Goal: Task Accomplishment & Management: Use online tool/utility

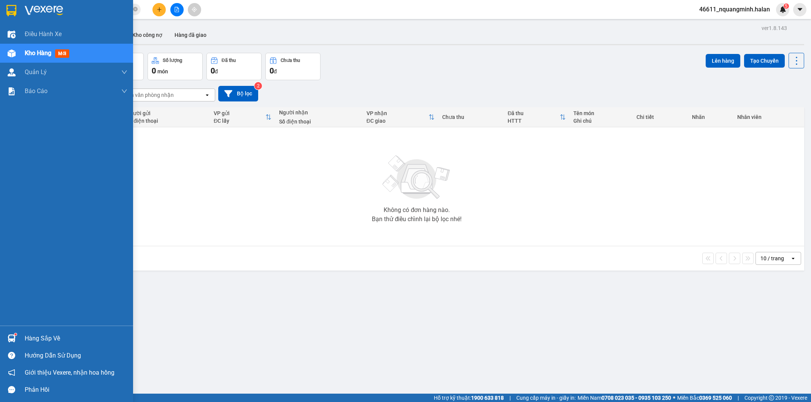
click at [14, 330] on div "Hàng sắp về Hướng dẫn sử dụng Giới thiệu Vexere, nhận hoa hồng Phản hồi" at bounding box center [66, 362] width 133 height 73
click at [35, 337] on div "Hàng sắp về" at bounding box center [76, 338] width 103 height 11
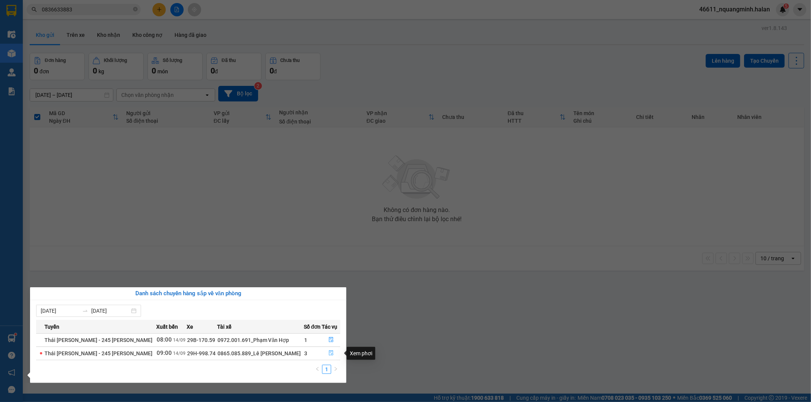
click at [329, 354] on icon "file-done" at bounding box center [331, 353] width 5 height 5
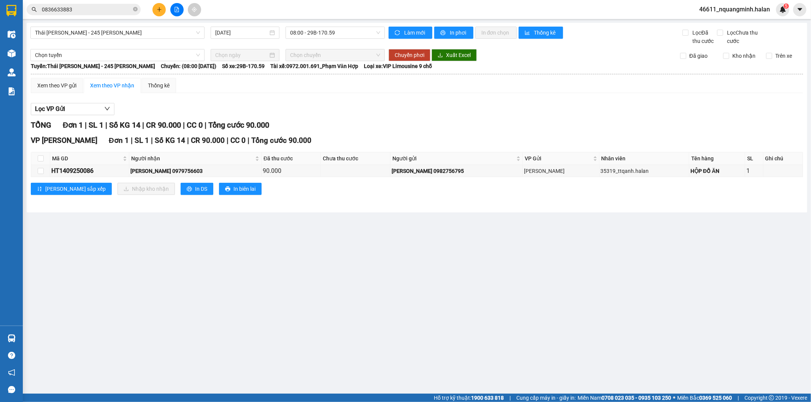
click at [342, 318] on main "Thái Nguyên - 245 Quang Trung 14/09/2025 08:00 - 29B-170.59 Làm mới In phơi In …" at bounding box center [405, 197] width 811 height 394
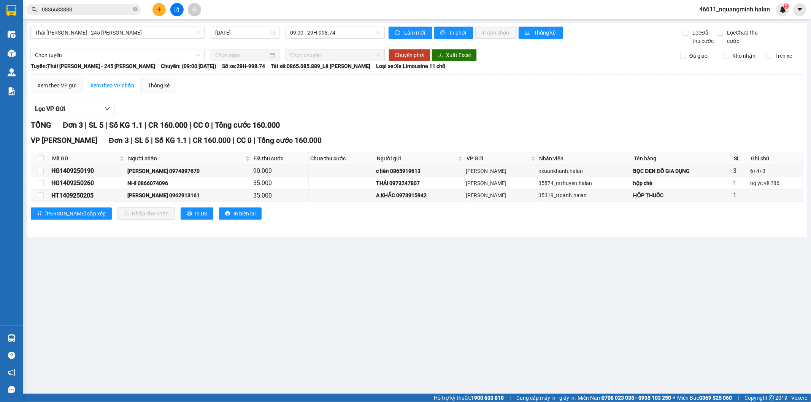
click at [237, 310] on main "Thái Nguyên - 245 Quang Trung 14/09/2025 09:00 - 29H-998.74 Làm mới In phơi In …" at bounding box center [405, 197] width 811 height 394
click at [145, 326] on main "Thái Nguyên - 245 Quang Trung 14/09/2025 09:00 - 29H-998.74 Làm mới In phơi In …" at bounding box center [405, 197] width 811 height 394
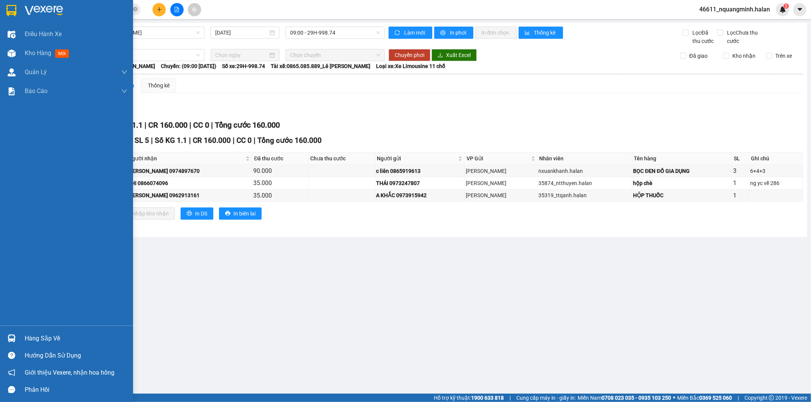
click at [17, 341] on div at bounding box center [11, 338] width 13 height 13
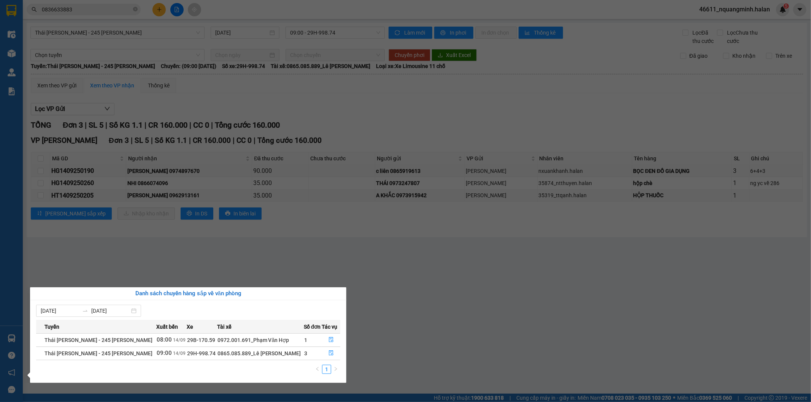
click at [223, 245] on section "Kết quả tìm kiếm ( 7 ) Bộ lọc Mã ĐH Trạng thái Món hàng Thu hộ Tổng cước Chưa c…" at bounding box center [405, 201] width 811 height 402
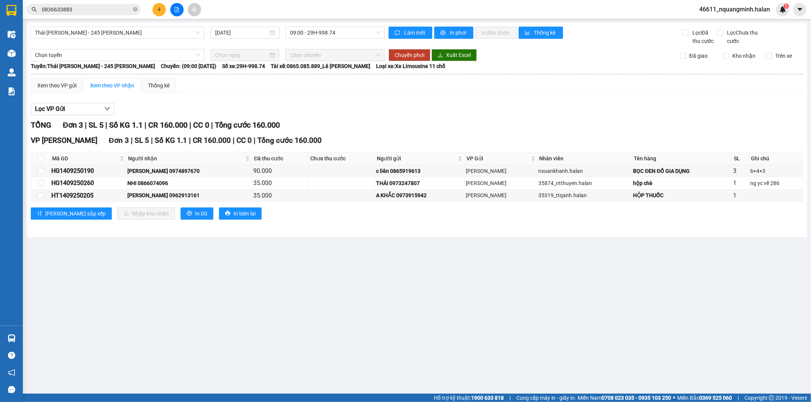
click at [155, 8] on button at bounding box center [158, 9] width 13 height 13
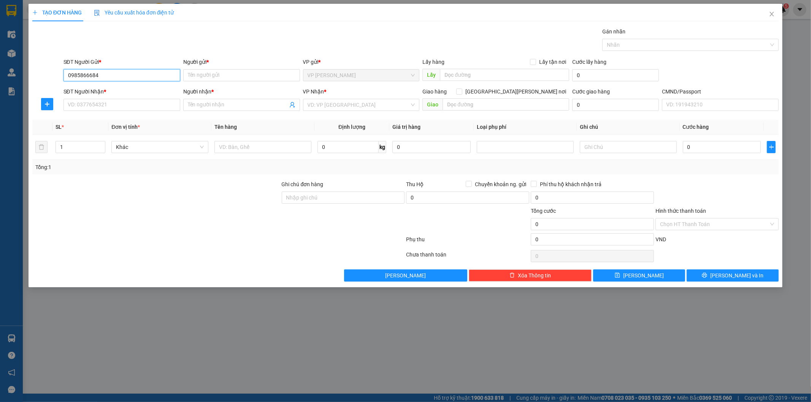
drag, startPoint x: 113, startPoint y: 76, endPoint x: 16, endPoint y: 48, distance: 100.5
click at [2, 54] on div "TẠO ĐƠN HÀNG Yêu cầu xuất hóa đơn điện tử Transit Pickup Surcharge Ids Transit …" at bounding box center [405, 201] width 811 height 402
type input "0985866684"
click at [208, 79] on input "Người gửi *" at bounding box center [241, 75] width 117 height 12
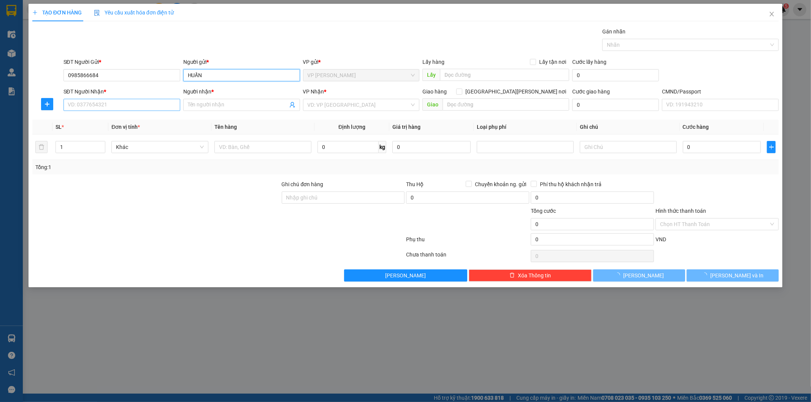
type input "HUẤN"
click at [145, 100] on input "SĐT Người Nhận *" at bounding box center [122, 105] width 117 height 12
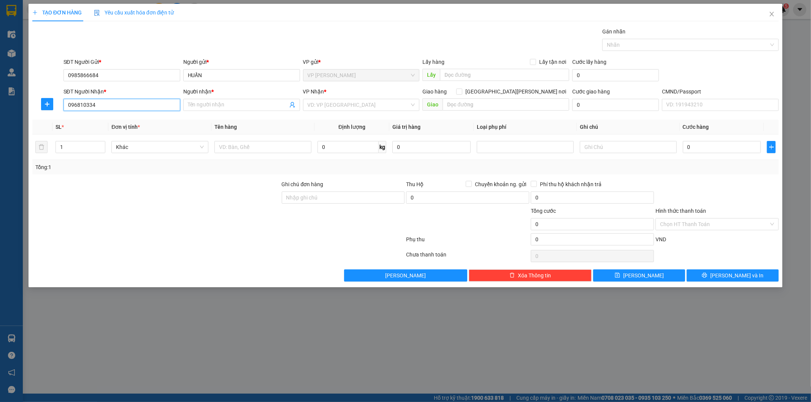
type input "0968103345"
click at [118, 122] on div "0968103345 - LINH NGUYỄN" at bounding box center [122, 120] width 108 height 8
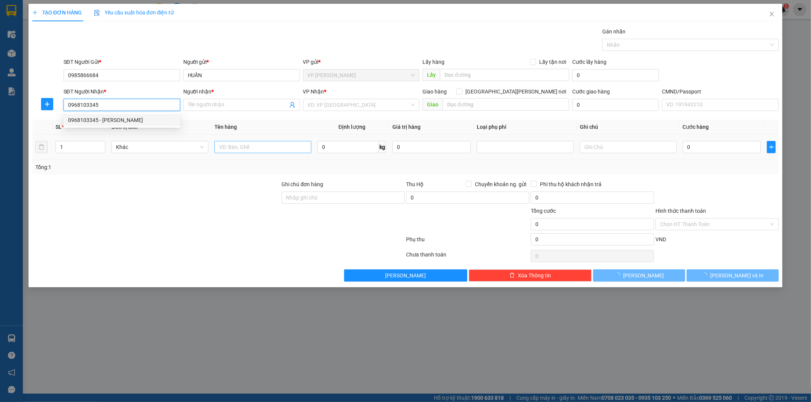
type input "[PERSON_NAME]"
type input "0968103345"
click at [262, 143] on input "text" at bounding box center [262, 147] width 97 height 12
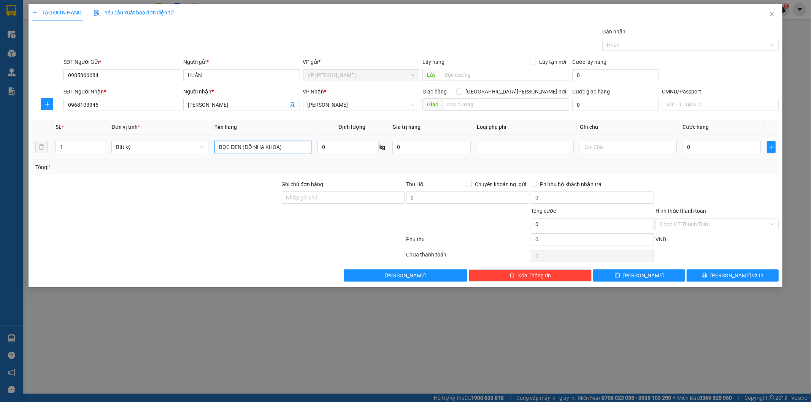
type input "BỌC ĐEN (ĐỒ NHA KHOA)"
type input "1"
type input "35.000"
click at [720, 221] on input "Hình thức thanh toán" at bounding box center [714, 224] width 109 height 11
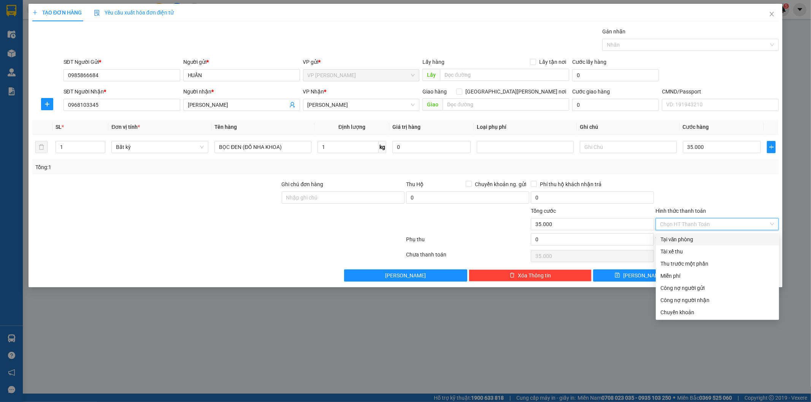
drag, startPoint x: 707, startPoint y: 234, endPoint x: 710, endPoint y: 251, distance: 16.9
click at [706, 235] on div "Tại văn phòng" at bounding box center [717, 239] width 123 height 12
type input "0"
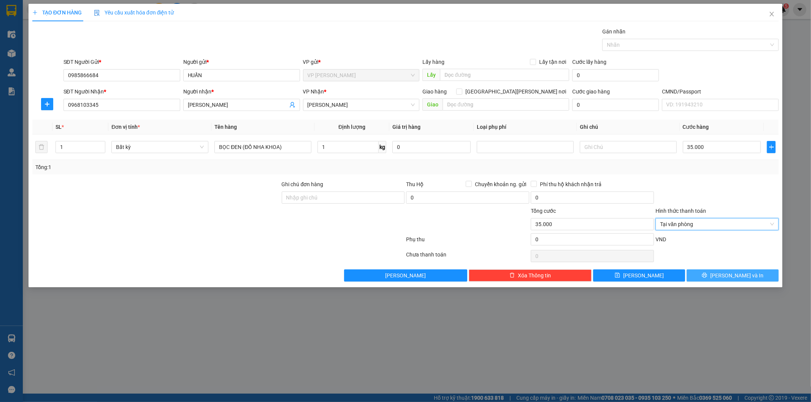
click at [729, 272] on span "[PERSON_NAME] và In" at bounding box center [736, 276] width 53 height 8
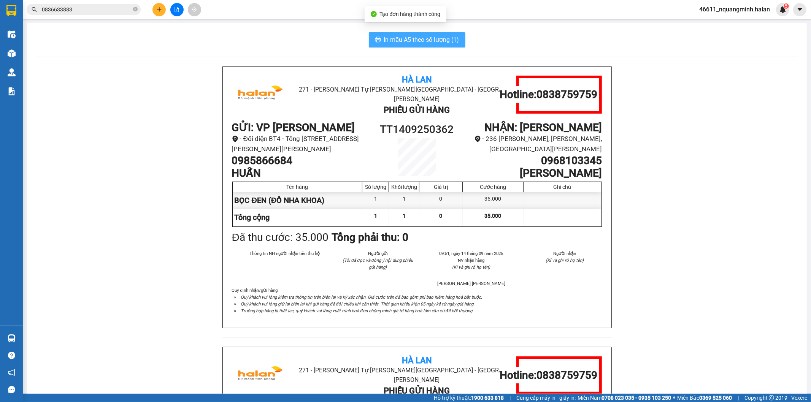
click at [428, 40] on span "In mẫu A5 theo số lượng (1)" at bounding box center [421, 40] width 75 height 10
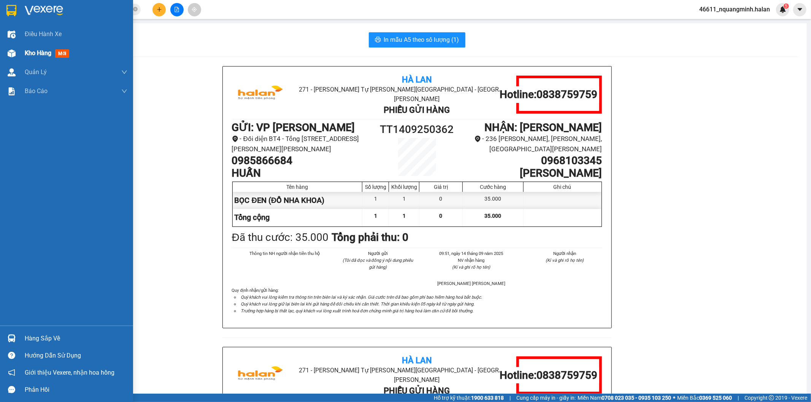
click at [2, 48] on div "Kho hàng mới" at bounding box center [66, 53] width 133 height 19
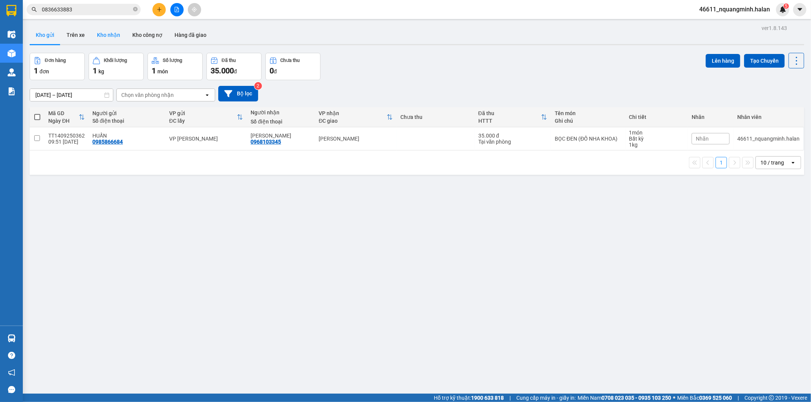
click at [95, 39] on button "Kho nhận" at bounding box center [108, 35] width 35 height 18
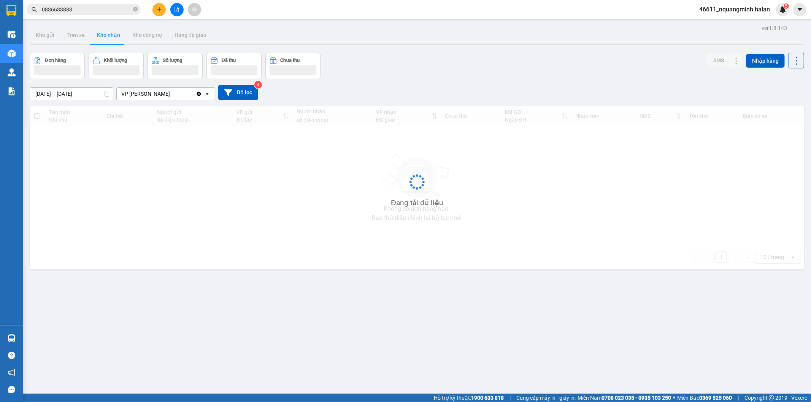
click at [95, 39] on button "Kho nhận" at bounding box center [108, 35] width 35 height 18
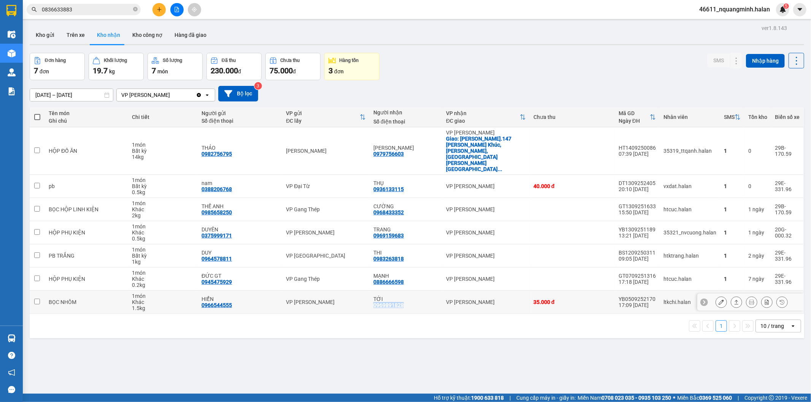
drag, startPoint x: 406, startPoint y: 281, endPoint x: 373, endPoint y: 282, distance: 33.5
click at [373, 296] on div "TỚI 0969891828" at bounding box center [405, 302] width 65 height 12
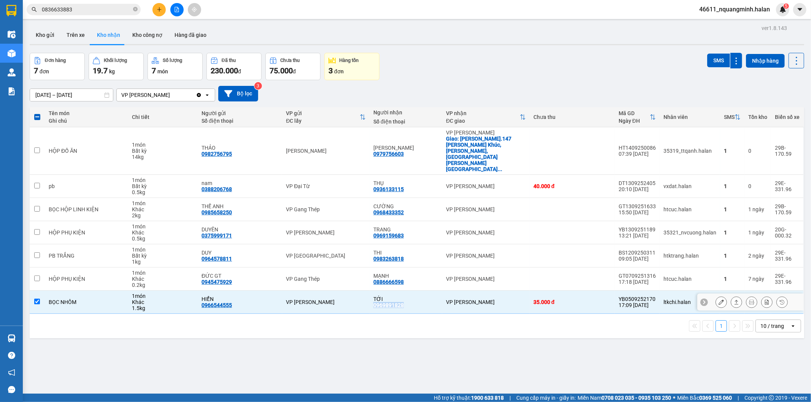
copy div "0969891828"
click at [107, 10] on input "0836633883" at bounding box center [87, 9] width 90 height 8
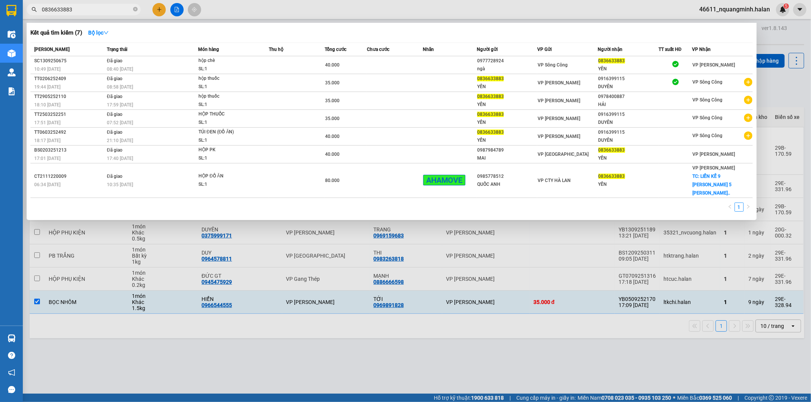
drag, startPoint x: 354, startPoint y: 341, endPoint x: 443, endPoint y: 307, distance: 95.9
click at [354, 341] on div at bounding box center [405, 201] width 811 height 402
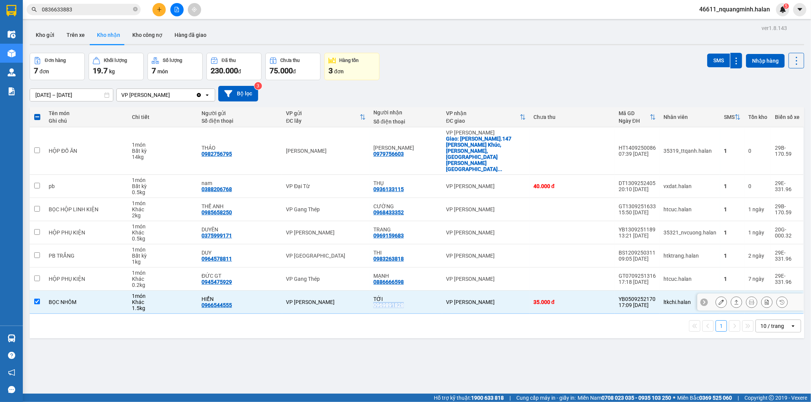
drag, startPoint x: 405, startPoint y: 280, endPoint x: 373, endPoint y: 281, distance: 32.0
click at [373, 296] on div "TỚI 0969891828" at bounding box center [405, 302] width 65 height 12
checkbox input "false"
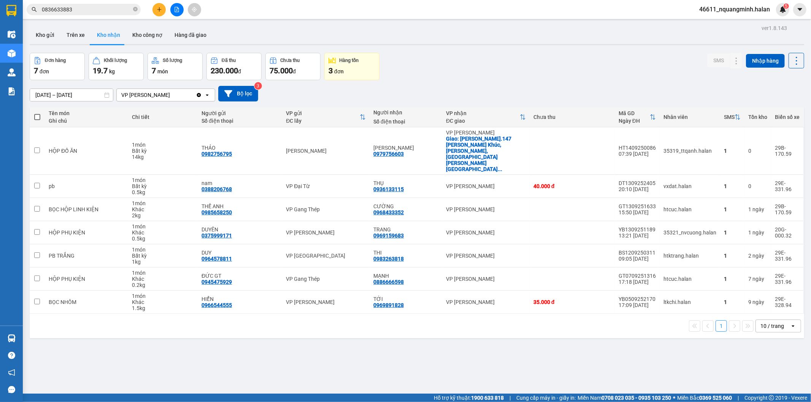
click at [593, 66] on div "Đơn hàng 7 đơn Khối lượng 19.7 kg Số lượng 7 món Đã thu 230.000 đ Chưa thu 75.0…" at bounding box center [417, 66] width 775 height 27
drag, startPoint x: 46, startPoint y: 367, endPoint x: 13, endPoint y: 343, distance: 40.0
click at [45, 367] on div "ver 1.8.143 Kho gửi Trên xe Kho nhận Kho công nợ Hàng đã giao Đơn hàng 7 đơn Kh…" at bounding box center [417, 224] width 781 height 402
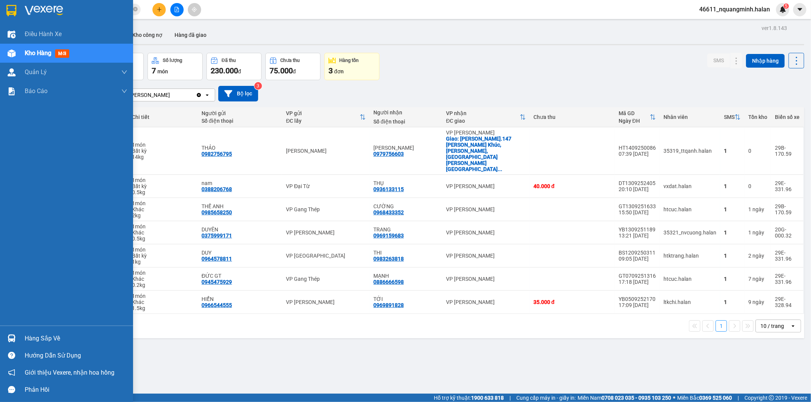
click at [13, 343] on div at bounding box center [11, 338] width 13 height 13
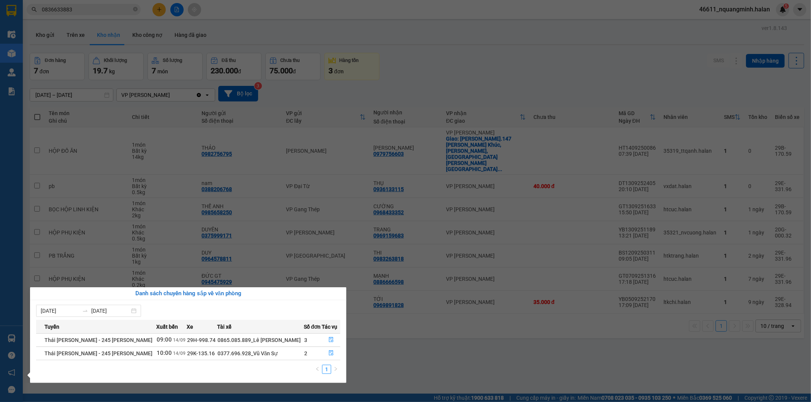
click at [453, 341] on section "Kết quả tìm kiếm ( 7 ) Bộ lọc Mã ĐH Trạng thái Món hàng Thu hộ Tổng cước Chưa c…" at bounding box center [405, 201] width 811 height 402
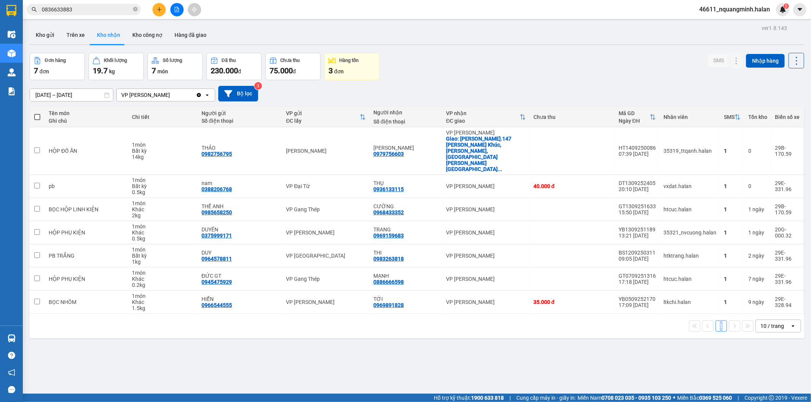
click at [453, 341] on div "ver 1.8.143 Kho gửi Trên xe Kho nhận Kho công nợ Hàng đã giao Đơn hàng 7 đơn Kh…" at bounding box center [417, 224] width 781 height 402
drag, startPoint x: 478, startPoint y: 52, endPoint x: 475, endPoint y: 3, distance: 50.0
click at [478, 50] on div "ver 1.8.143 Kho gửi Trên xe Kho nhận Kho công nợ Hàng đã giao Đơn hàng 7 đơn Kh…" at bounding box center [417, 224] width 781 height 402
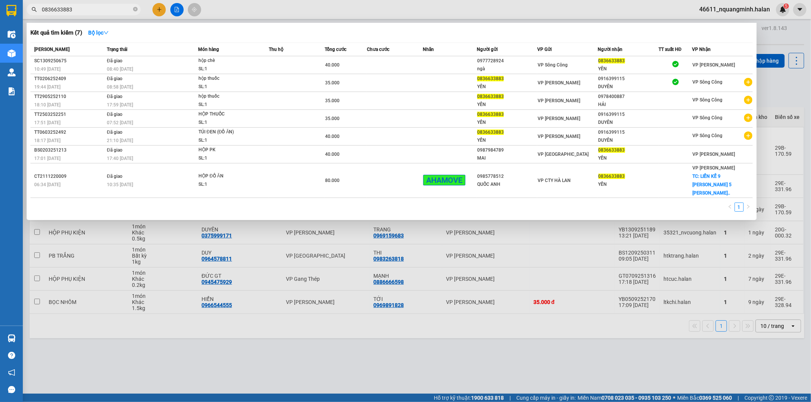
drag, startPoint x: 97, startPoint y: 8, endPoint x: 0, endPoint y: -4, distance: 98.1
click at [0, 0] on html "Kết quả tìm kiếm ( 7 ) Bộ lọc Mã ĐH Trạng thái Món hàng Thu hộ Tổng cước Chưa c…" at bounding box center [405, 201] width 811 height 402
paste input "86666598"
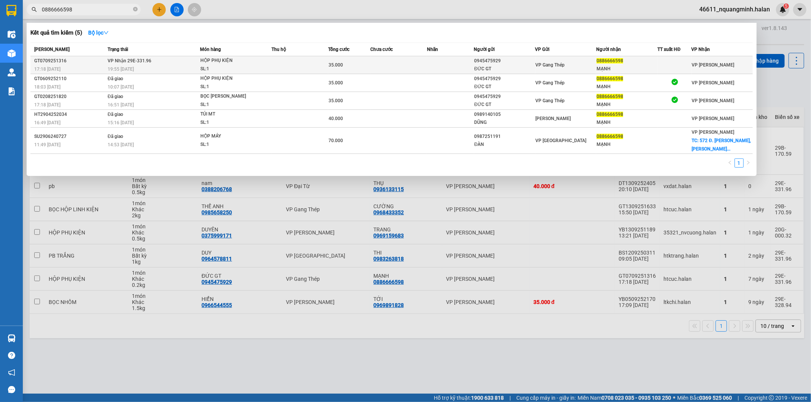
type input "0886666598"
click at [251, 71] on div "SL: 1" at bounding box center [228, 69] width 57 height 8
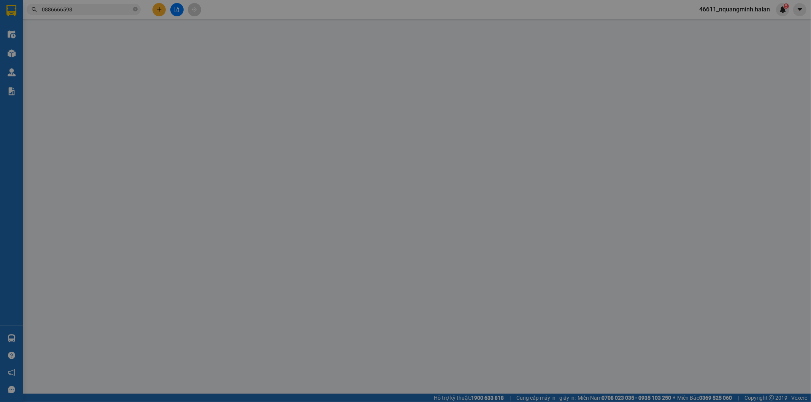
type input "0945475929"
type input "ĐỨC GT"
type input "0886666598"
type input "MẠNH"
type input "35.000"
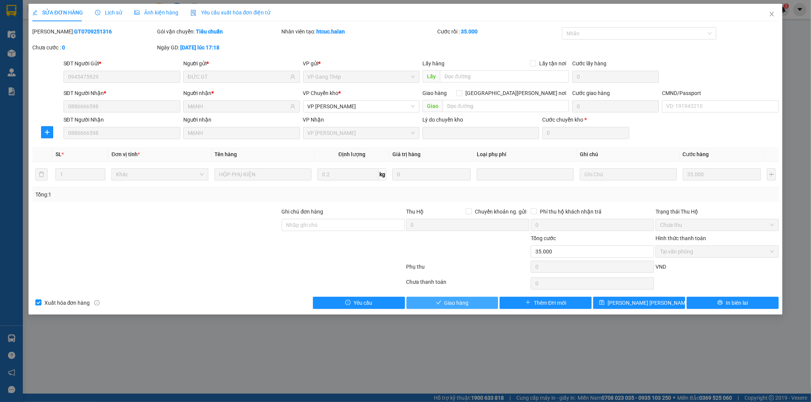
click at [461, 306] on span "Giao hàng" at bounding box center [457, 303] width 24 height 8
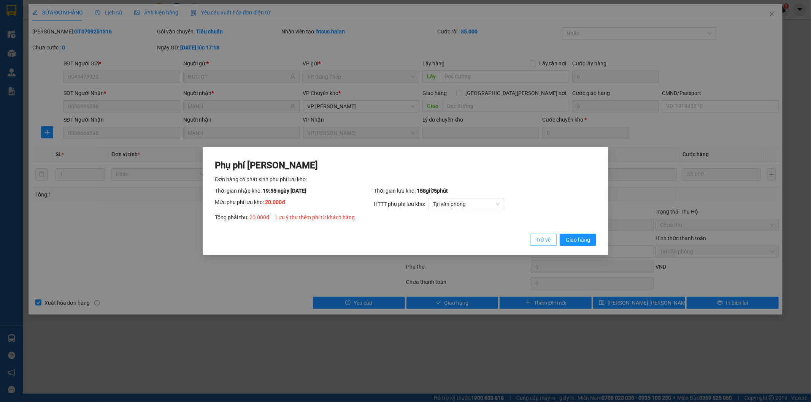
click at [536, 242] on span "Trở về" at bounding box center [543, 240] width 14 height 8
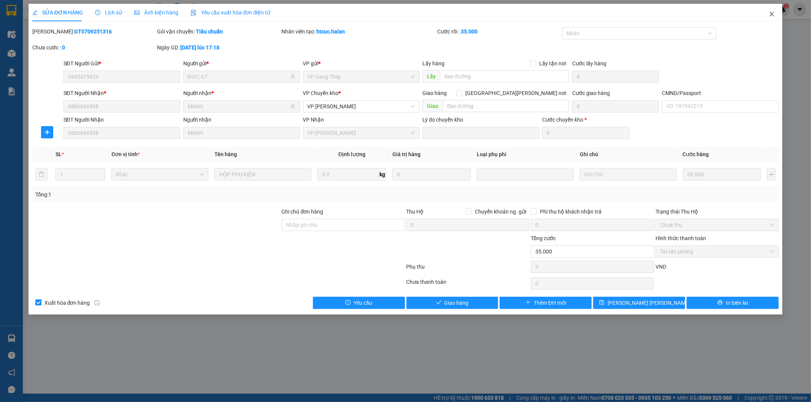
click at [773, 14] on icon "close" at bounding box center [772, 14] width 6 height 6
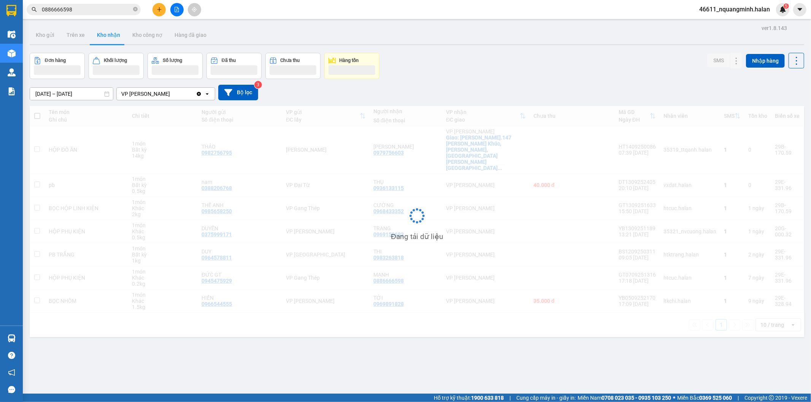
click at [94, 6] on input "0886666598" at bounding box center [87, 9] width 90 height 8
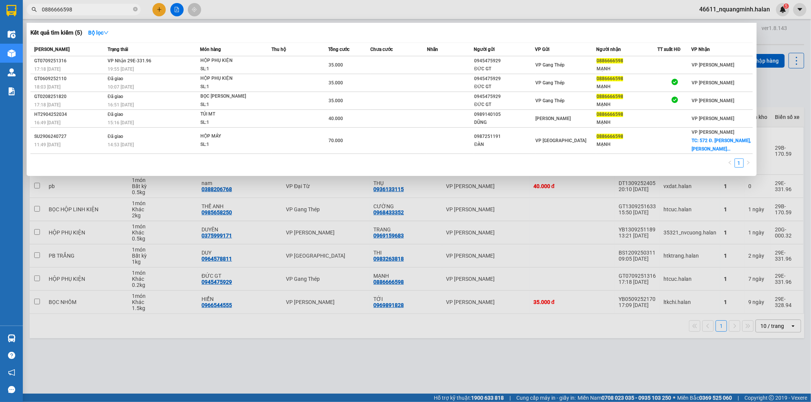
drag, startPoint x: 99, startPoint y: 8, endPoint x: 16, endPoint y: 0, distance: 83.7
click at [1, 0] on section "Kết quả tìm kiếm ( 5 ) Bộ lọc Mã ĐH Trạng thái Món hàng Thu hộ Tổng cước Chưa c…" at bounding box center [405, 201] width 811 height 402
paste input "96989182"
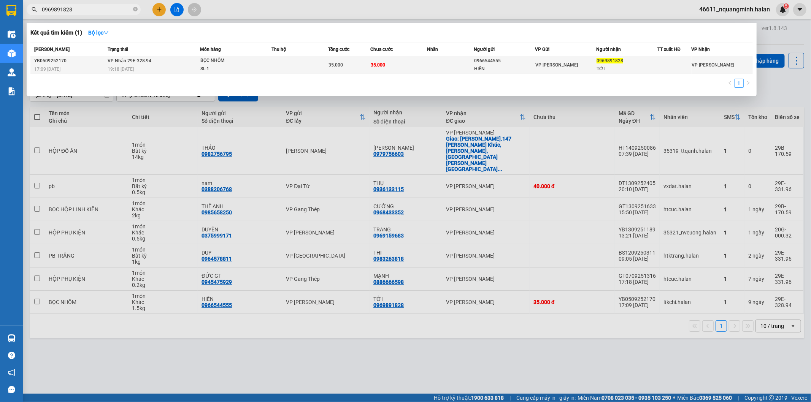
type input "0969891828"
click at [403, 65] on td "35.000" at bounding box center [398, 65] width 57 height 18
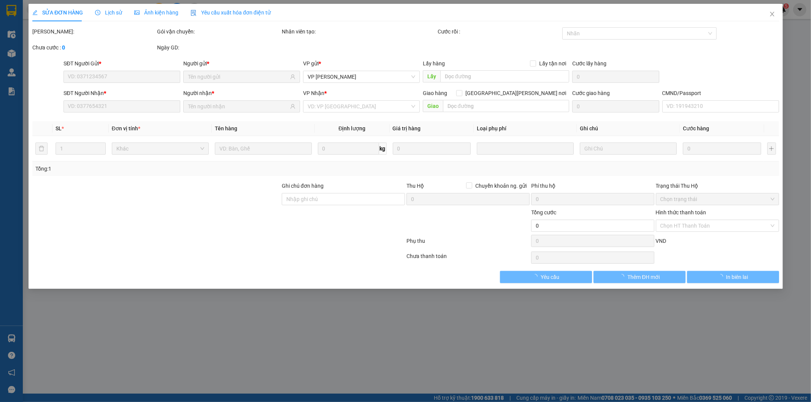
type input "0966544555"
type input "HIỂN"
type input "0969891828"
type input "TỚI"
type input "35.000"
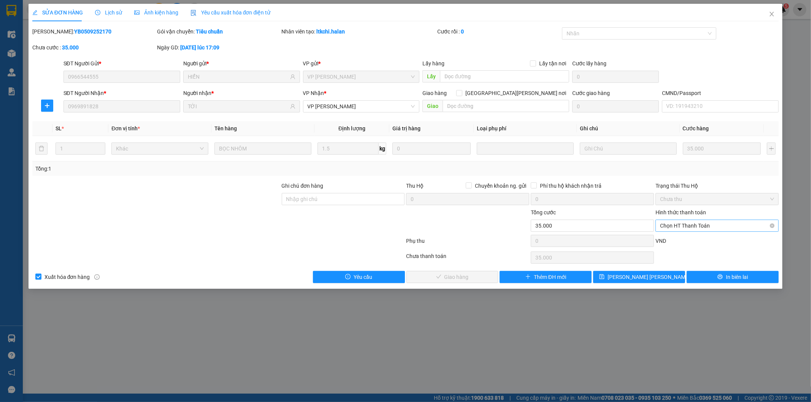
click at [700, 225] on span "Chọn HT Thanh Toán" at bounding box center [717, 225] width 114 height 11
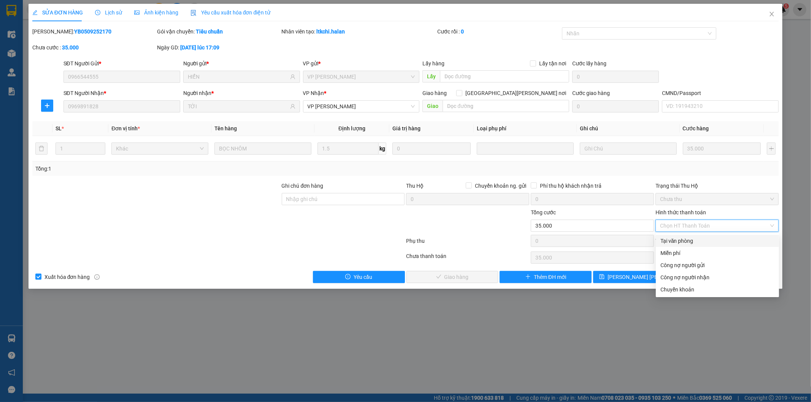
click at [680, 242] on div "Tại văn phòng" at bounding box center [718, 241] width 114 height 8
type input "0"
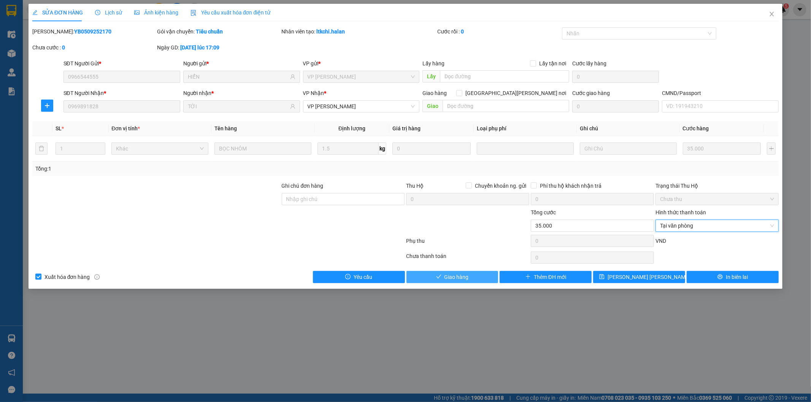
click at [458, 278] on span "Giao hàng" at bounding box center [457, 277] width 24 height 8
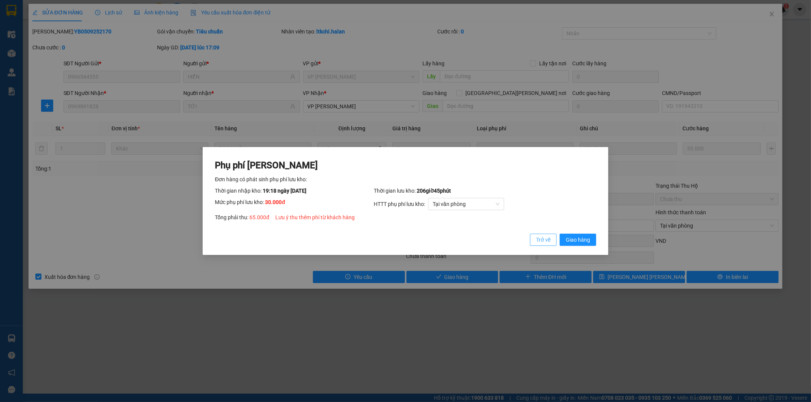
click at [545, 242] on span "Trở về" at bounding box center [543, 240] width 14 height 8
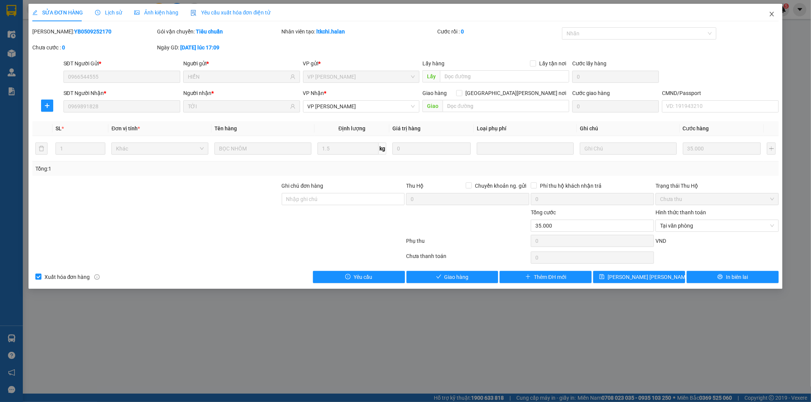
click at [777, 14] on span "Close" at bounding box center [771, 14] width 21 height 21
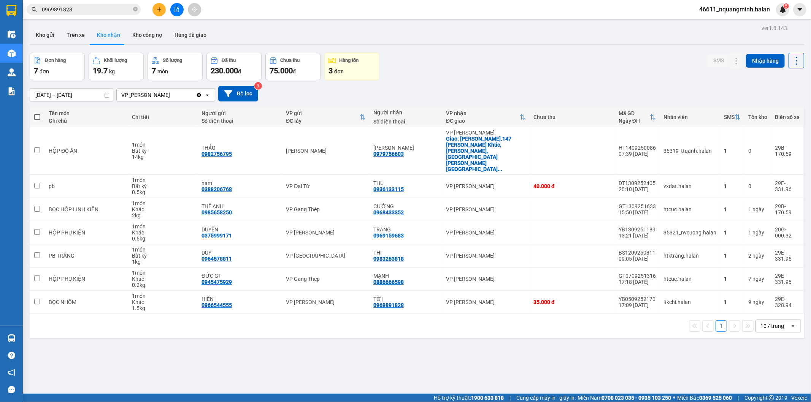
click at [117, 6] on input "0969891828" at bounding box center [87, 9] width 90 height 8
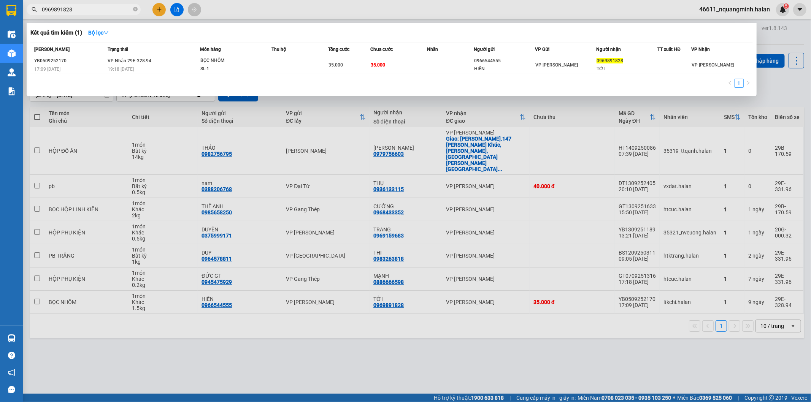
drag, startPoint x: 126, startPoint y: 357, endPoint x: 101, endPoint y: 343, distance: 28.4
click at [122, 353] on div at bounding box center [405, 201] width 811 height 402
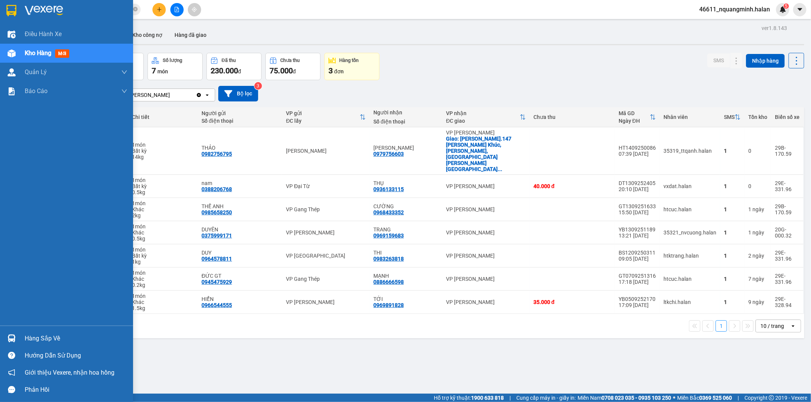
click at [9, 338] on div at bounding box center [11, 338] width 13 height 13
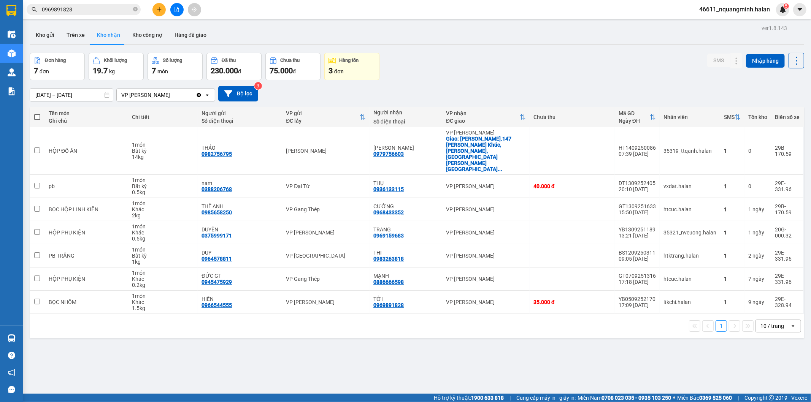
drag, startPoint x: 399, startPoint y: 311, endPoint x: 210, endPoint y: 399, distance: 208.1
click at [398, 312] on section "Kết quả tìm kiếm ( 1 ) Bộ lọc Mã ĐH Trạng thái Món hàng Thu hộ Tổng cước Chưa c…" at bounding box center [405, 201] width 811 height 402
click at [49, 37] on button "Kho gửi" at bounding box center [45, 35] width 31 height 18
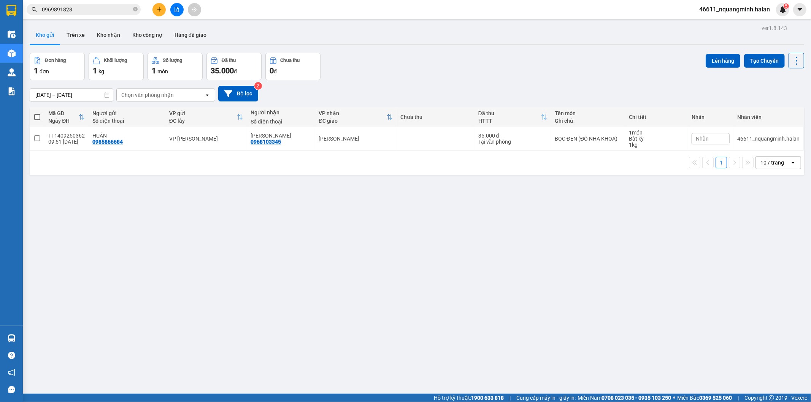
click at [388, 275] on div "ver 1.8.143 Kho gửi Trên xe Kho nhận Kho công nợ Hàng đã giao Đơn hàng 1 đơn Kh…" at bounding box center [417, 224] width 781 height 402
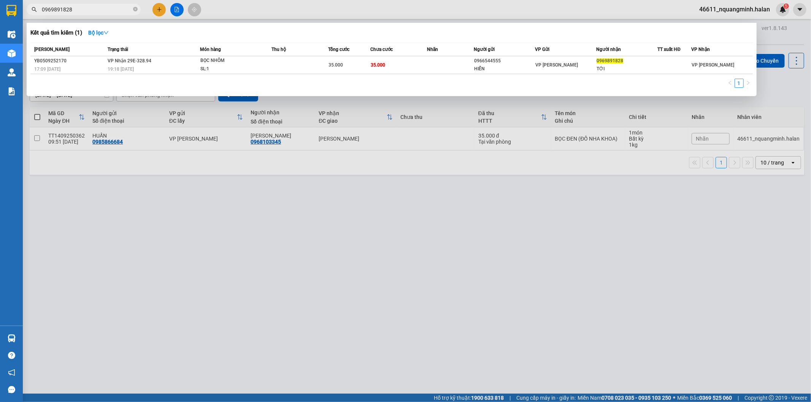
drag, startPoint x: 97, startPoint y: 8, endPoint x: 0, endPoint y: -25, distance: 102.5
click at [0, 0] on html "Kết quả tìm kiếm ( 1 ) Bộ lọc Mã ĐH Trạng thái Món hàng Thu hộ Tổng cước Chưa c…" at bounding box center [405, 201] width 811 height 402
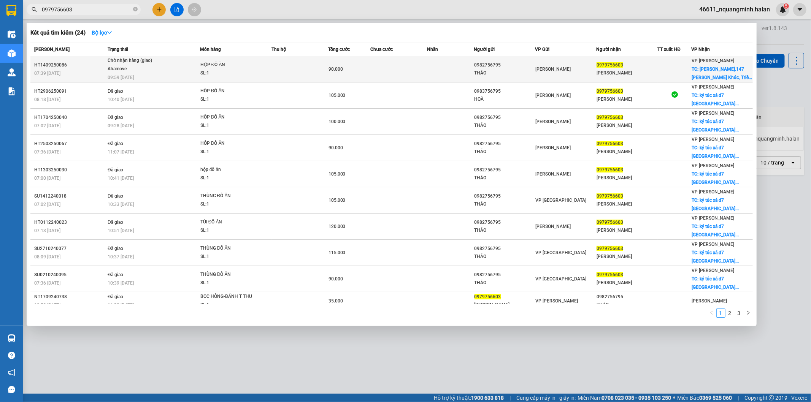
click at [358, 64] on td "90.000" at bounding box center [349, 69] width 42 height 26
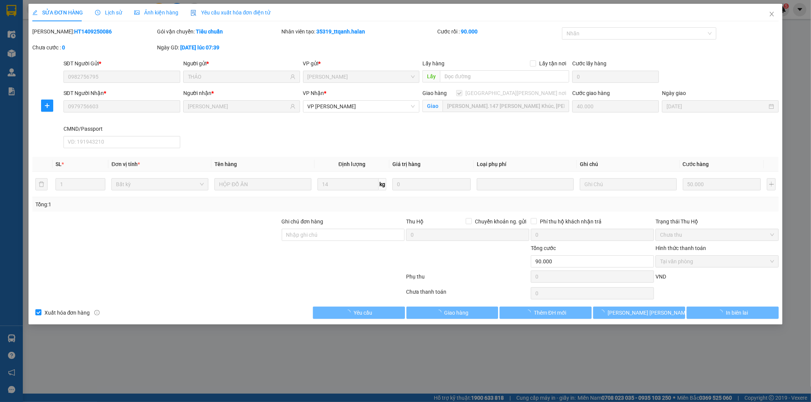
click at [108, 12] on span "Lịch sử" at bounding box center [108, 13] width 27 height 6
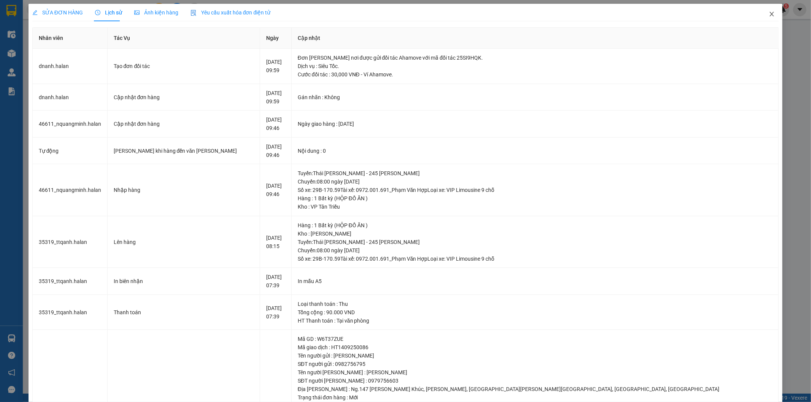
click at [770, 16] on icon "close" at bounding box center [772, 14] width 4 height 5
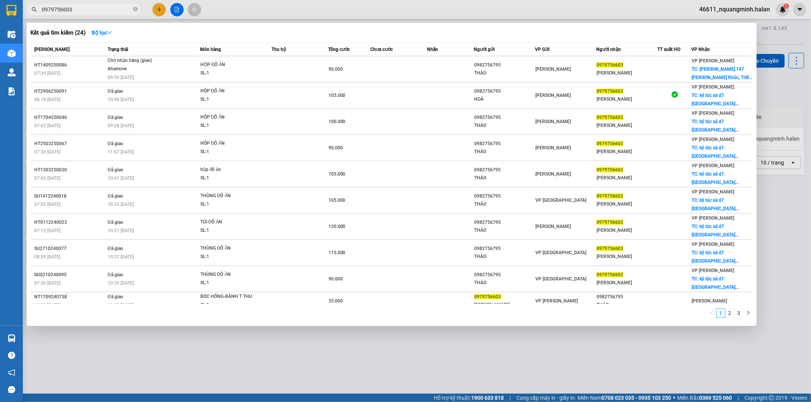
click at [103, 10] on input "0979756603" at bounding box center [87, 9] width 90 height 8
drag, startPoint x: 93, startPoint y: 9, endPoint x: 3, endPoint y: 0, distance: 90.6
click at [3, 0] on section "Kết quả tìm kiếm ( 24 ) Bộ lọc Mã ĐH Trạng thái Món hàng Thu hộ Tổng cước Chưa …" at bounding box center [405, 201] width 811 height 402
paste input "7660777"
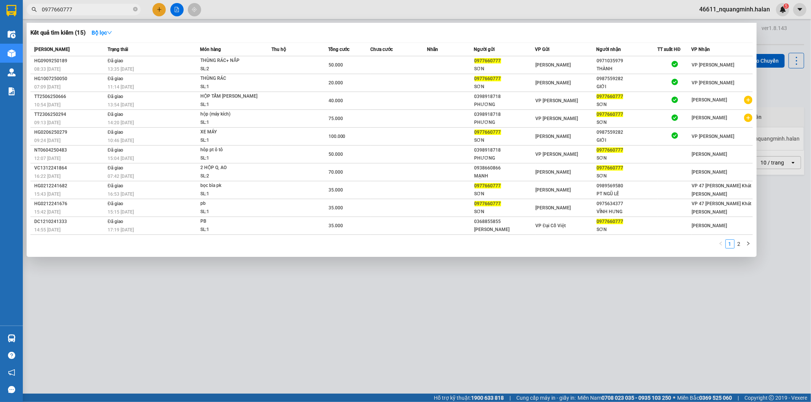
type input "0977660777"
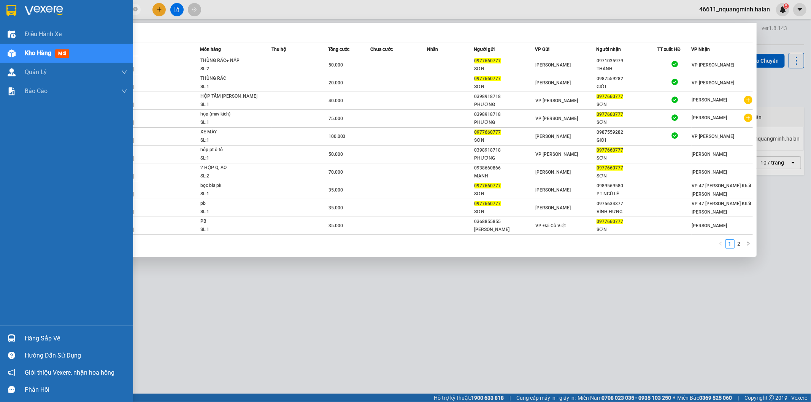
drag, startPoint x: 5, startPoint y: 333, endPoint x: 29, endPoint y: 329, distance: 24.3
click at [5, 335] on div "Hàng sắp về" at bounding box center [66, 338] width 133 height 17
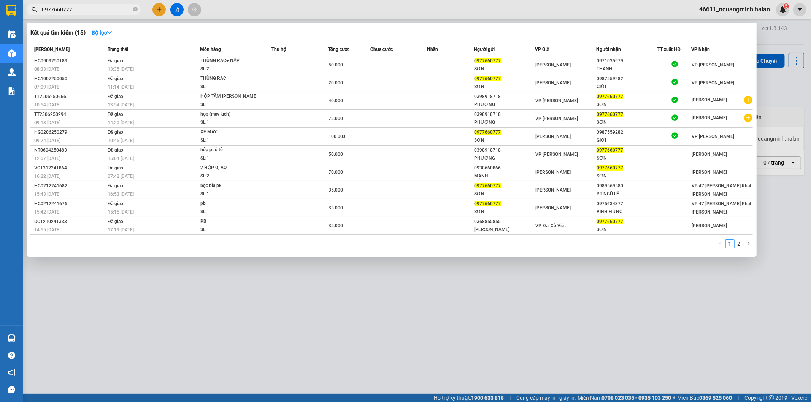
click at [428, 310] on section "Kết quả tìm kiếm ( 15 ) Bộ lọc Mã ĐH Trạng thái Món hàng Thu hộ Tổng cước Chưa …" at bounding box center [405, 201] width 811 height 402
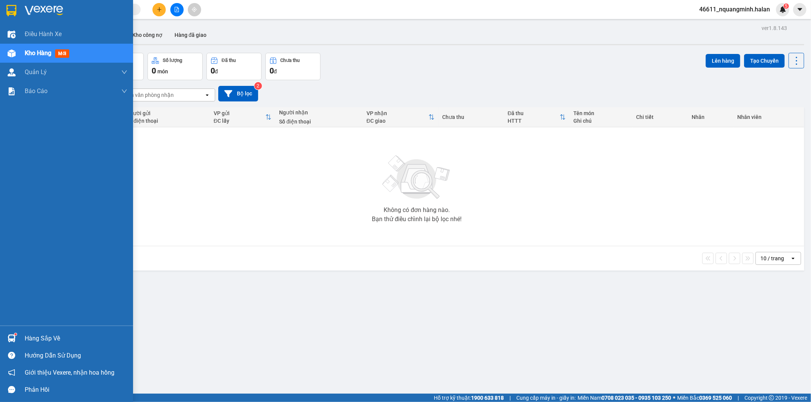
click at [15, 333] on div at bounding box center [11, 338] width 13 height 13
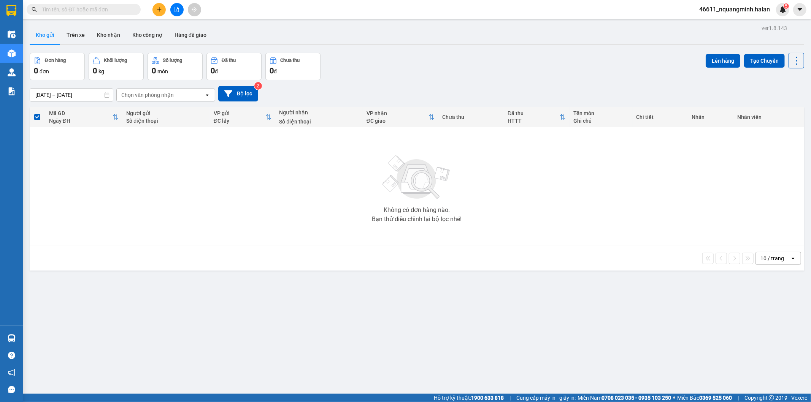
click at [245, 248] on section "Kết quả tìm kiếm ( 0 ) Bộ lọc No Data 46611_nquangminh.halan 5 Điều hành xe Kho…" at bounding box center [405, 201] width 811 height 402
click at [791, 58] on icon at bounding box center [796, 61] width 11 height 11
click at [781, 106] on span "Làm mới" at bounding box center [779, 109] width 21 height 8
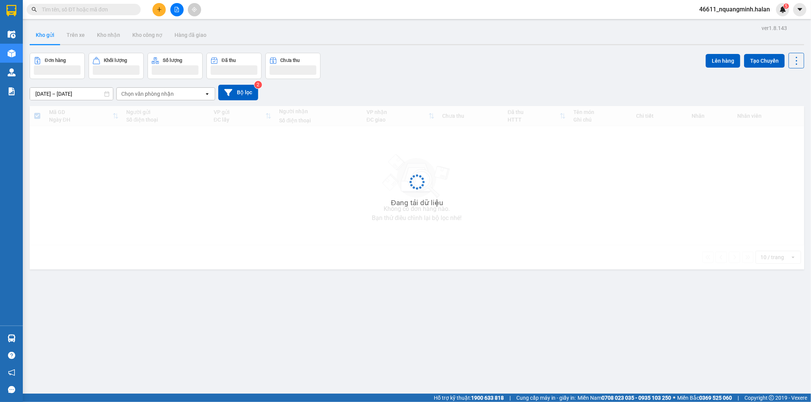
drag, startPoint x: 252, startPoint y: 249, endPoint x: 248, endPoint y: 251, distance: 4.3
click at [251, 250] on div "Đang tải dữ liệu" at bounding box center [417, 188] width 775 height 164
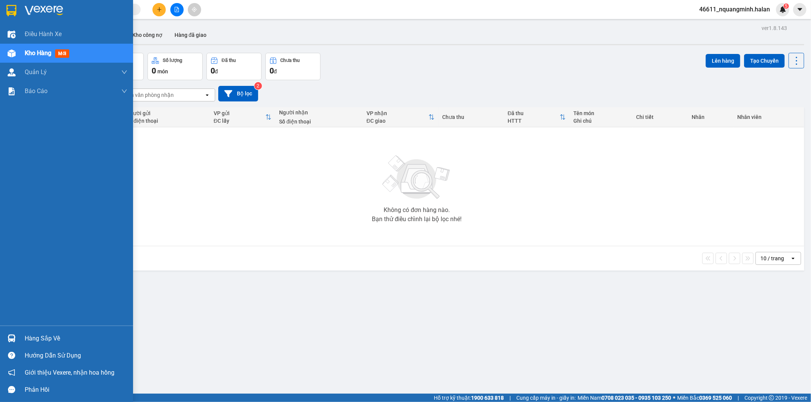
click at [6, 337] on div at bounding box center [11, 338] width 13 height 13
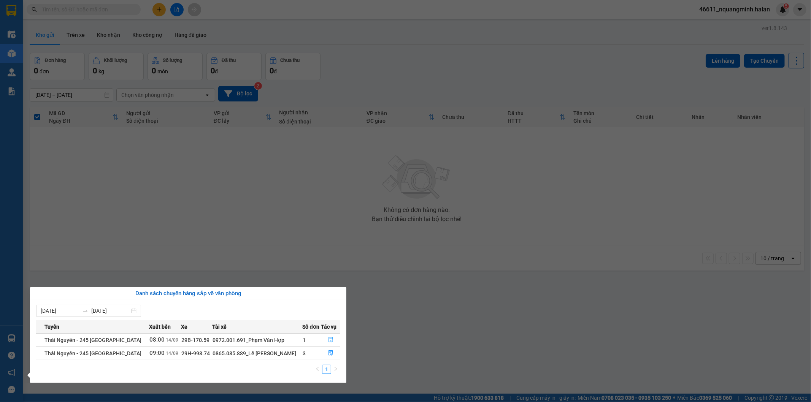
click at [328, 338] on icon "file-done" at bounding box center [330, 339] width 5 height 5
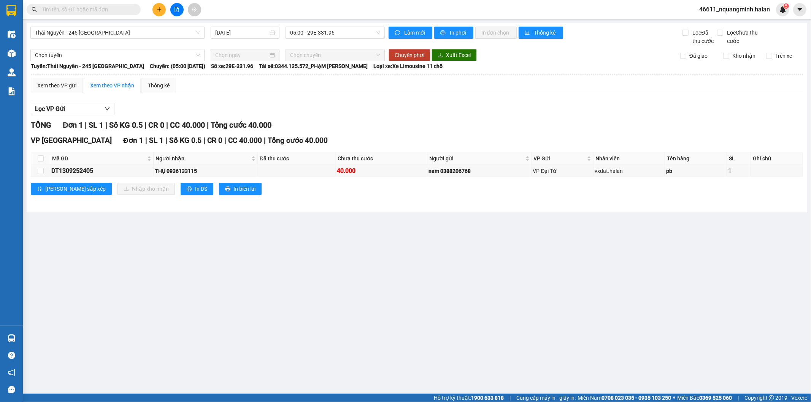
drag, startPoint x: 413, startPoint y: 313, endPoint x: 407, endPoint y: 330, distance: 17.2
click at [411, 318] on main "[GEOGRAPHIC_DATA] - 245 [GEOGRAPHIC_DATA] [DATE] 05:00 - 29E-331.96 Làm mới In …" at bounding box center [405, 197] width 811 height 394
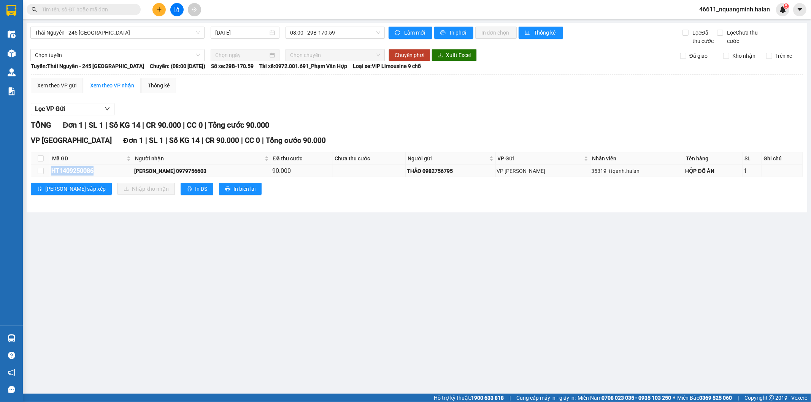
drag, startPoint x: 103, startPoint y: 173, endPoint x: 51, endPoint y: 174, distance: 51.7
click at [51, 174] on div "HT1409250086" at bounding box center [91, 171] width 80 height 10
copy div "HT1409250086"
click at [63, 10] on input "text" at bounding box center [87, 9] width 90 height 8
paste input "HT1409250086"
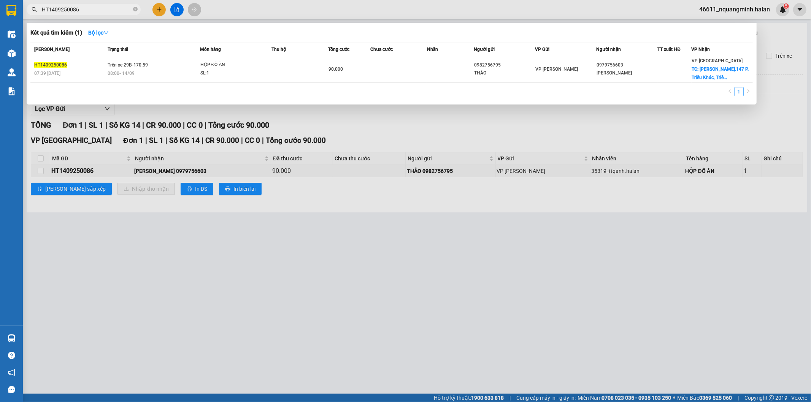
type input "HT1409250086"
drag, startPoint x: 233, startPoint y: 168, endPoint x: 228, endPoint y: 168, distance: 4.6
click at [232, 168] on div at bounding box center [405, 201] width 811 height 402
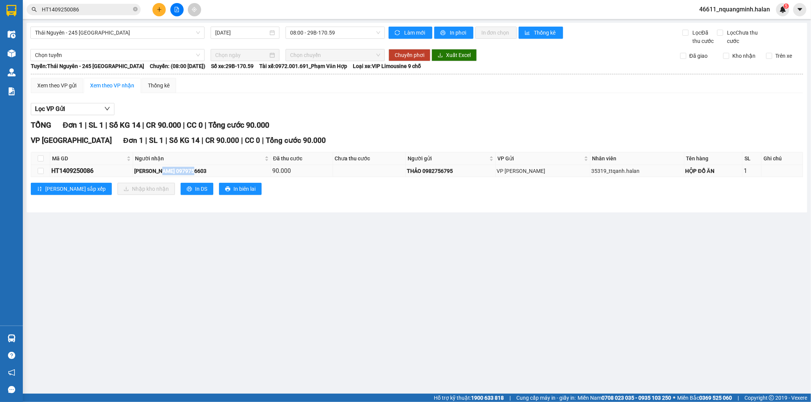
drag, startPoint x: 226, startPoint y: 168, endPoint x: 172, endPoint y: 174, distance: 54.3
click at [172, 174] on div "[PERSON_NAME] 0979756603" at bounding box center [201, 171] width 135 height 8
copy div "0979756603"
click at [66, 341] on main "[GEOGRAPHIC_DATA] - 245 [GEOGRAPHIC_DATA] [DATE] 08:00 - 29B-170.59 Làm mới In …" at bounding box center [405, 197] width 811 height 394
click at [237, 303] on main "[GEOGRAPHIC_DATA] - 245 [GEOGRAPHIC_DATA] [DATE] 08:00 - 29B-170.59 Làm mới In …" at bounding box center [405, 197] width 811 height 394
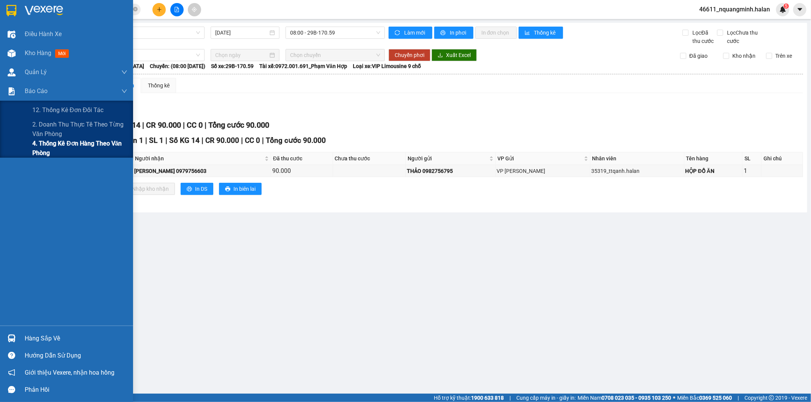
drag, startPoint x: 51, startPoint y: 150, endPoint x: 54, endPoint y: 153, distance: 4.3
click at [51, 151] on span "4. Thống kê đơn hàng theo văn phòng" at bounding box center [79, 148] width 95 height 19
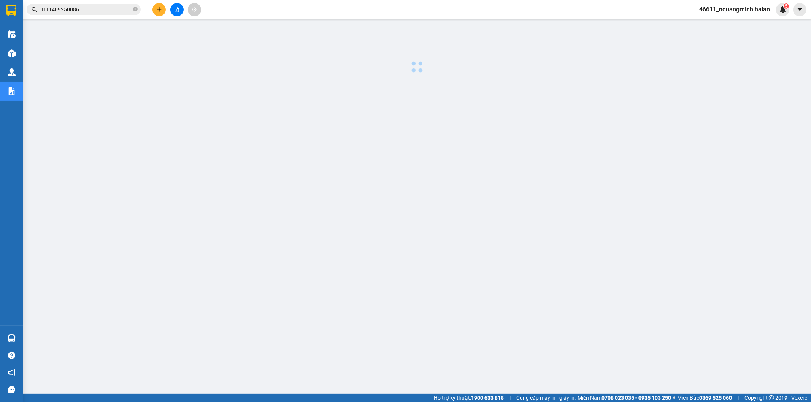
click at [234, 265] on div at bounding box center [417, 194] width 781 height 342
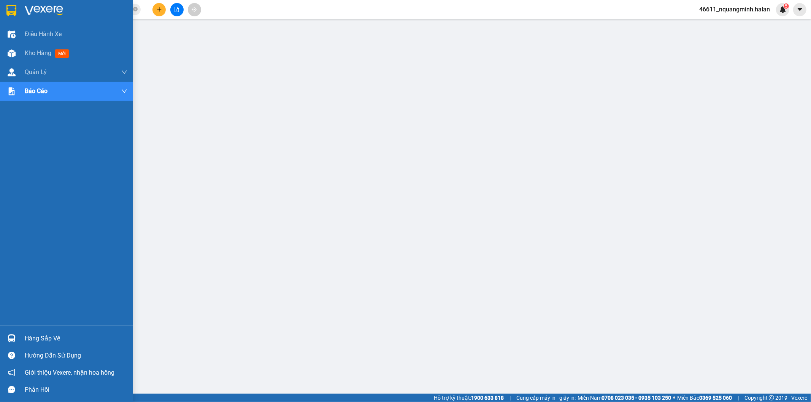
click at [14, 338] on img at bounding box center [12, 339] width 8 height 8
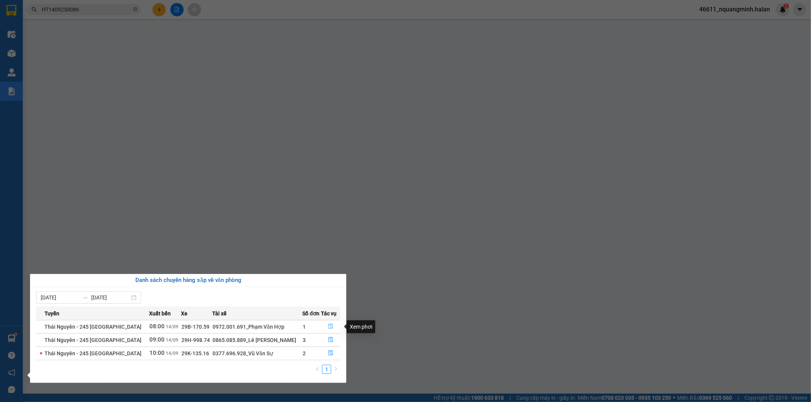
click at [328, 327] on icon "file-done" at bounding box center [330, 326] width 5 height 5
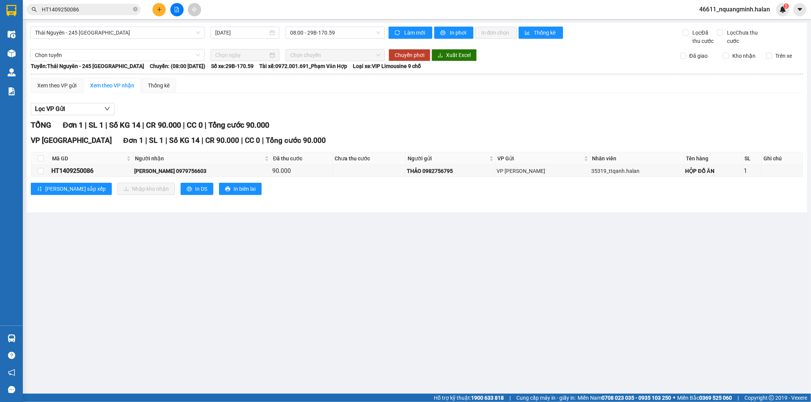
click at [519, 291] on main "[GEOGRAPHIC_DATA] - 245 [GEOGRAPHIC_DATA] [DATE] 08:00 - 29B-170.59 Làm mới In …" at bounding box center [405, 197] width 811 height 394
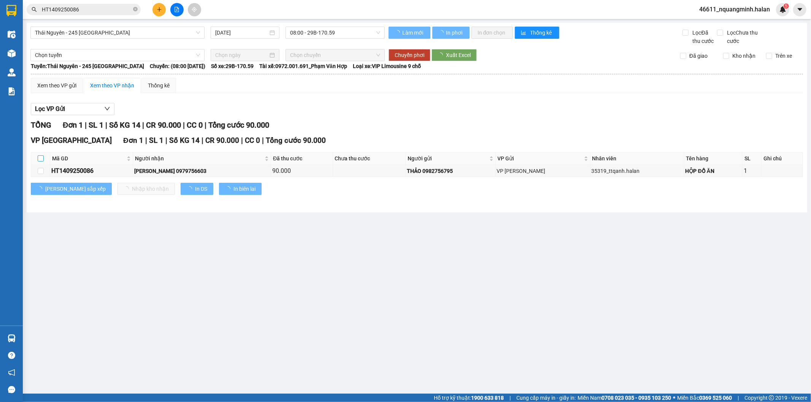
click at [38, 156] on input "checkbox" at bounding box center [41, 159] width 6 height 6
checkbox input "true"
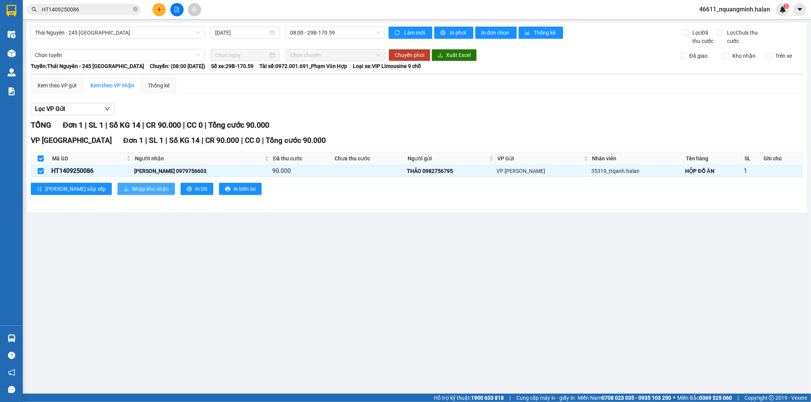
click at [132, 189] on span "Nhập kho nhận" at bounding box center [150, 189] width 37 height 8
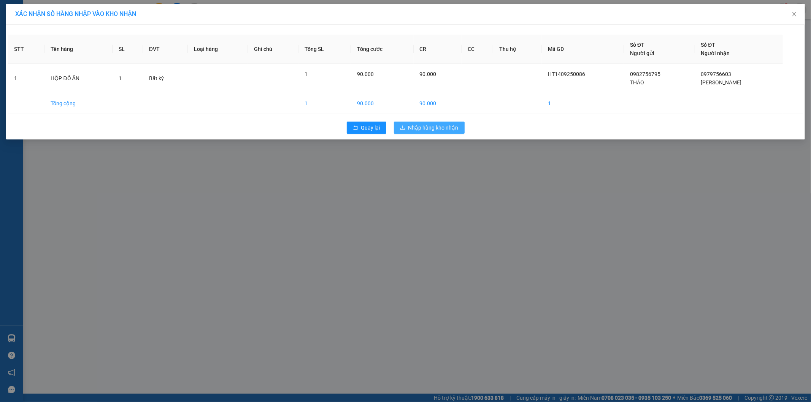
click at [449, 129] on span "Nhập hàng kho nhận" at bounding box center [433, 128] width 50 height 8
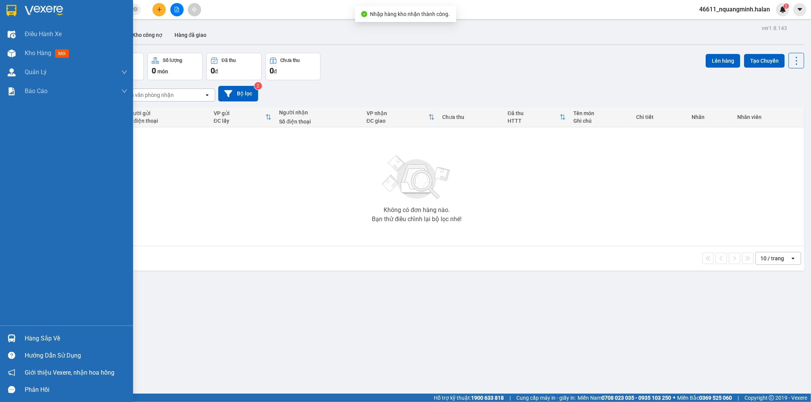
click at [0, 337] on div "Hàng sắp về" at bounding box center [66, 338] width 133 height 17
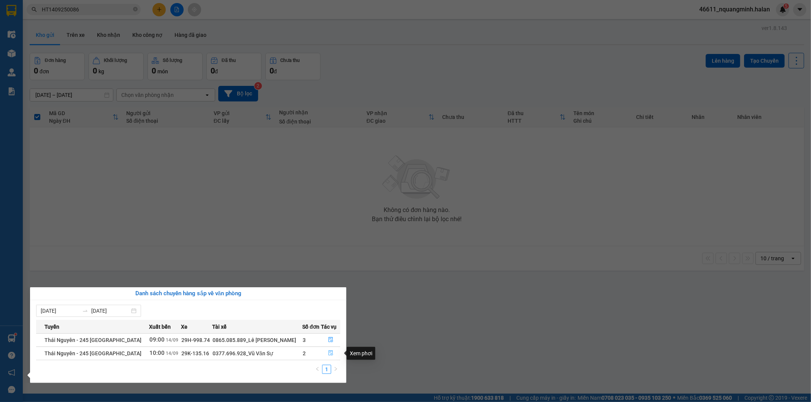
click at [330, 355] on icon "file-done" at bounding box center [330, 353] width 5 height 5
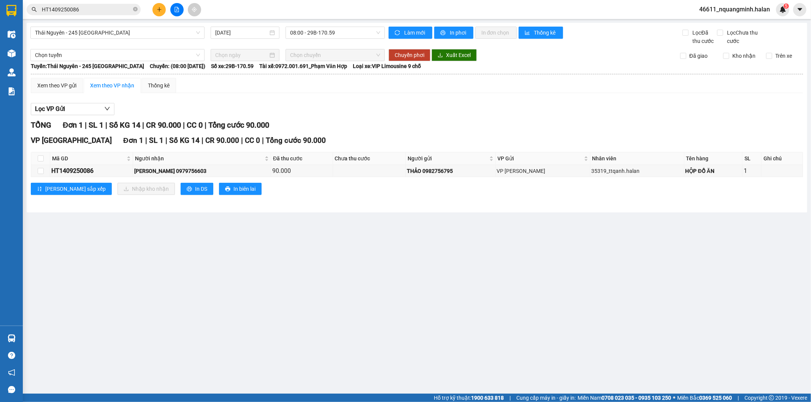
click at [468, 294] on main "[GEOGRAPHIC_DATA] - 245 [GEOGRAPHIC_DATA] [DATE] 08:00 - 29B-170.59 Làm mới In …" at bounding box center [405, 197] width 811 height 394
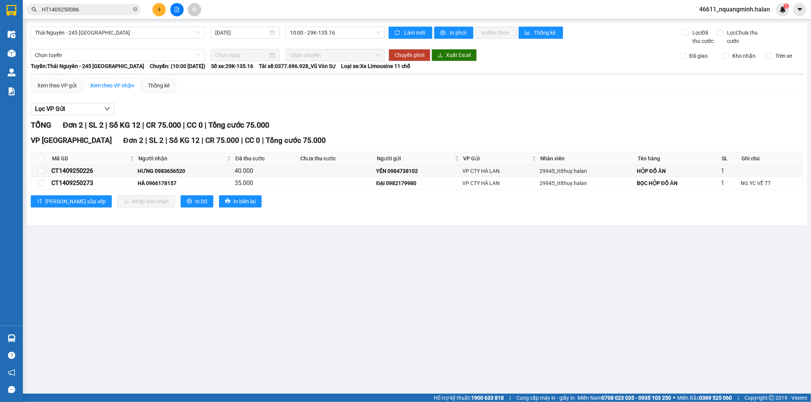
click at [114, 289] on main "[GEOGRAPHIC_DATA] - 245 [GEOGRAPHIC_DATA] [DATE] 10:00 - 29K-135.16 Làm mới In …" at bounding box center [405, 197] width 811 height 394
click at [112, 301] on main "[GEOGRAPHIC_DATA] - 245 [GEOGRAPHIC_DATA] [DATE] 10:00 - 29K-135.16 Làm mới In …" at bounding box center [405, 197] width 811 height 394
click at [96, 316] on main "[GEOGRAPHIC_DATA] - 245 [GEOGRAPHIC_DATA] [DATE] 10:00 - 29K-135.16 Làm mới In …" at bounding box center [405, 197] width 811 height 394
click at [185, 272] on main "[GEOGRAPHIC_DATA] - 245 [GEOGRAPHIC_DATA] [DATE] 10:00 - 29K-135.16 Làm mới In …" at bounding box center [405, 197] width 811 height 394
drag, startPoint x: 400, startPoint y: 176, endPoint x: 391, endPoint y: 172, distance: 10.5
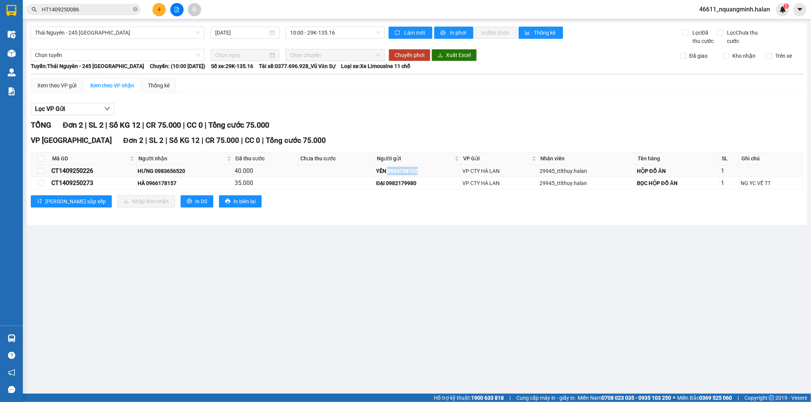
click at [391, 172] on div "YÊN 0984738102" at bounding box center [418, 171] width 84 height 8
copy div "0984738102"
click at [116, 311] on main "[GEOGRAPHIC_DATA] - 245 [GEOGRAPHIC_DATA] [DATE] 10:00 - 29K-135.16 Làm mới In …" at bounding box center [405, 197] width 811 height 394
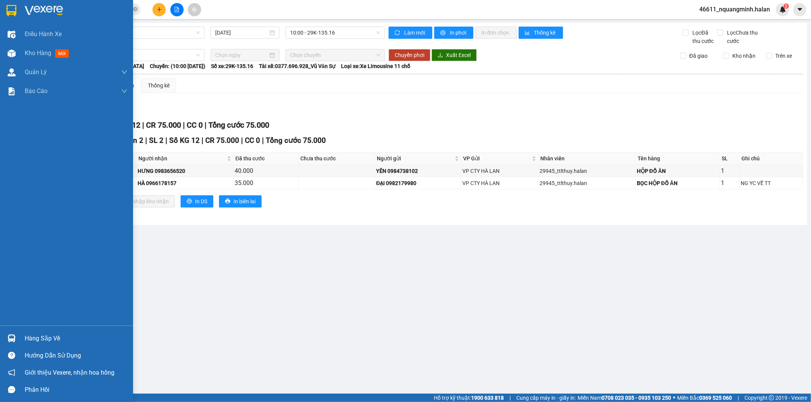
click at [14, 329] on div "Hàng sắp về Hướng dẫn sử dụng Giới thiệu Vexere, nhận hoa hồng Phản hồi" at bounding box center [66, 362] width 133 height 73
click at [61, 338] on div "Hàng sắp về" at bounding box center [76, 338] width 103 height 11
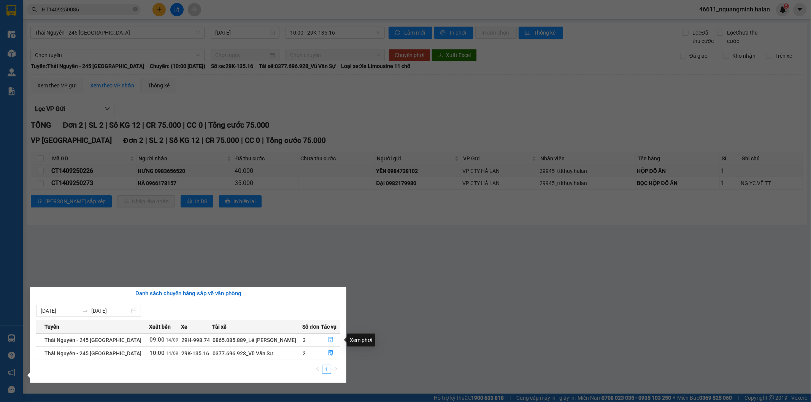
click at [329, 343] on icon "file-done" at bounding box center [331, 339] width 5 height 5
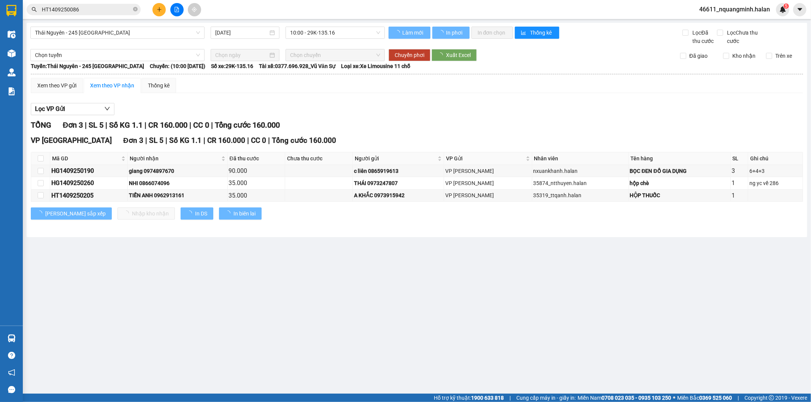
click at [396, 312] on main "[GEOGRAPHIC_DATA] - 245 [GEOGRAPHIC_DATA] [DATE] 10:00 - 29K-135.16 Làm mới In …" at bounding box center [405, 197] width 811 height 394
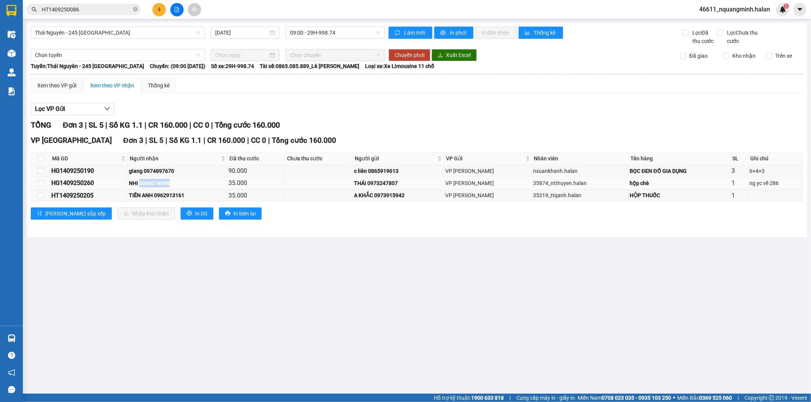
drag, startPoint x: 180, startPoint y: 182, endPoint x: 143, endPoint y: 187, distance: 37.7
click at [143, 187] on div "NHI 0866074096" at bounding box center [177, 183] width 97 height 8
click at [108, 305] on main "[GEOGRAPHIC_DATA] - 245 Quang Trung [DATE] 09:00 - 29H-998.74 Làm mới In phơi I…" at bounding box center [405, 197] width 811 height 394
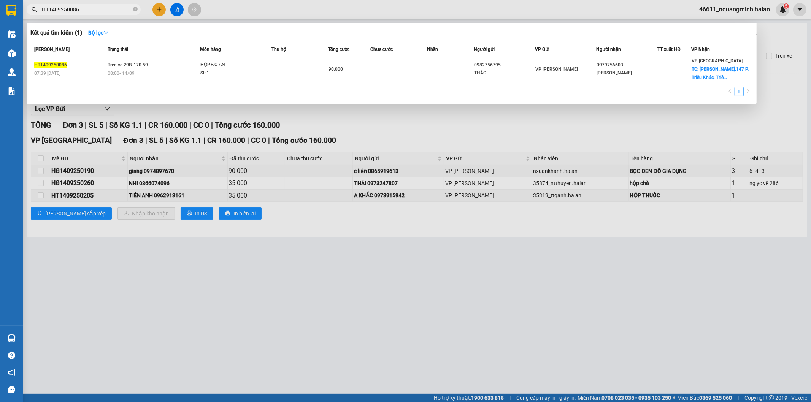
drag, startPoint x: 82, startPoint y: 12, endPoint x: 37, endPoint y: 2, distance: 45.9
click at [36, 3] on div "Kết quả tìm kiếm ( 1 ) Bộ lọc Mã ĐH Trạng thái Món hàng Thu hộ Tổng cước Chưa c…" at bounding box center [74, 9] width 148 height 13
paste input "0969891828"
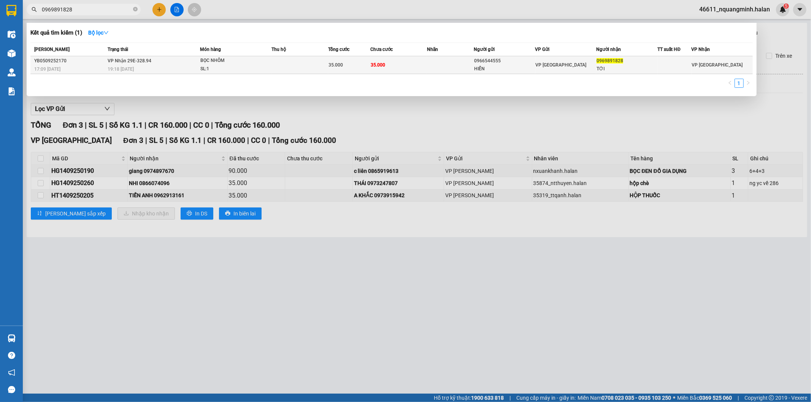
type input "0969891828"
click at [341, 60] on td "35.000" at bounding box center [349, 65] width 42 height 18
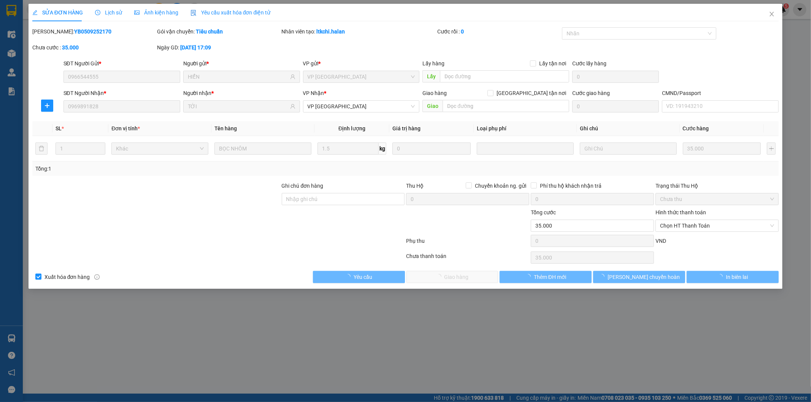
type input "0966544555"
type input "HIỂN"
type input "0969891828"
type input "TỚI"
type input "35.000"
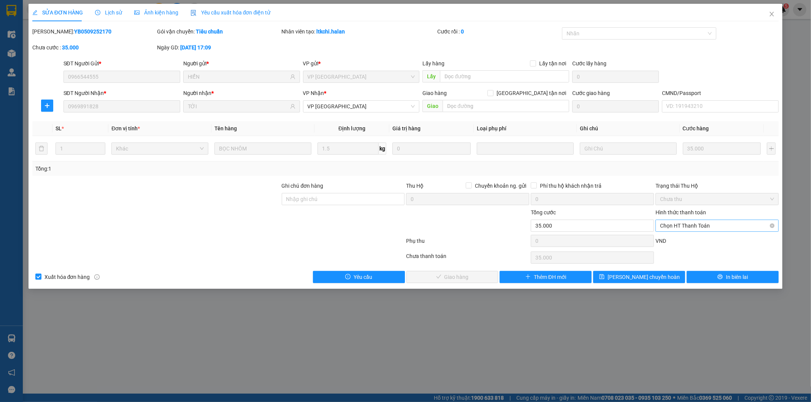
click at [694, 224] on span "Chọn HT Thanh Toán" at bounding box center [717, 225] width 114 height 11
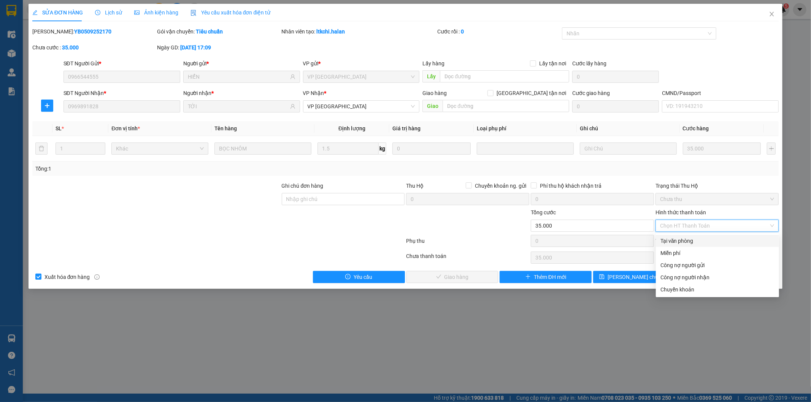
click at [680, 241] on div "Tại văn phòng" at bounding box center [718, 241] width 114 height 8
type input "0"
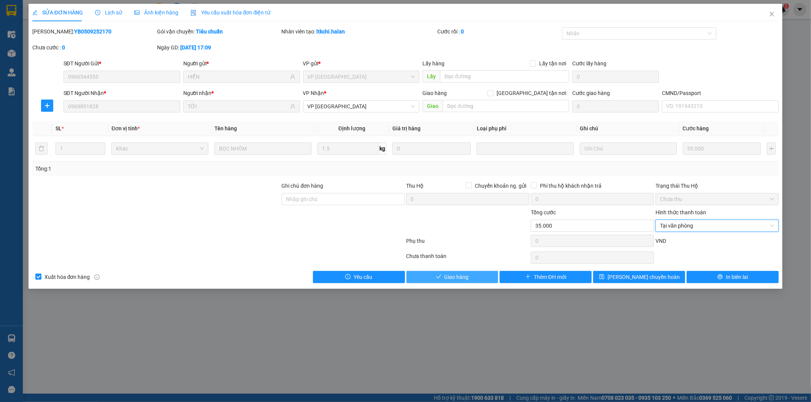
click at [453, 274] on span "Giao hàng" at bounding box center [457, 277] width 24 height 8
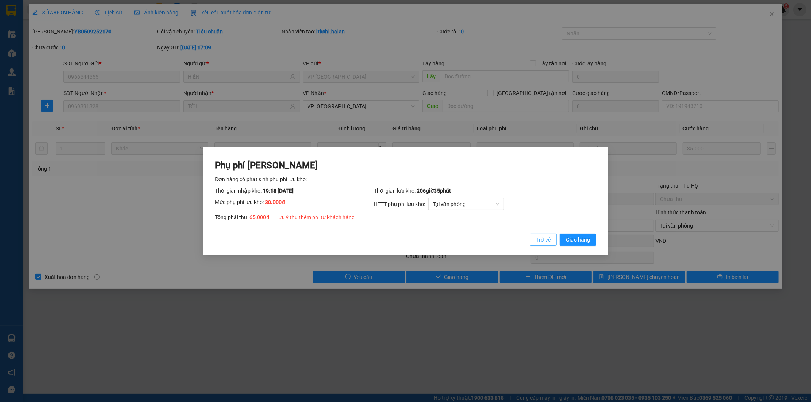
click at [545, 241] on span "Trở về" at bounding box center [543, 240] width 14 height 8
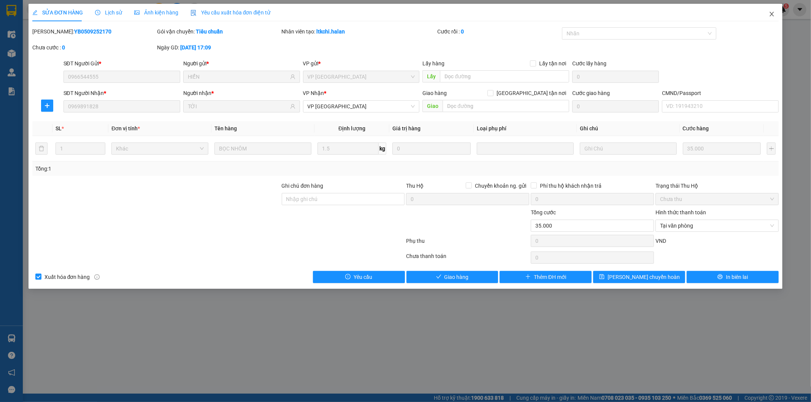
click at [769, 17] on span "Close" at bounding box center [771, 14] width 21 height 21
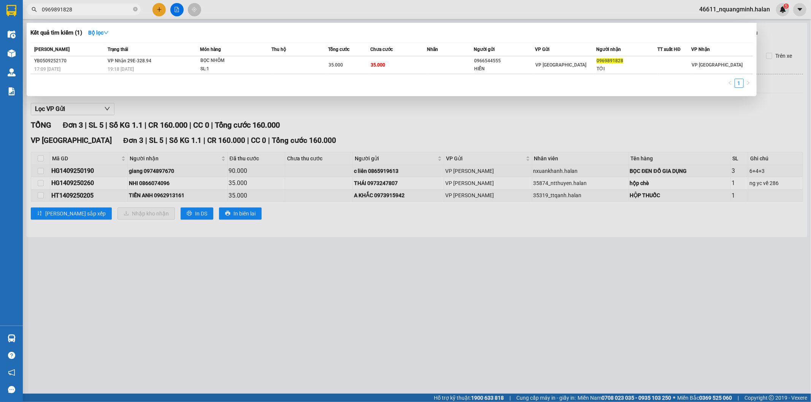
drag, startPoint x: 96, startPoint y: 9, endPoint x: 11, endPoint y: 8, distance: 84.8
click at [11, 8] on section "Kết quả tìm kiếm ( 1 ) Bộ lọc Mã ĐH Trạng thái Món hàng Thu hộ Tổng cước Chưa c…" at bounding box center [405, 201] width 811 height 402
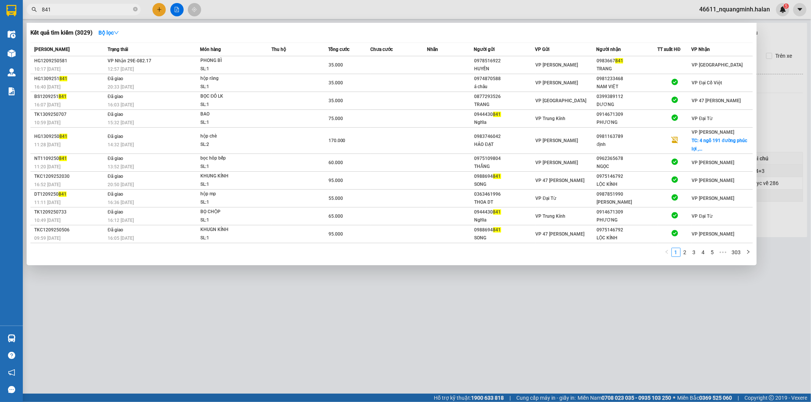
click at [85, 8] on input "841" at bounding box center [87, 9] width 90 height 8
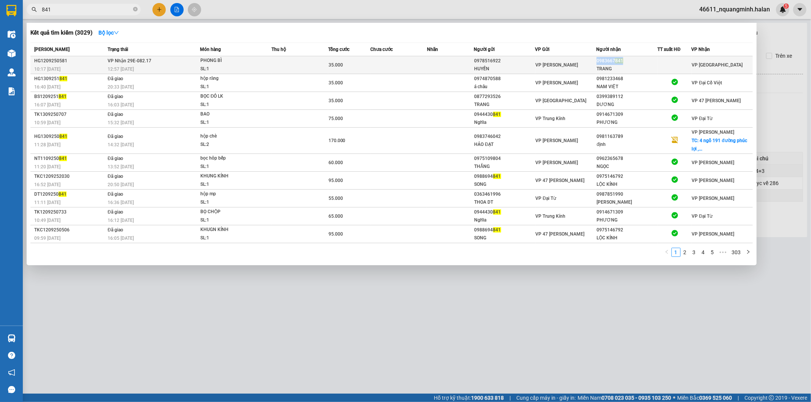
copy div "0983667 841"
drag, startPoint x: 627, startPoint y: 62, endPoint x: 597, endPoint y: 60, distance: 30.5
click at [597, 60] on div "0983667 841" at bounding box center [627, 61] width 60 height 8
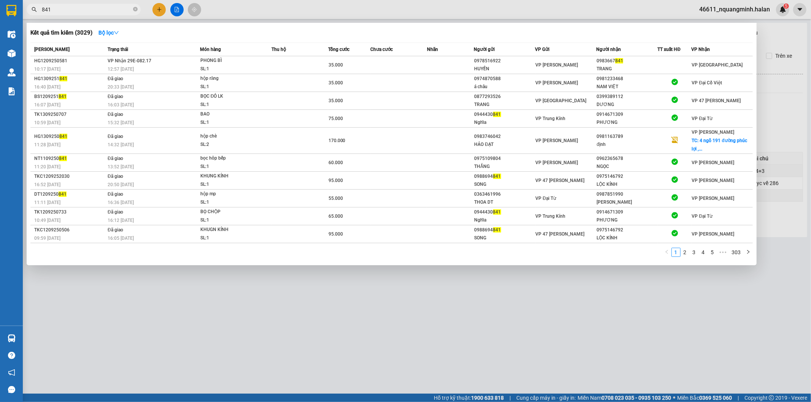
drag, startPoint x: 100, startPoint y: 12, endPoint x: 0, endPoint y: 0, distance: 100.3
click at [0, 5] on section "Kết quả tìm kiếm ( 3029 ) Bộ lọc Mã ĐH Trạng thái Món hàng Thu hộ Tổng cước Chư…" at bounding box center [405, 201] width 811 height 402
paste input "0983667"
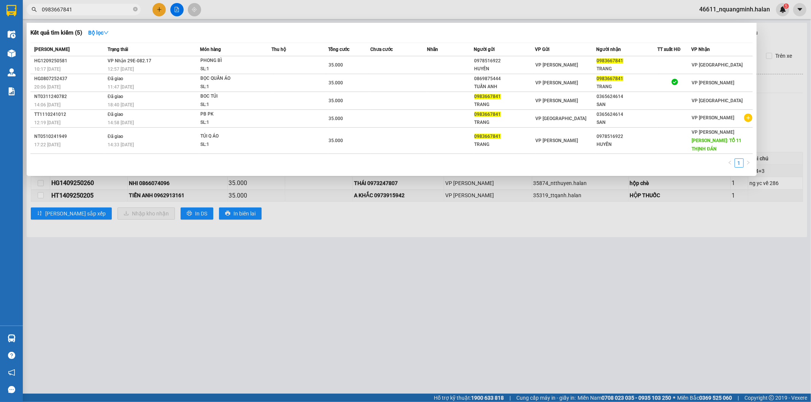
type input "0983667841"
click at [147, 159] on div "1" at bounding box center [391, 166] width 723 height 14
click at [153, 159] on div "1" at bounding box center [391, 166] width 723 height 14
drag, startPoint x: 94, startPoint y: 318, endPoint x: 78, endPoint y: 321, distance: 17.0
click at [94, 318] on div at bounding box center [405, 201] width 811 height 402
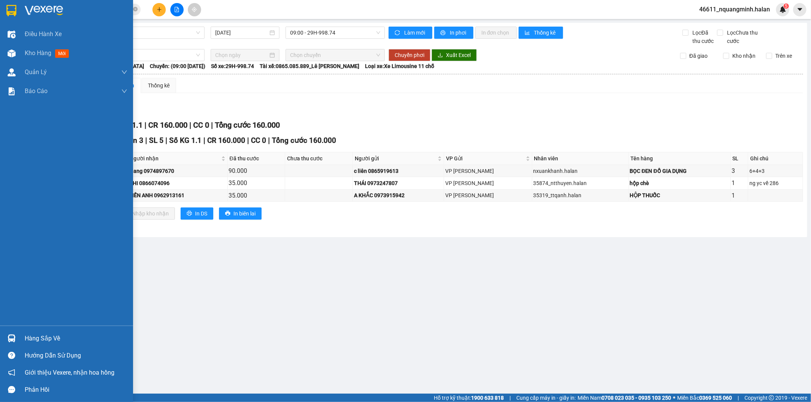
drag, startPoint x: 9, startPoint y: 337, endPoint x: 63, endPoint y: 329, distance: 54.9
click at [10, 336] on img at bounding box center [12, 339] width 8 height 8
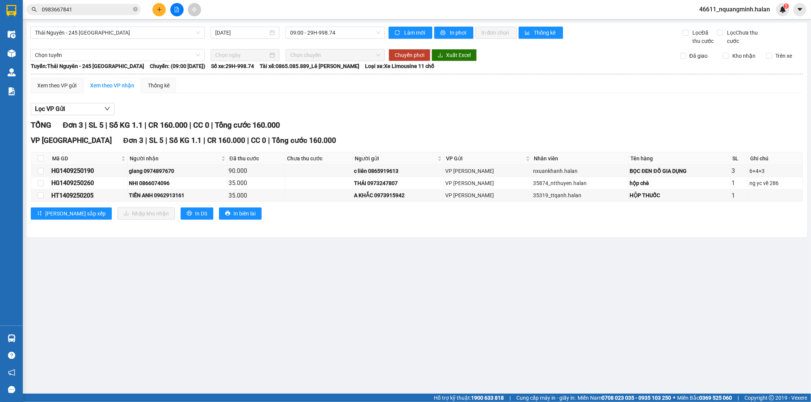
drag, startPoint x: 459, startPoint y: 326, endPoint x: 299, endPoint y: 369, distance: 165.7
click at [458, 327] on section "Kết quả tìm kiếm ( 5 ) Bộ lọc Mã ĐH Trạng thái Món hàng Thu hộ Tổng cước Chưa c…" at bounding box center [405, 201] width 811 height 402
click at [202, 267] on main "[GEOGRAPHIC_DATA] - 245 [GEOGRAPHIC_DATA] [DATE] 09:00 - 29H-998.74 Làm mới In …" at bounding box center [405, 197] width 811 height 394
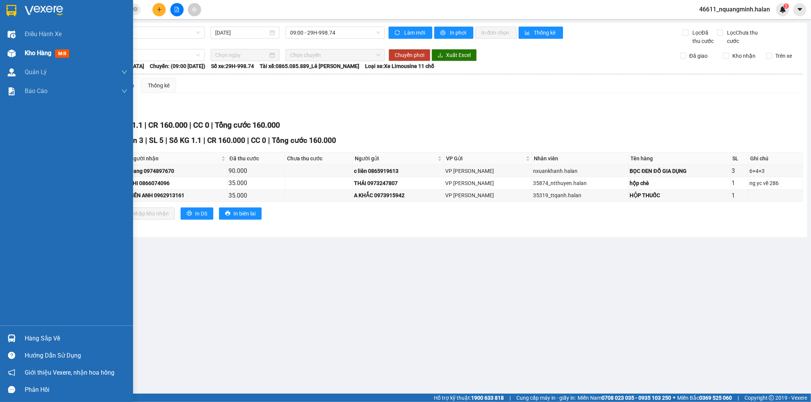
click at [17, 55] on div at bounding box center [11, 53] width 13 height 13
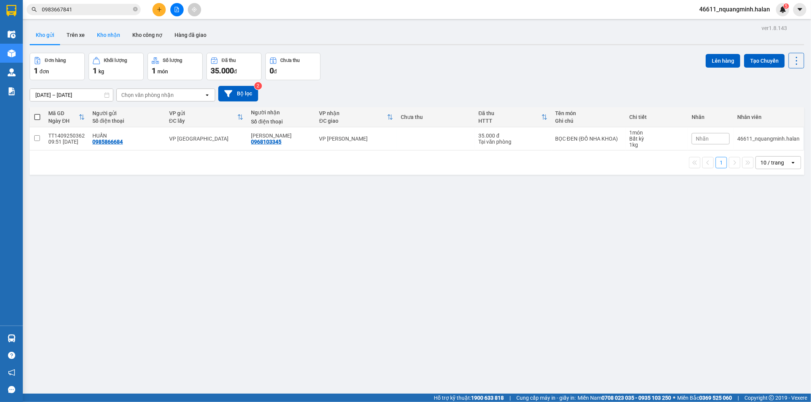
click at [103, 37] on button "Kho nhận" at bounding box center [108, 35] width 35 height 18
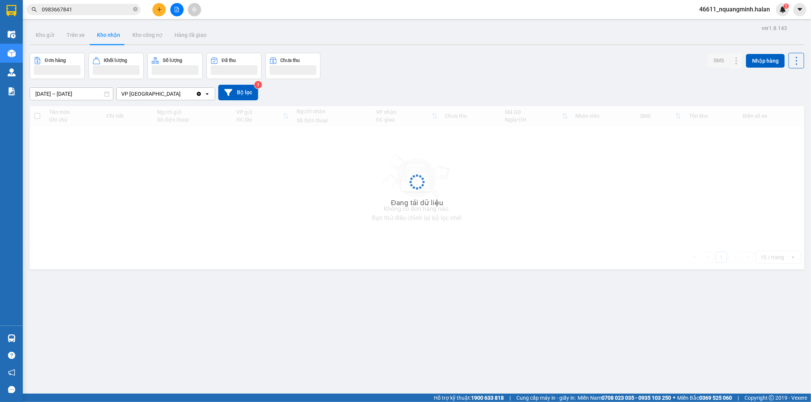
click at [103, 37] on button "Kho nhận" at bounding box center [108, 35] width 35 height 18
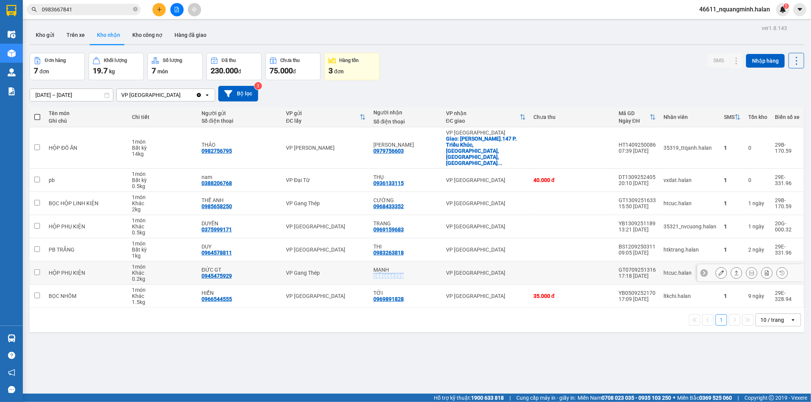
drag, startPoint x: 407, startPoint y: 256, endPoint x: 372, endPoint y: 258, distance: 35.4
click at [372, 262] on td "MẠNH 0886666598" at bounding box center [406, 273] width 73 height 23
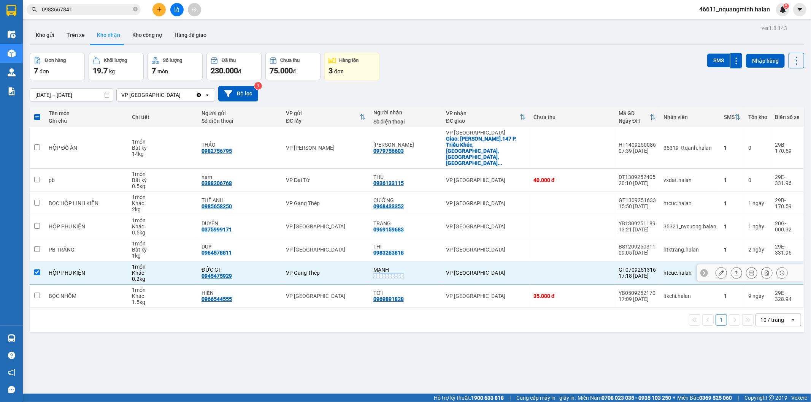
copy div "0886666598"
click at [224, 273] on div "0945475929" at bounding box center [217, 276] width 30 height 6
click at [91, 270] on div "HỘP PHỤ KIỆN" at bounding box center [87, 273] width 76 height 6
checkbox input "false"
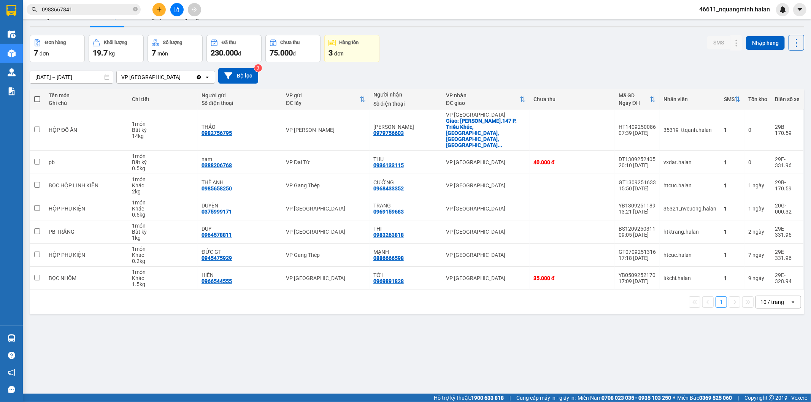
scroll to position [35, 0]
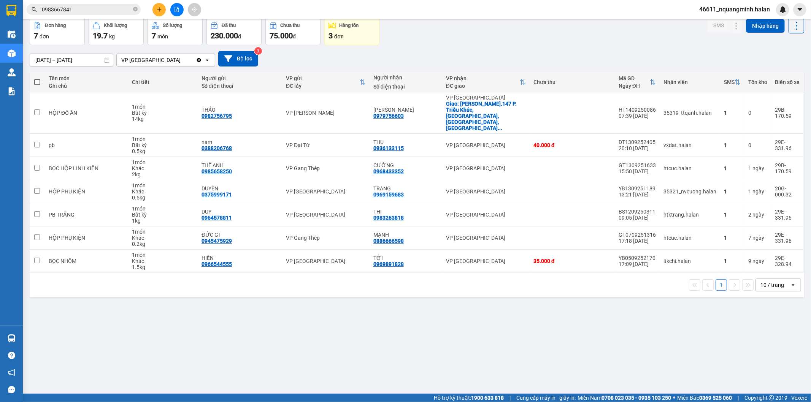
click at [396, 320] on div "ver 1.8.143 Kho gửi Trên xe Kho nhận Kho công nợ Hàng đã giao Đơn hàng 7 đơn Kh…" at bounding box center [417, 189] width 781 height 402
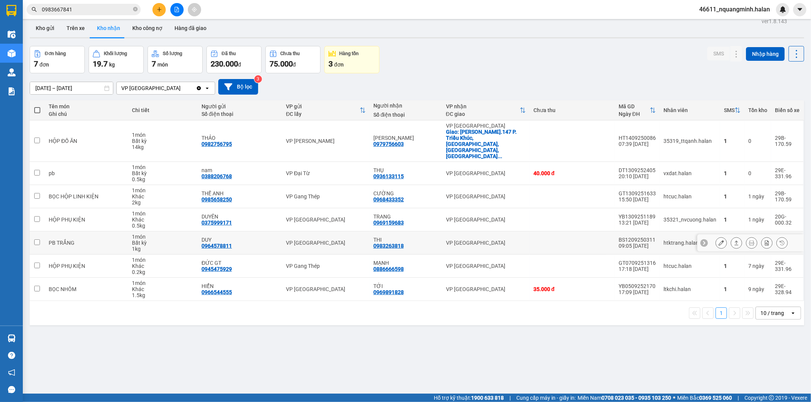
scroll to position [0, 0]
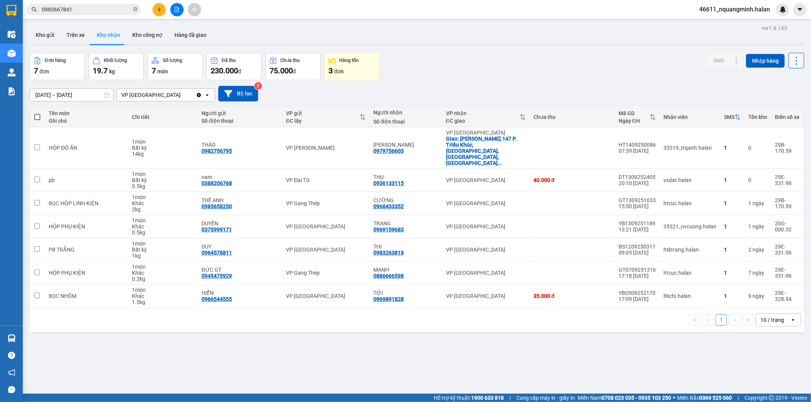
drag, startPoint x: 793, startPoint y: 56, endPoint x: 792, endPoint y: 63, distance: 7.4
click at [793, 56] on icon at bounding box center [796, 61] width 11 height 11
click at [775, 97] on span "Làm mới" at bounding box center [779, 95] width 21 height 8
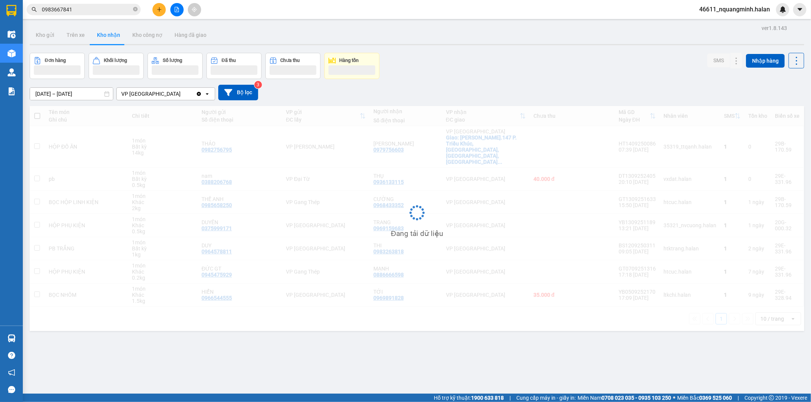
click at [477, 45] on div at bounding box center [417, 44] width 775 height 1
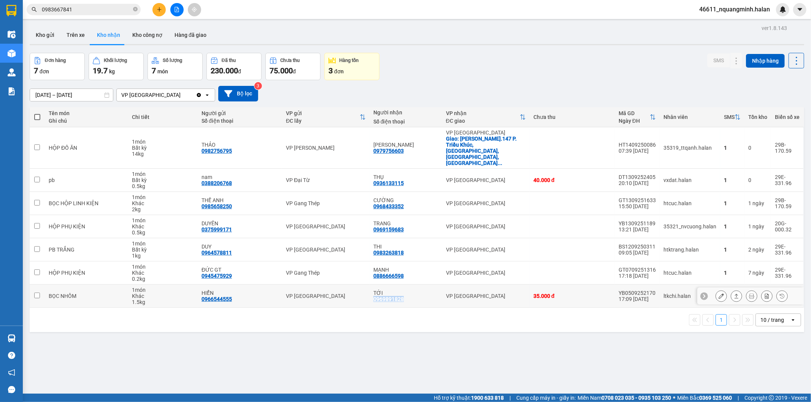
drag, startPoint x: 403, startPoint y: 281, endPoint x: 371, endPoint y: 281, distance: 32.7
click at [371, 285] on td "TỚI 0969891828" at bounding box center [406, 296] width 73 height 23
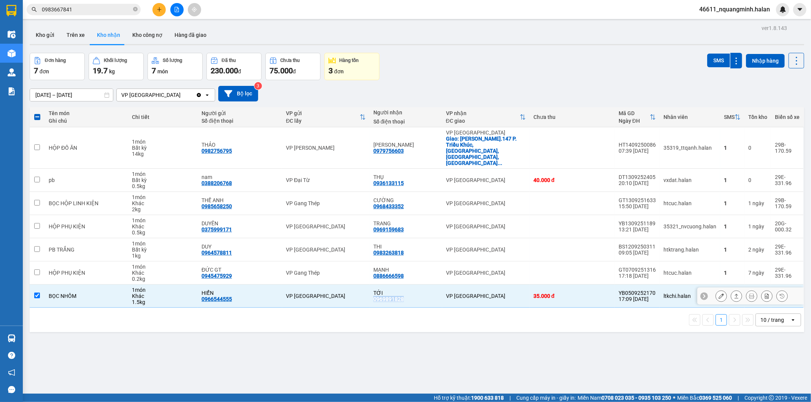
copy div "0969891828"
drag, startPoint x: 98, startPoint y: 341, endPoint x: 42, endPoint y: 329, distance: 56.9
click at [97, 341] on div "ver 1.8.143 Kho gửi Trên xe Kho nhận Kho công nợ Hàng đã giao Đơn hàng 7 đơn Kh…" at bounding box center [417, 224] width 781 height 402
click at [271, 290] on div "HIỂN" at bounding box center [240, 293] width 77 height 6
checkbox input "false"
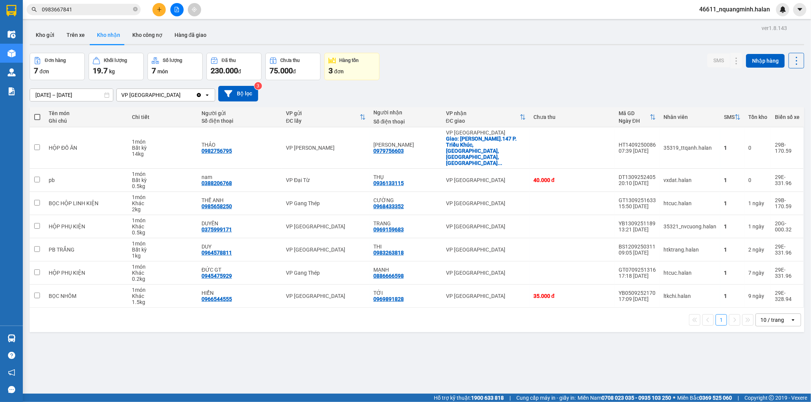
click at [390, 333] on div "ver 1.8.143 Kho gửi Trên xe Kho nhận Kho công nợ Hàng đã giao Đơn hàng 7 đơn Kh…" at bounding box center [417, 224] width 781 height 402
drag, startPoint x: 390, startPoint y: 333, endPoint x: 584, endPoint y: 180, distance: 246.4
click at [391, 332] on div "ver 1.8.143 Kho gửi Trên xe Kho nhận Kho công nợ Hàng đã giao Đơn hàng 7 đơn Kh…" at bounding box center [417, 224] width 781 height 402
click at [573, 78] on div "Đơn hàng 7 đơn Khối lượng 19.7 kg Số lượng 7 món Đã thu 230.000 đ Chưa thu 75.0…" at bounding box center [417, 66] width 775 height 27
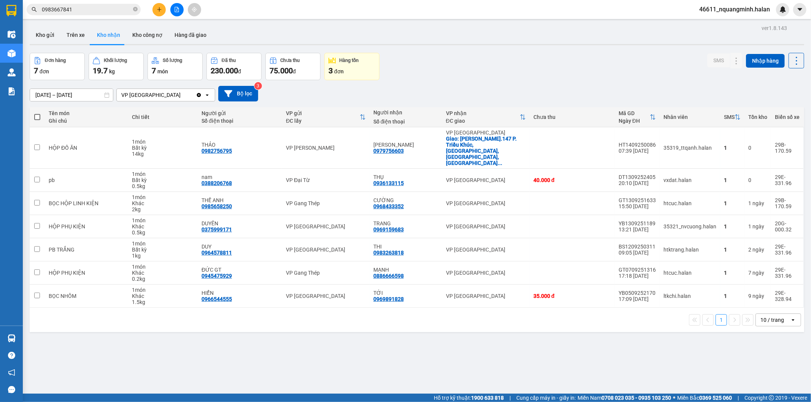
click at [552, 70] on div "Đơn hàng 7 đơn Khối lượng 19.7 kg Số lượng 7 món Đã thu 230.000 đ Chưa thu 75.0…" at bounding box center [417, 66] width 775 height 27
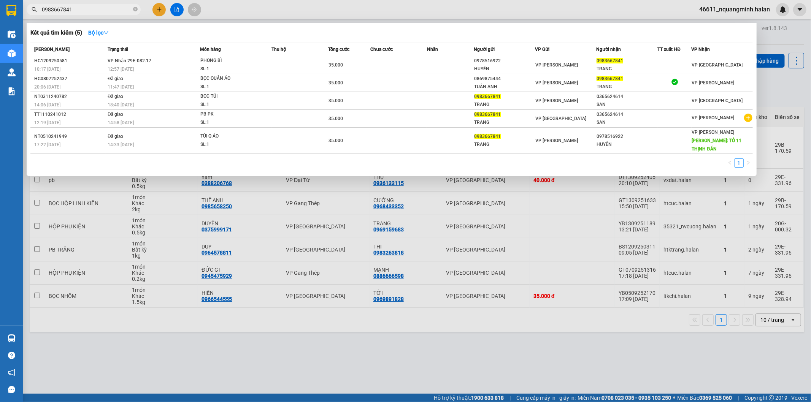
drag, startPoint x: 86, startPoint y: 12, endPoint x: 0, endPoint y: 3, distance: 86.8
click at [0, 3] on section "Kết quả tìm kiếm ( 5 ) Bộ lọc Mã ĐH Trạng thái Món hàng Thu hộ Tổng cước Chưa c…" at bounding box center [405, 201] width 811 height 402
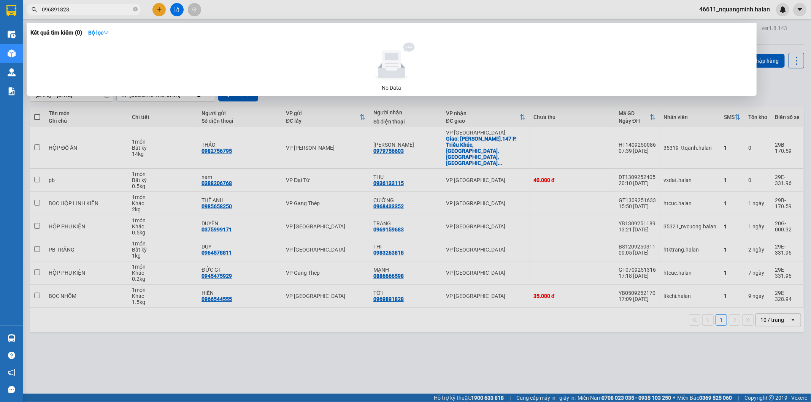
type input "096891828"
drag, startPoint x: 456, startPoint y: 333, endPoint x: 446, endPoint y: 287, distance: 46.9
click at [456, 331] on div at bounding box center [405, 201] width 811 height 402
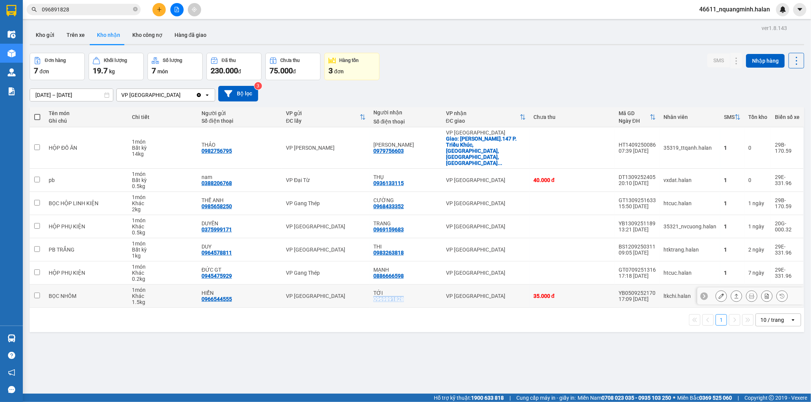
copy div "0969891828"
drag, startPoint x: 413, startPoint y: 282, endPoint x: 372, endPoint y: 284, distance: 41.1
click at [372, 285] on td "TỚI 0969891828" at bounding box center [406, 296] width 73 height 23
checkbox input "true"
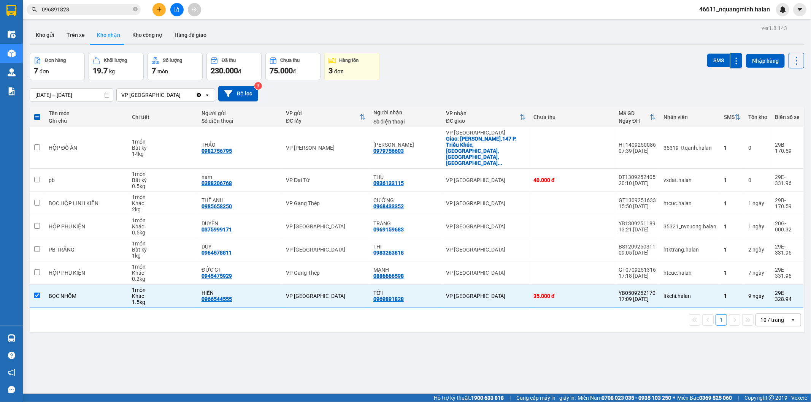
drag, startPoint x: 89, startPoint y: 6, endPoint x: 0, endPoint y: 0, distance: 88.8
click at [0, 5] on section "Kết quả tìm kiếm ( 0 ) Bộ lọc No Data 096891828 46611_nquangminh.halan Điều hàn…" at bounding box center [405, 201] width 811 height 402
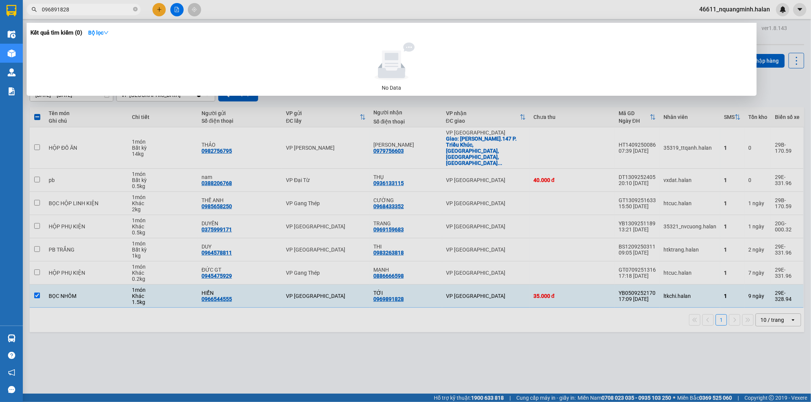
paste input "9"
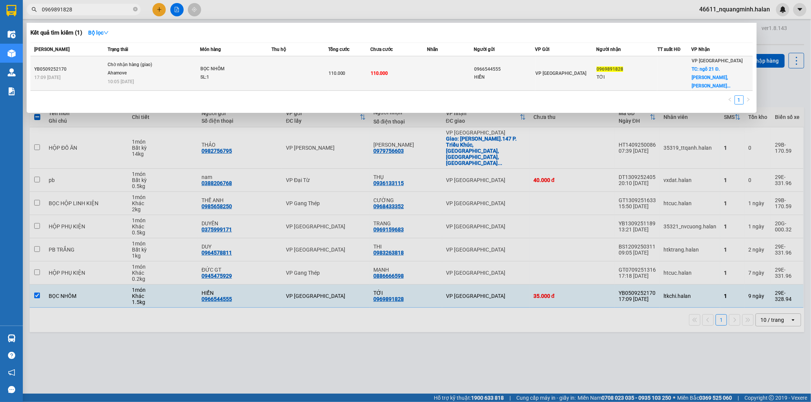
type input "0969891828"
click at [239, 75] on div "SL: 1" at bounding box center [228, 77] width 57 height 8
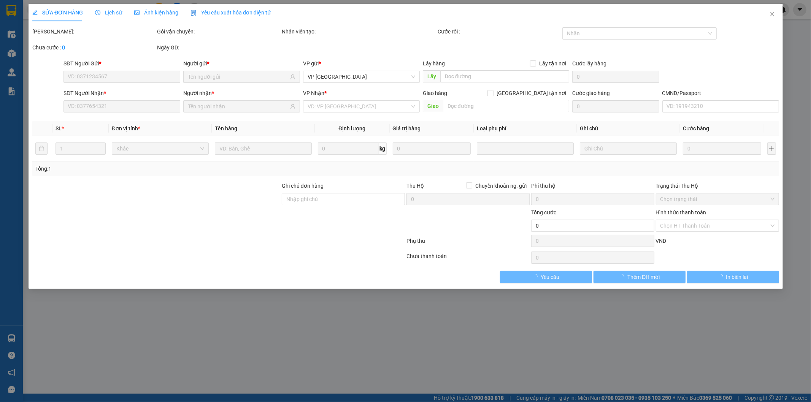
type input "0966544555"
type input "HIỂN"
type input "0969891828"
type input "TỚI"
checkbox input "true"
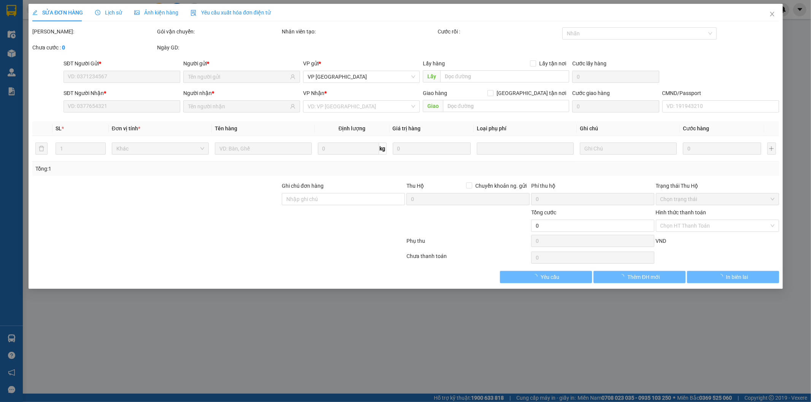
type input "ngõ 21 Đ. [PERSON_NAME], [PERSON_NAME], [GEOGRAPHIC_DATA], [GEOGRAPHIC_DATA] 10…"
type input "75.000"
type input "30k phí lưu kho"
type input "110.000"
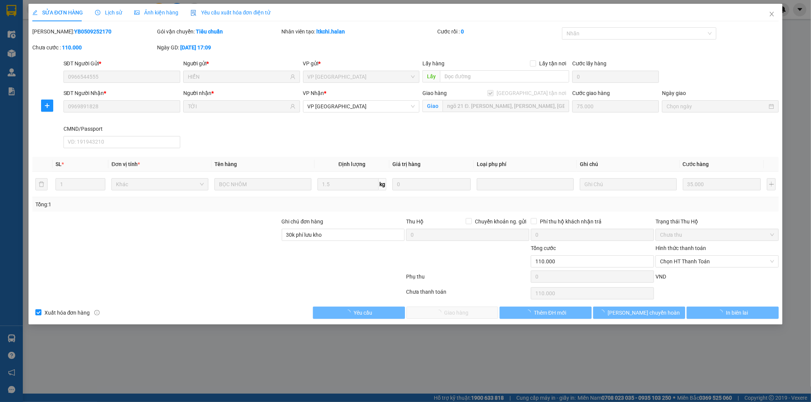
click at [103, 14] on span "Lịch sử" at bounding box center [108, 13] width 27 height 6
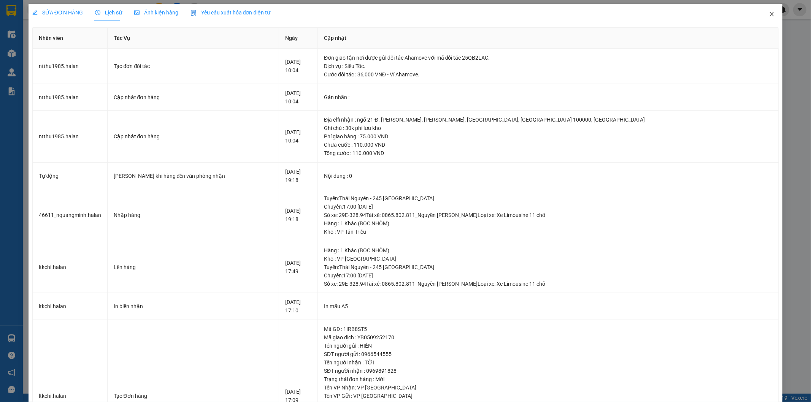
click at [769, 12] on icon "close" at bounding box center [772, 14] width 6 height 6
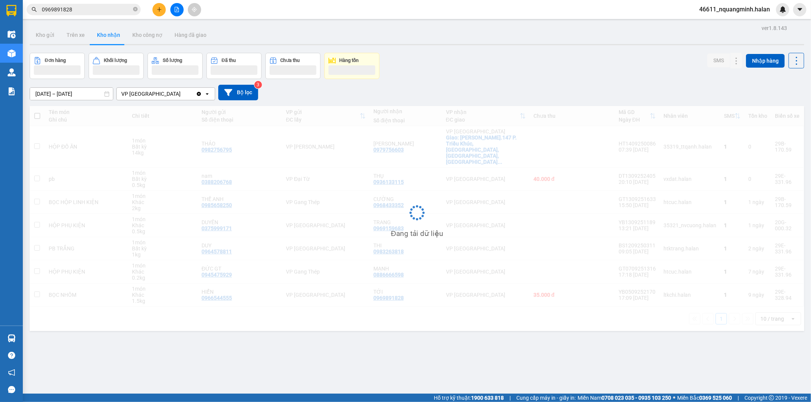
click at [92, 10] on input "0969891828" at bounding box center [87, 9] width 90 height 8
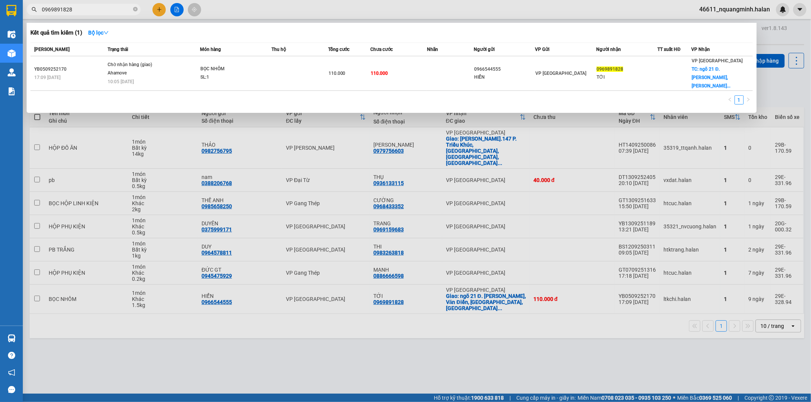
click at [212, 346] on div at bounding box center [405, 201] width 811 height 402
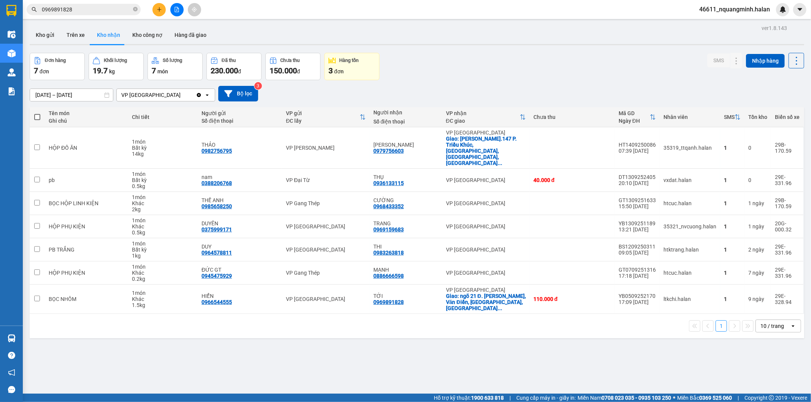
drag, startPoint x: 237, startPoint y: 339, endPoint x: 232, endPoint y: 379, distance: 40.3
click at [234, 346] on div "ver 1.8.143 Kho gửi Trên xe Kho nhận Kho công nợ Hàng đã giao Đơn hàng 7 đơn Kh…" at bounding box center [417, 224] width 781 height 402
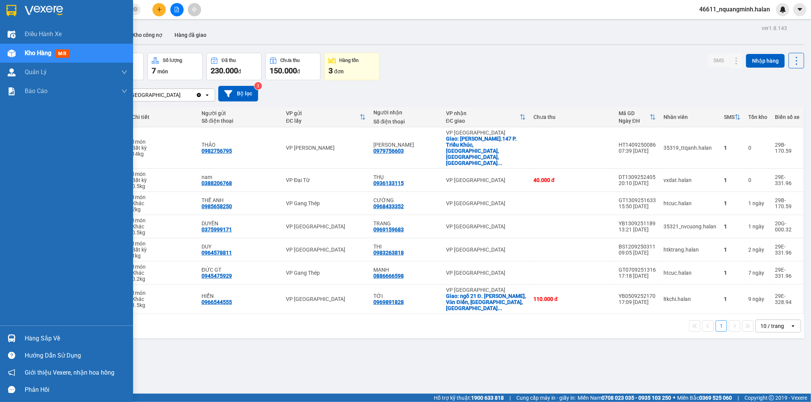
drag, startPoint x: 2, startPoint y: 334, endPoint x: 23, endPoint y: 336, distance: 20.7
click at [3, 334] on div "Hàng sắp về" at bounding box center [66, 338] width 133 height 17
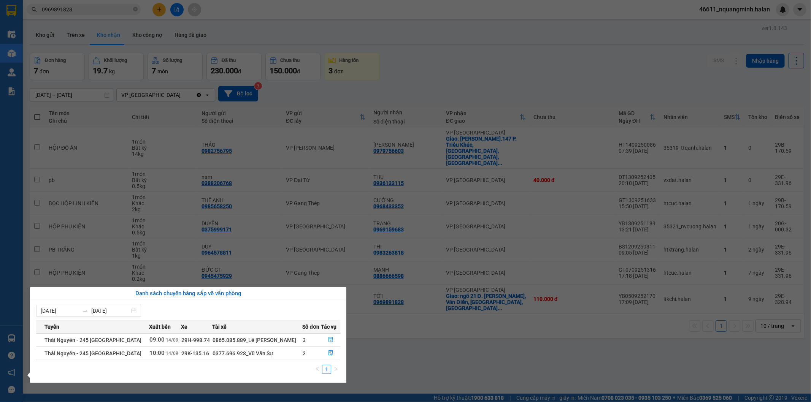
click at [462, 332] on section "Kết quả tìm kiếm ( 1 ) Bộ lọc Mã ĐH Trạng thái Món hàng Thu hộ Tổng cước Chưa c…" at bounding box center [405, 201] width 811 height 402
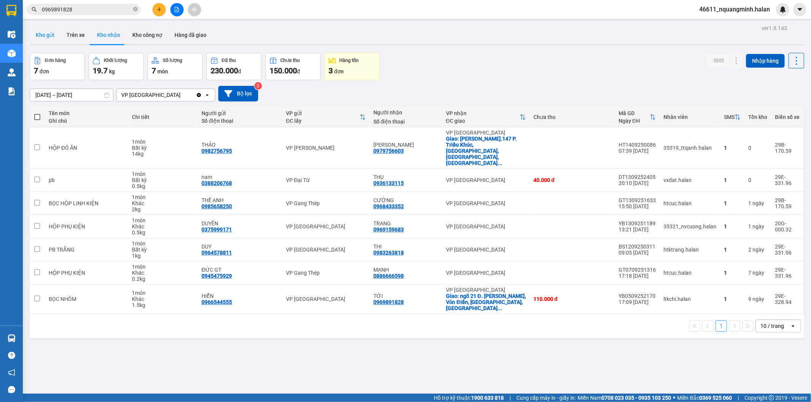
click at [46, 39] on button "Kho gửi" at bounding box center [45, 35] width 31 height 18
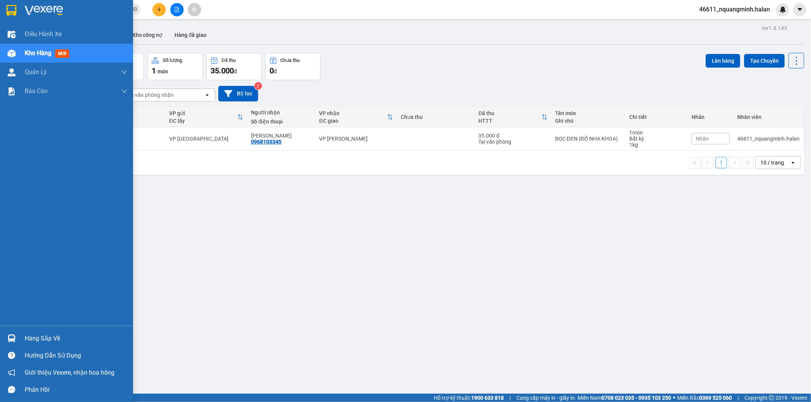
click at [29, 335] on div "Hàng sắp về" at bounding box center [76, 338] width 103 height 11
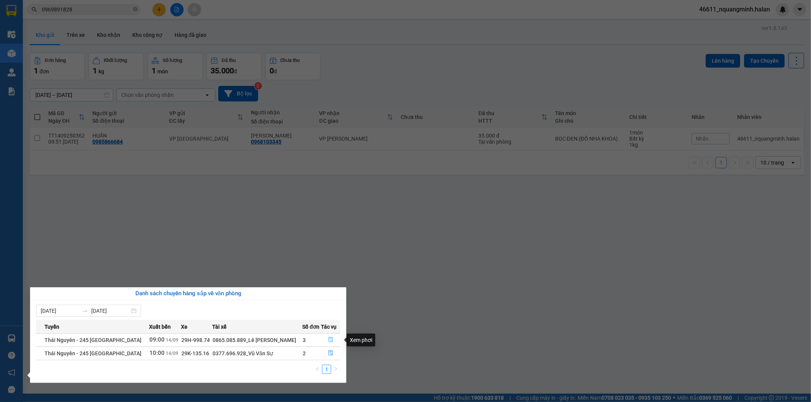
click at [329, 339] on icon "file-done" at bounding box center [331, 339] width 5 height 5
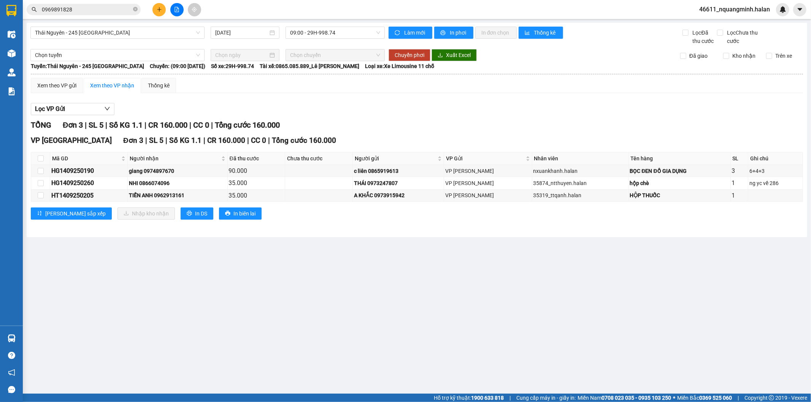
click at [437, 222] on div "VP [GEOGRAPHIC_DATA] 3 | SL 5 | Số KG 1.1 | CR 160.000 | CC 0 | Tổng cước 160.0…" at bounding box center [417, 180] width 772 height 90
click at [265, 292] on main "[GEOGRAPHIC_DATA] - 245 [GEOGRAPHIC_DATA] [DATE] 09:00 - 29H-998.74 Làm mới In …" at bounding box center [405, 197] width 811 height 394
drag, startPoint x: 254, startPoint y: 322, endPoint x: 253, endPoint y: 389, distance: 66.6
click at [254, 324] on main "[GEOGRAPHIC_DATA] - 245 [GEOGRAPHIC_DATA] [DATE] 09:00 - 29H-998.74 Làm mới In …" at bounding box center [405, 197] width 811 height 394
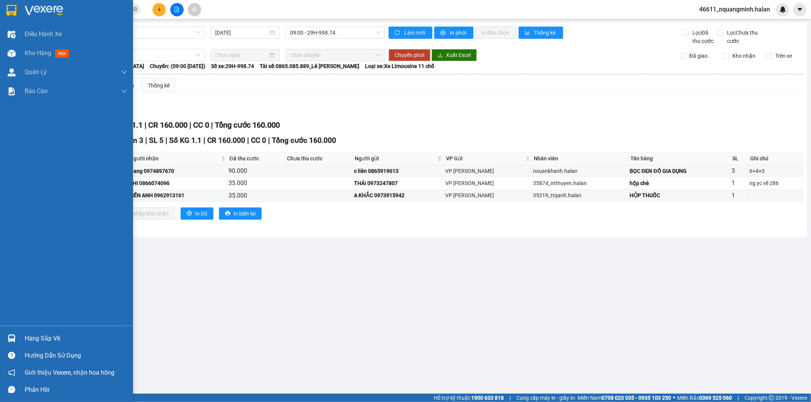
drag, startPoint x: 16, startPoint y: 339, endPoint x: 29, endPoint y: 329, distance: 16.6
click at [16, 337] on div at bounding box center [11, 338] width 13 height 13
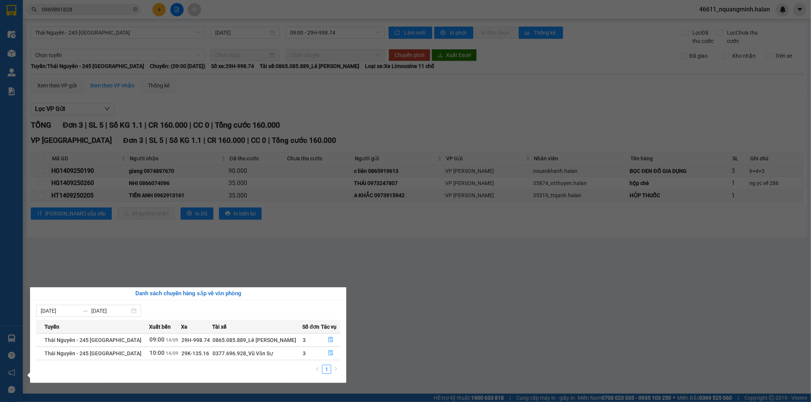
click at [375, 333] on section "Kết quả tìm kiếm ( 1 ) Bộ lọc Mã ĐH Trạng thái Món hàng Thu hộ Tổng cước Chưa c…" at bounding box center [405, 201] width 811 height 402
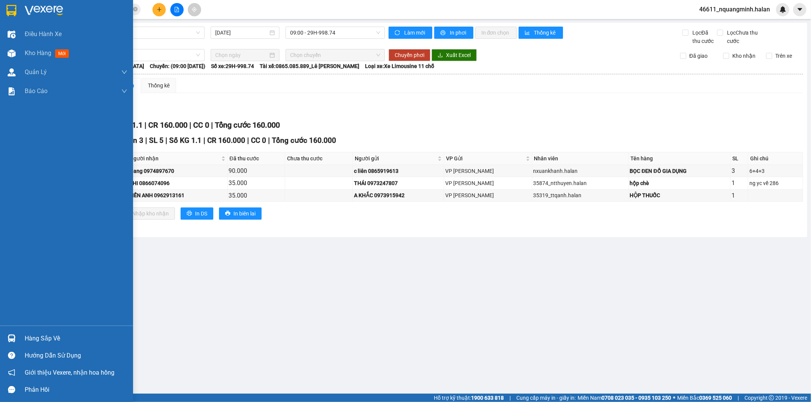
click at [9, 334] on div at bounding box center [11, 338] width 13 height 13
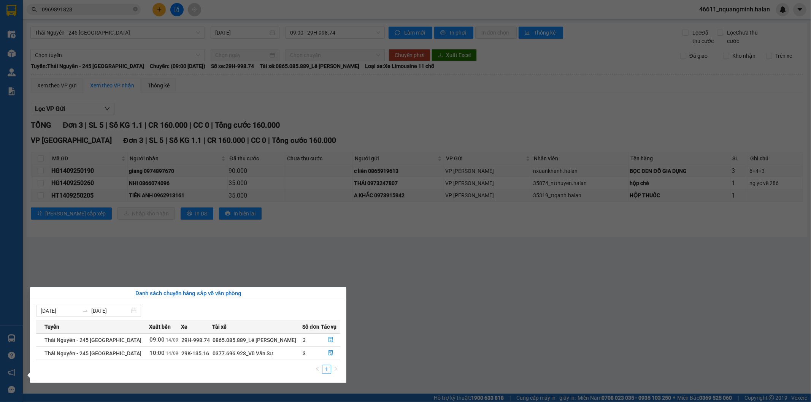
click at [472, 292] on section "Kết quả tìm kiếm ( 1 ) Bộ lọc Mã ĐH Trạng thái Món hàng Thu hộ Tổng cước Chưa c…" at bounding box center [405, 201] width 811 height 402
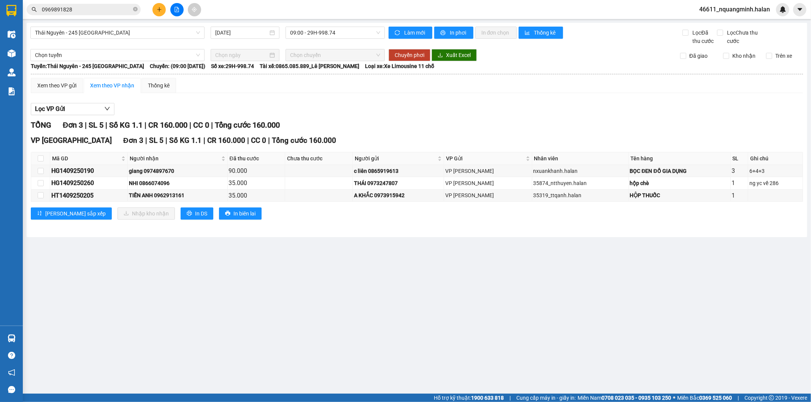
click at [268, 283] on main "[GEOGRAPHIC_DATA] - 245 [GEOGRAPHIC_DATA] [DATE] 09:00 - 29H-998.74 Làm mới In …" at bounding box center [405, 197] width 811 height 394
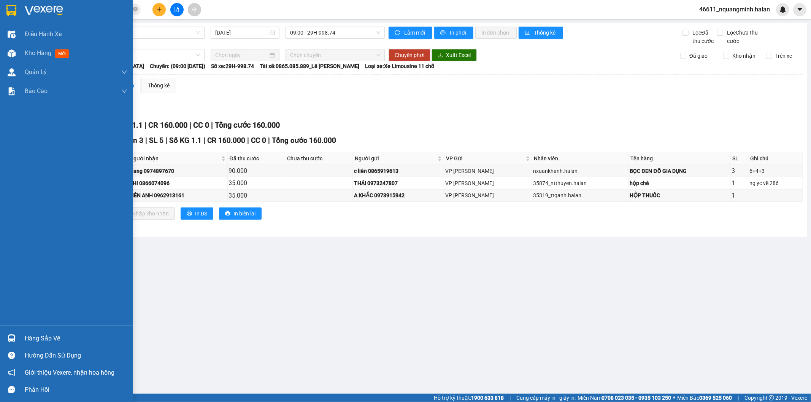
click at [17, 333] on div at bounding box center [11, 338] width 13 height 13
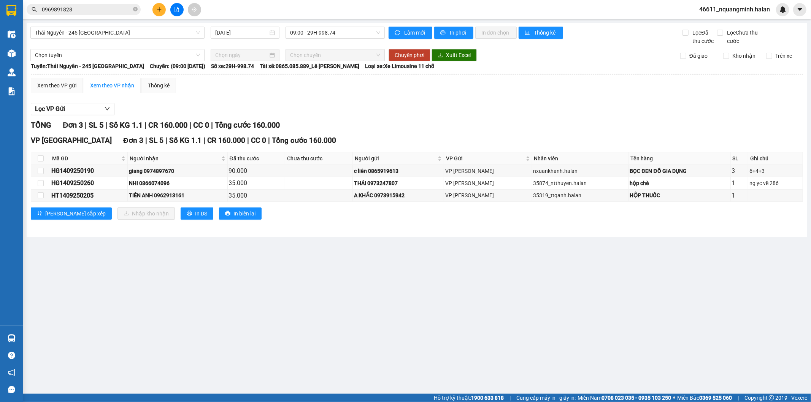
click at [427, 321] on section "Kết quả tìm kiếm ( 1 ) Bộ lọc Mã ĐH Trạng thái Món hàng Thu hộ Tổng cước Chưa c…" at bounding box center [405, 201] width 811 height 402
drag, startPoint x: 172, startPoint y: 386, endPoint x: 183, endPoint y: 389, distance: 11.1
click at [173, 387] on main "[GEOGRAPHIC_DATA] - 245 [GEOGRAPHIC_DATA] [DATE] 09:00 - 29H-998.74 Làm mới In …" at bounding box center [405, 197] width 811 height 394
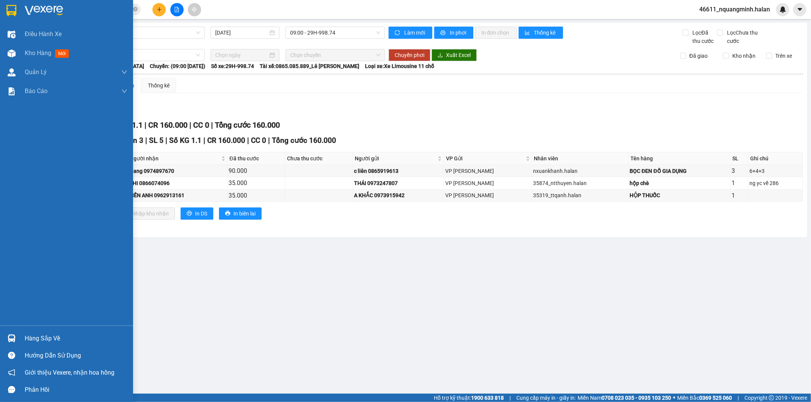
click at [5, 343] on div at bounding box center [11, 338] width 13 height 13
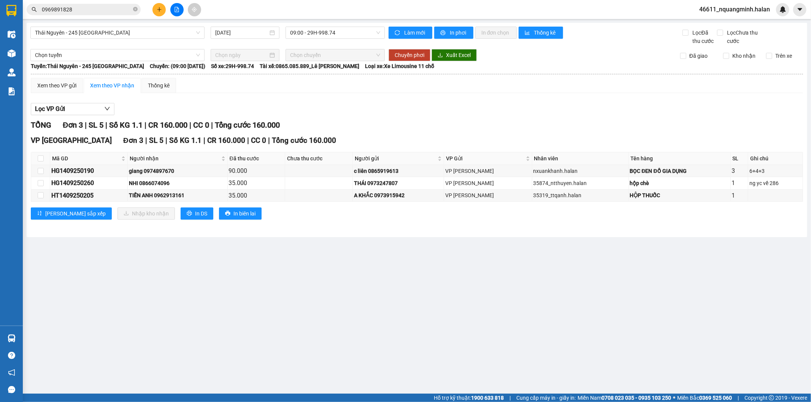
click at [435, 296] on section "Kết quả tìm kiếm ( 1 ) Bộ lọc Mã ĐH Trạng thái Món hàng Thu hộ Tổng cước Chưa c…" at bounding box center [405, 201] width 811 height 402
drag, startPoint x: 245, startPoint y: 280, endPoint x: 146, endPoint y: 128, distance: 181.2
click at [245, 278] on main "[GEOGRAPHIC_DATA] - 245 [GEOGRAPHIC_DATA] [DATE] 09:00 - 29H-998.74 Làm mới In …" at bounding box center [405, 197] width 811 height 394
click at [162, 9] on icon "plus" at bounding box center [159, 9] width 5 height 5
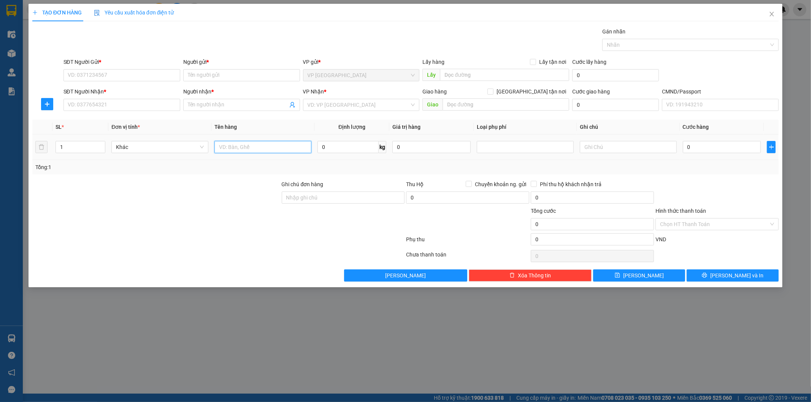
click at [264, 150] on input "text" at bounding box center [262, 147] width 97 height 12
type input "HỘP"
type input "11"
click at [264, 150] on input "HỘP" at bounding box center [262, 147] width 97 height 12
type input "HỘP (TRẤU)"
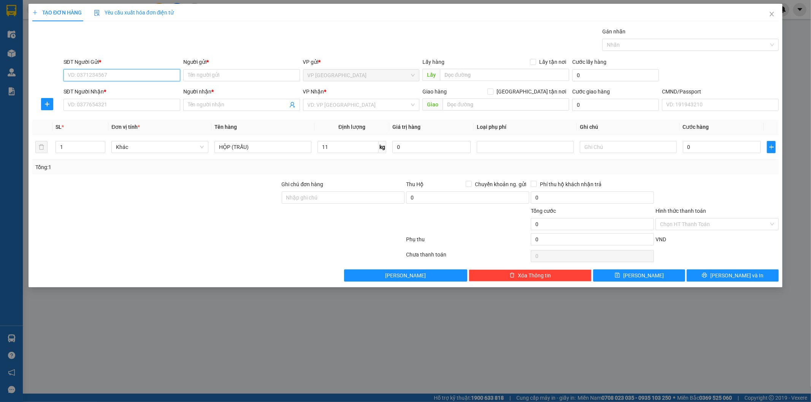
click at [94, 71] on input "SĐT Người Gửi *" at bounding box center [122, 75] width 117 height 12
type input "0877088682"
click at [105, 94] on div "0877088682 - NINH" at bounding box center [122, 90] width 108 height 8
type input "NINH"
type input "0877088682"
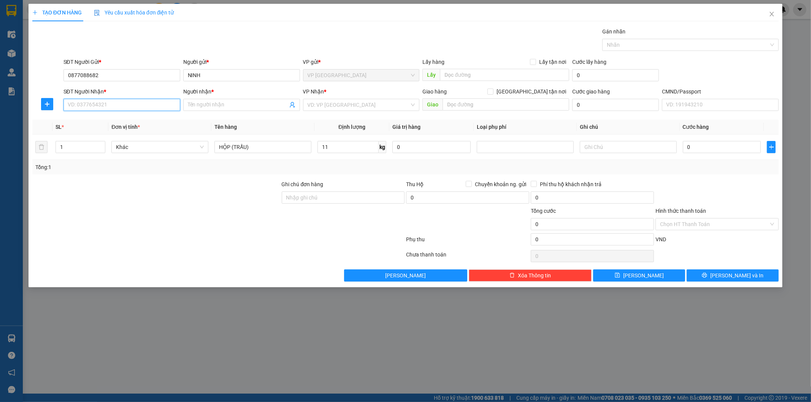
click at [107, 99] on input "SĐT Người Nhận *" at bounding box center [122, 105] width 117 height 12
type input "0977660777"
click at [113, 124] on div "0977660777 - SƠN" at bounding box center [122, 120] width 117 height 12
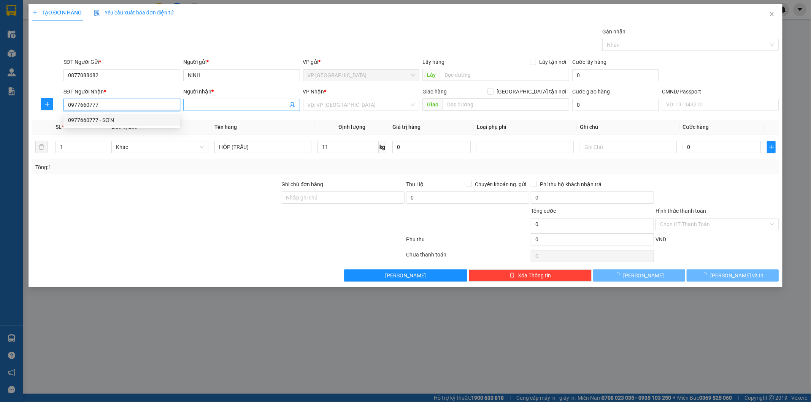
type input "SƠN"
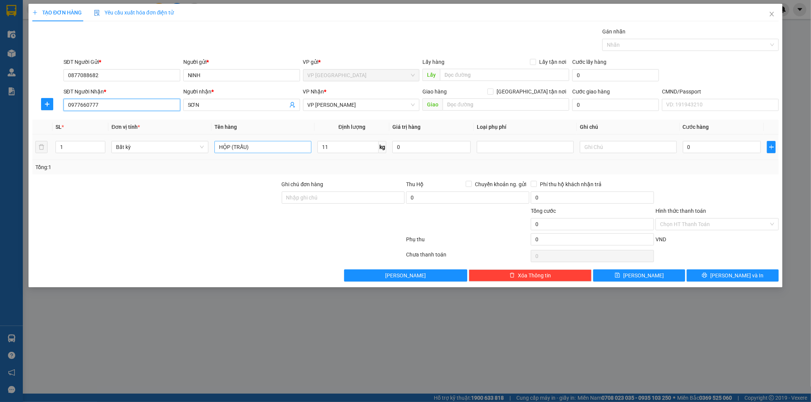
type input "0977660777"
click at [267, 143] on input "HỘP (TRẤU)" at bounding box center [262, 147] width 97 height 12
type input "50.000"
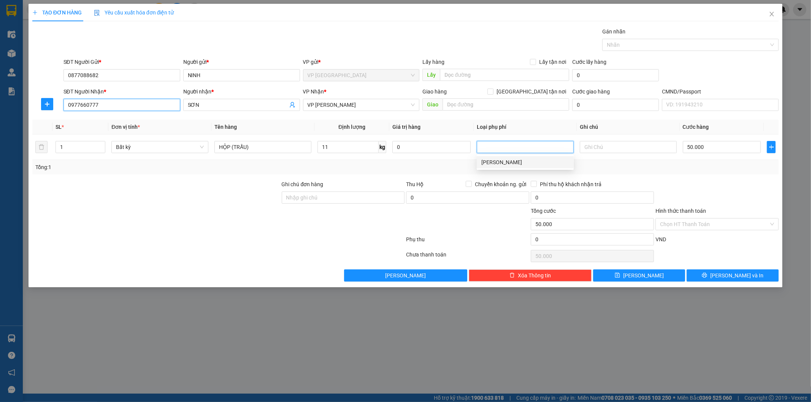
drag, startPoint x: 134, startPoint y: 110, endPoint x: 35, endPoint y: 16, distance: 136.1
click at [0, 66] on div "TẠO ĐƠN HÀNG Yêu cầu xuất hóa đơn điện tử Transit Pickup Surcharge Ids Transit …" at bounding box center [405, 201] width 811 height 402
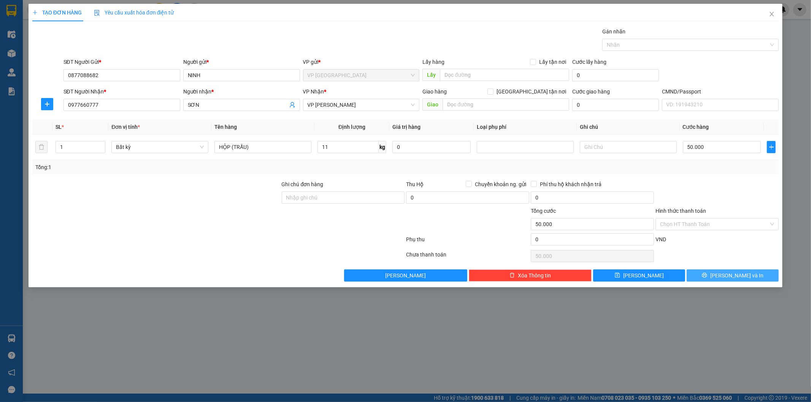
click at [715, 272] on button "[PERSON_NAME] và In" at bounding box center [733, 276] width 92 height 12
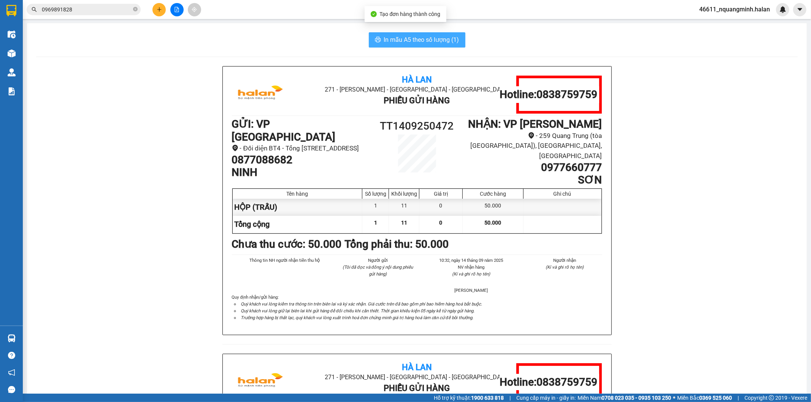
click at [421, 43] on span "In mẫu A5 theo số lượng (1)" at bounding box center [421, 40] width 75 height 10
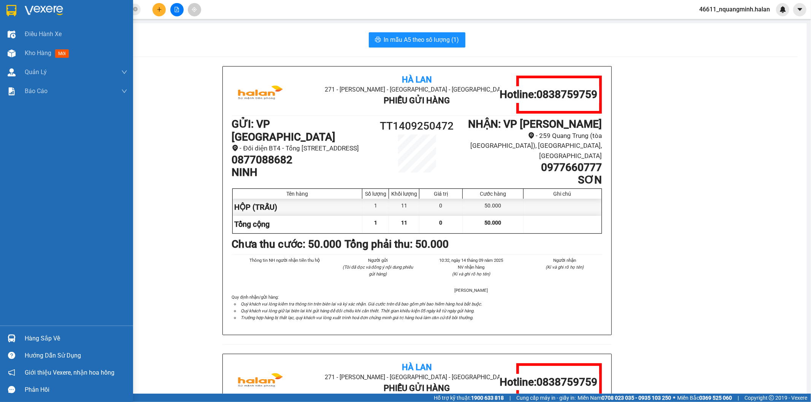
click at [24, 340] on div "Hàng sắp về" at bounding box center [66, 338] width 133 height 17
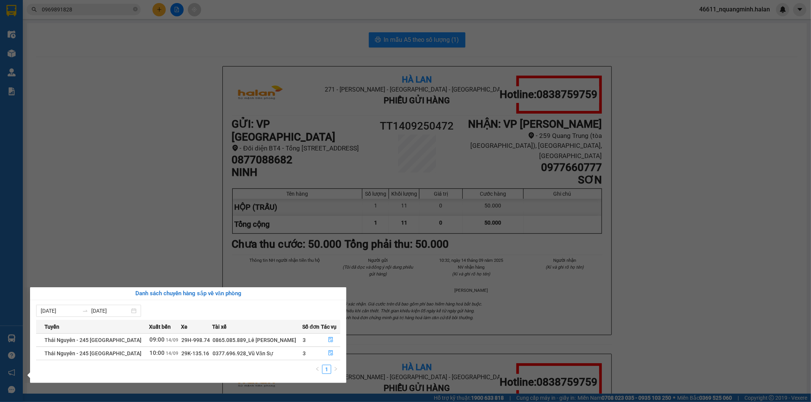
click at [188, 225] on section "Kết quả tìm kiếm ( 1 ) Bộ lọc Mã ĐH Trạng thái Món hàng Thu hộ Tổng cước Chưa c…" at bounding box center [405, 201] width 811 height 402
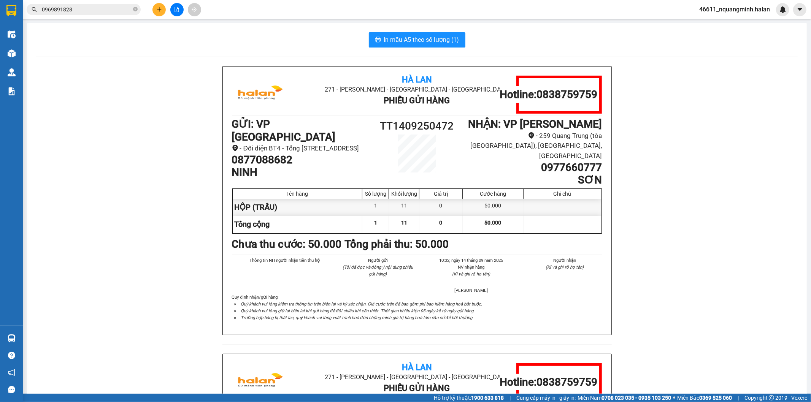
drag, startPoint x: 89, startPoint y: 13, endPoint x: 1, endPoint y: 1, distance: 88.7
click at [0, 5] on section "Kết quả tìm kiếm ( 1 ) Bộ lọc Mã ĐH Trạng thái Món hàng Thu hộ Tổng cước Chưa c…" at bounding box center [405, 201] width 811 height 402
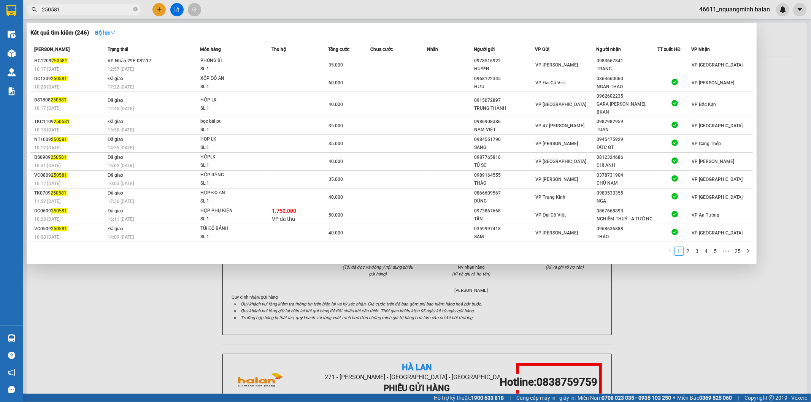
type input "250581"
click at [237, 283] on div at bounding box center [405, 201] width 811 height 402
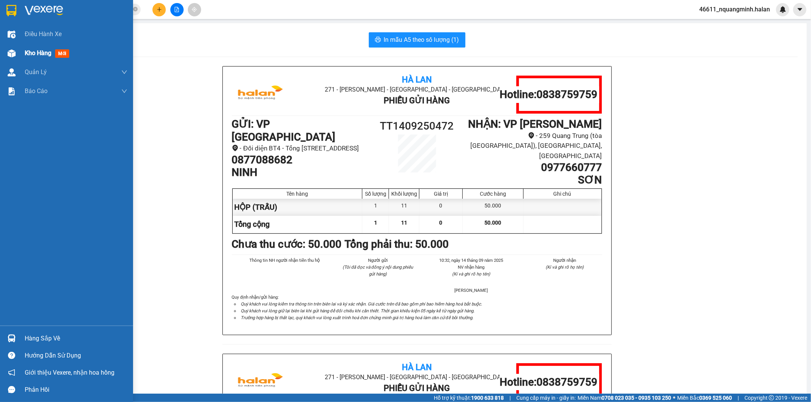
click at [10, 53] on img at bounding box center [12, 53] width 8 height 8
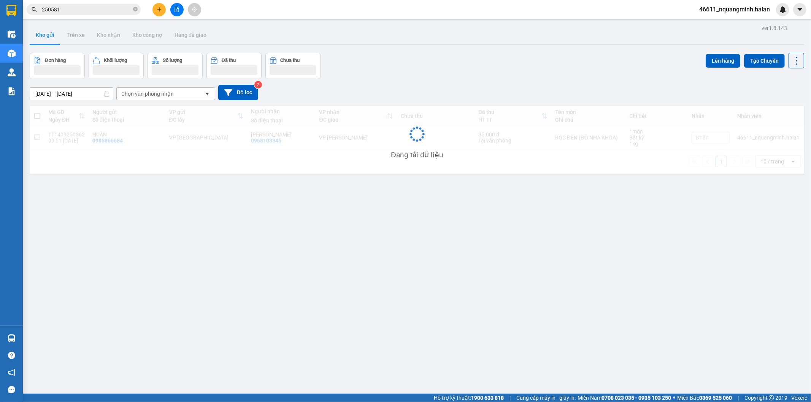
click at [486, 60] on div "Đơn hàng Khối lượng Số lượng Đã thu Chưa thu Lên hàng Tạo Chuyến" at bounding box center [417, 66] width 775 height 26
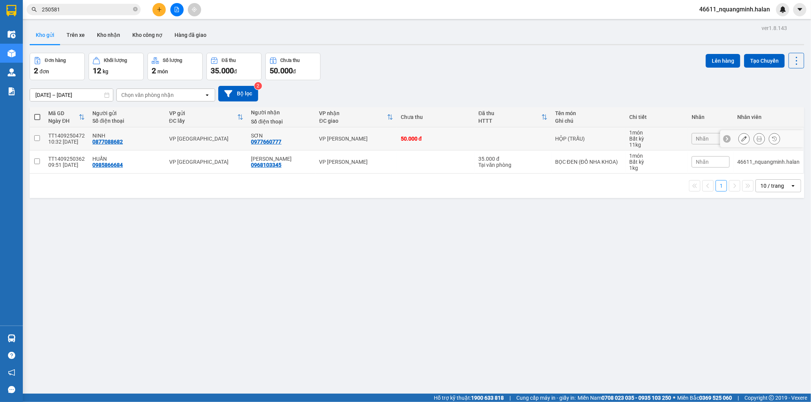
drag, startPoint x: 377, startPoint y: 138, endPoint x: 380, endPoint y: 161, distance: 22.6
click at [377, 140] on div "VP [PERSON_NAME]" at bounding box center [356, 139] width 74 height 6
checkbox input "true"
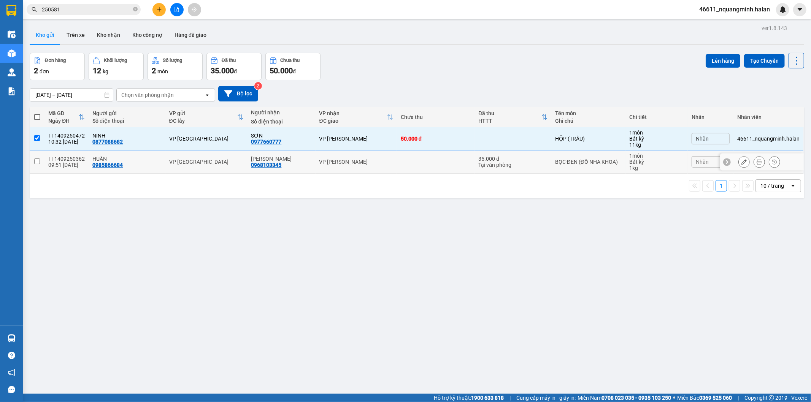
drag, startPoint x: 380, startPoint y: 161, endPoint x: 618, endPoint y: 121, distance: 241.4
click at [381, 161] on div "VP [PERSON_NAME]" at bounding box center [356, 162] width 74 height 6
checkbox input "true"
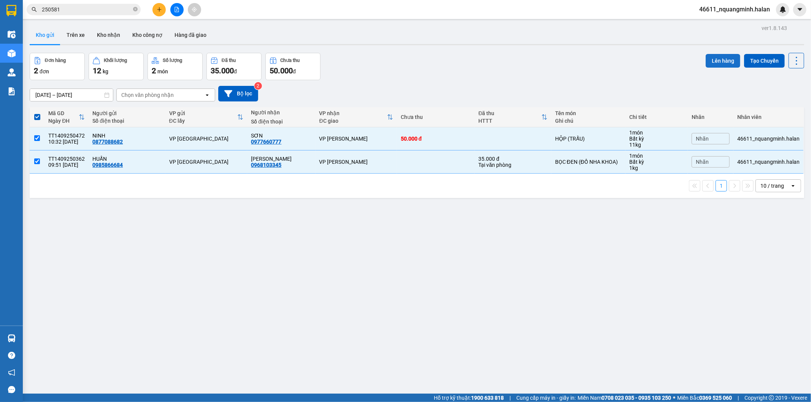
click at [706, 60] on button "Lên hàng" at bounding box center [723, 61] width 35 height 14
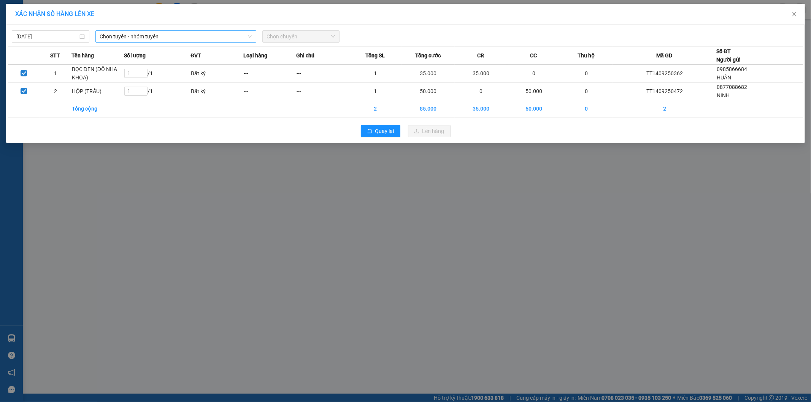
click at [133, 35] on span "Chọn tuyến - nhóm tuyến" at bounding box center [176, 36] width 152 height 11
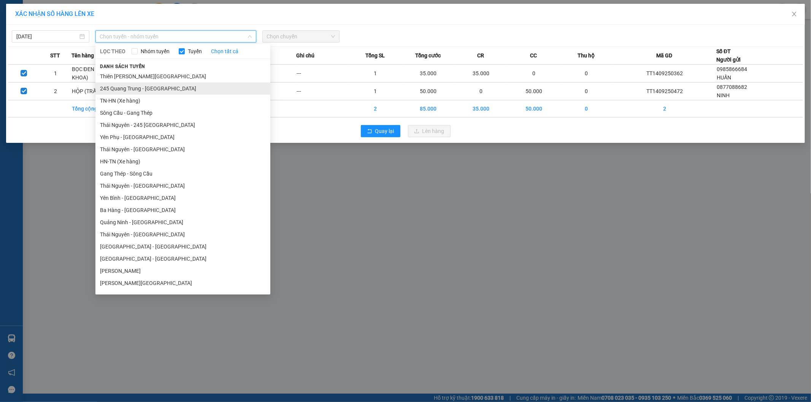
click at [119, 84] on li "245 Quang Trung - [GEOGRAPHIC_DATA]" at bounding box center [182, 89] width 175 height 12
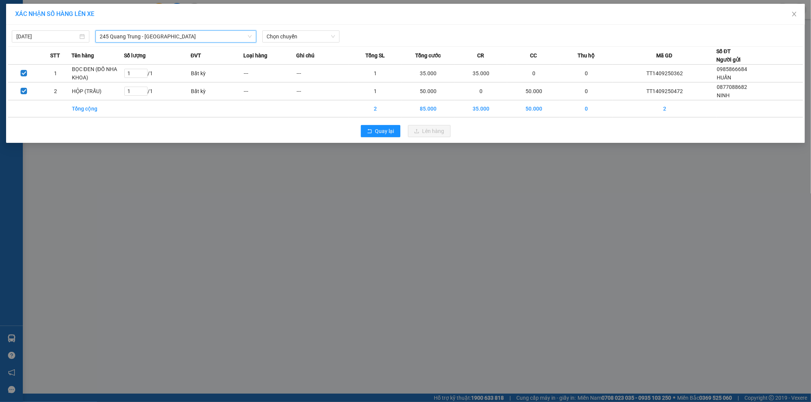
drag, startPoint x: 287, startPoint y: 42, endPoint x: 297, endPoint y: 43, distance: 10.0
click at [287, 42] on div "Chọn chuyến" at bounding box center [301, 36] width 78 height 12
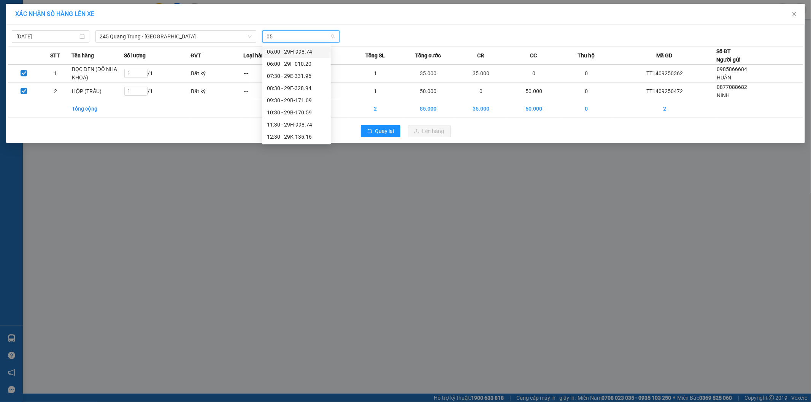
type input "059"
click at [295, 47] on div "10:30 - 29B-170.59" at bounding box center [296, 52] width 68 height 12
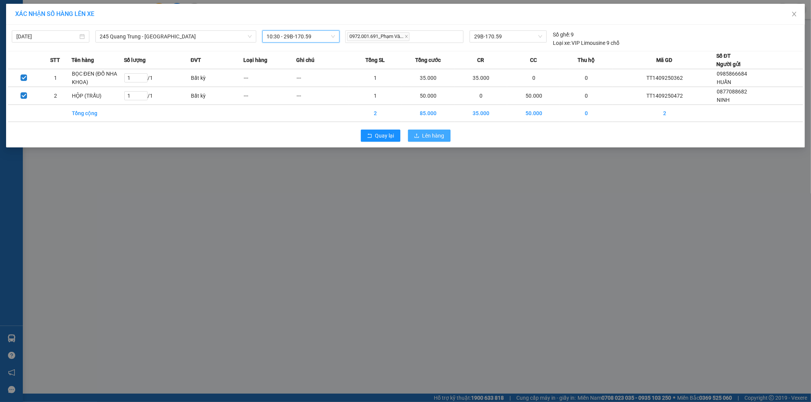
click at [434, 133] on span "Lên hàng" at bounding box center [433, 136] width 22 height 8
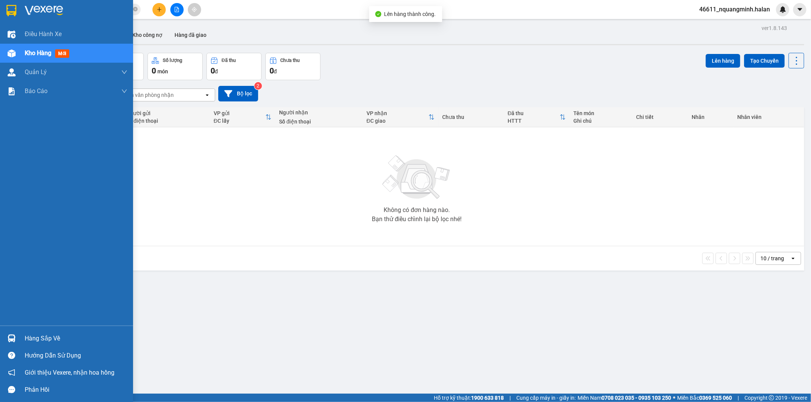
click at [8, 339] on img at bounding box center [12, 339] width 8 height 8
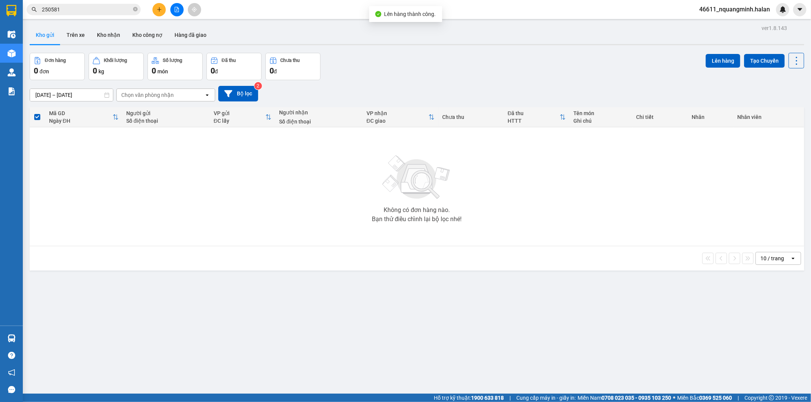
click at [260, 228] on section "Kết quả tìm kiếm ( 246 ) Bộ lọc Mã ĐH Trạng thái Món hàng Thu hộ Tổng cước Chưa…" at bounding box center [405, 201] width 811 height 402
click at [155, 14] on button at bounding box center [158, 9] width 13 height 13
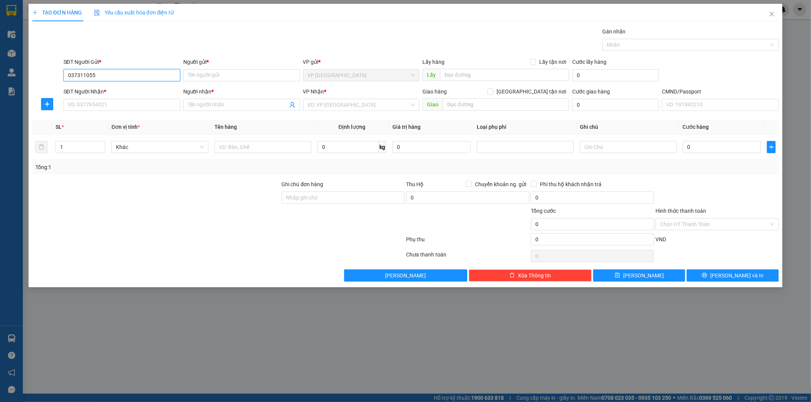
type input "0373110550"
click at [125, 92] on div "0373110550 - LOAN" at bounding box center [122, 90] width 108 height 8
type input "LOAN"
type input "0373110550"
click at [124, 100] on input "SĐT Người Nhận *" at bounding box center [122, 105] width 117 height 12
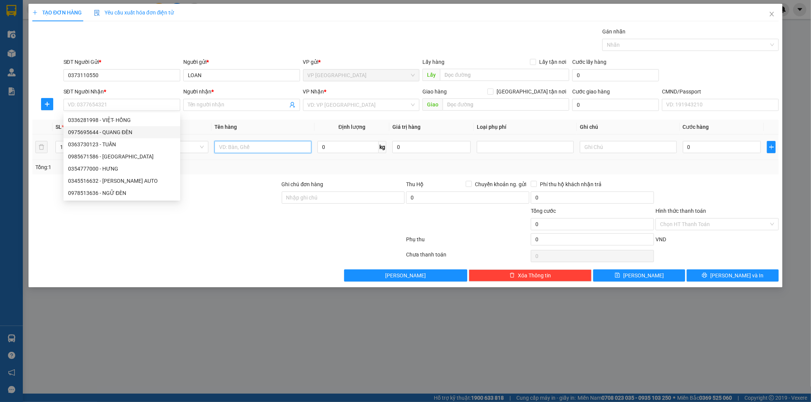
click at [256, 144] on input "text" at bounding box center [262, 147] width 97 height 12
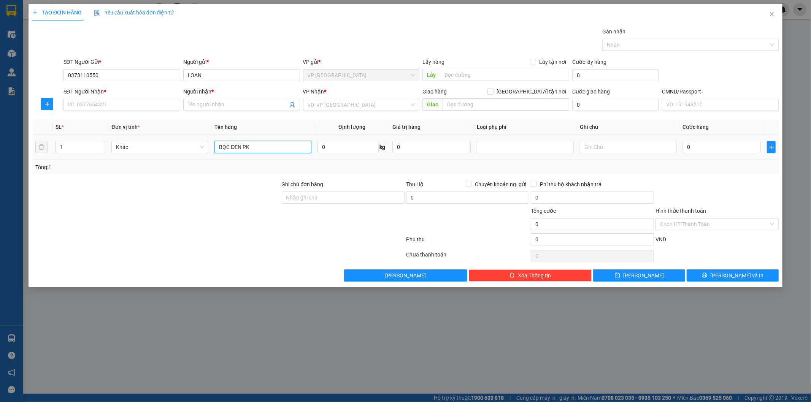
type input "BỌC ĐEN PK"
click at [127, 106] on input "SĐT Người Nhận *" at bounding box center [122, 105] width 117 height 12
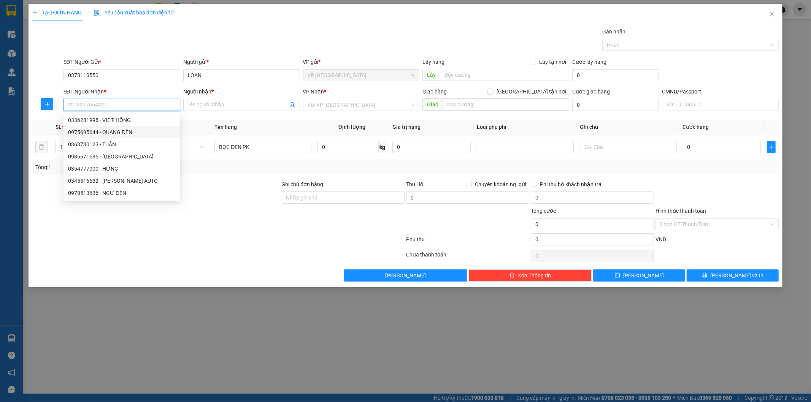
click at [113, 106] on input "SĐT Người Nhận *" at bounding box center [122, 105] width 117 height 12
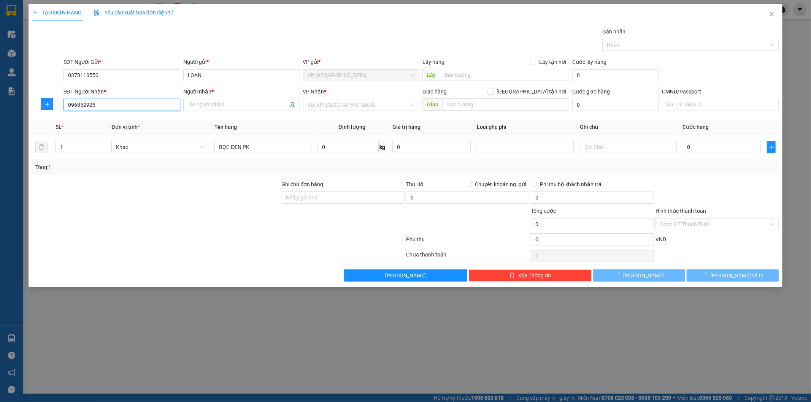
type input "0968529259"
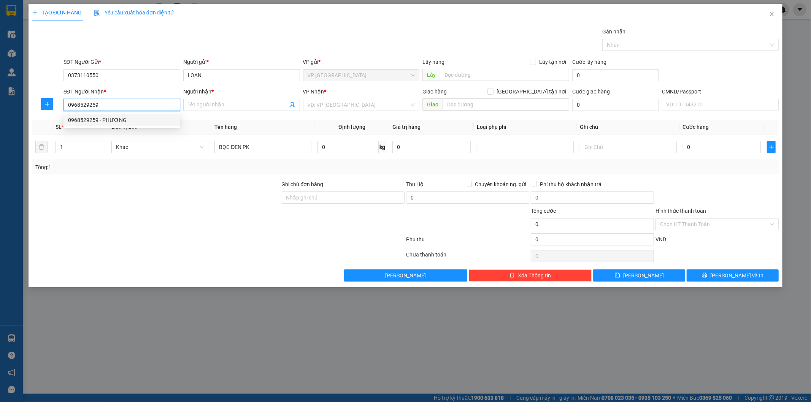
drag, startPoint x: 99, startPoint y: 116, endPoint x: 214, endPoint y: 149, distance: 119.6
click at [99, 116] on div "0968529259 - PHƯƠNG" at bounding box center [122, 120] width 108 height 8
type input "PHƯƠNG"
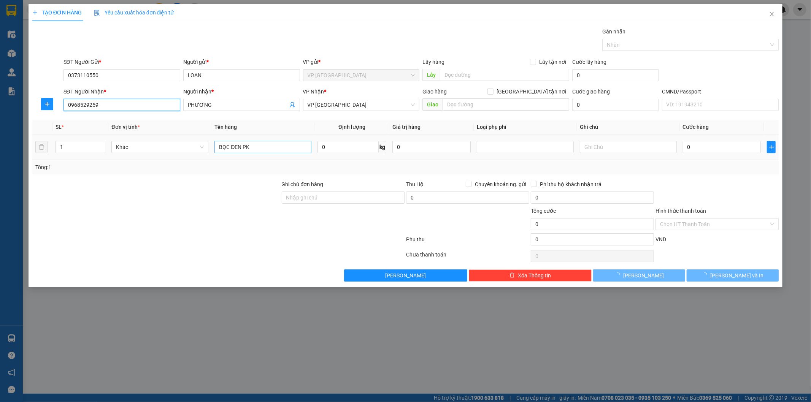
type input "0968529259"
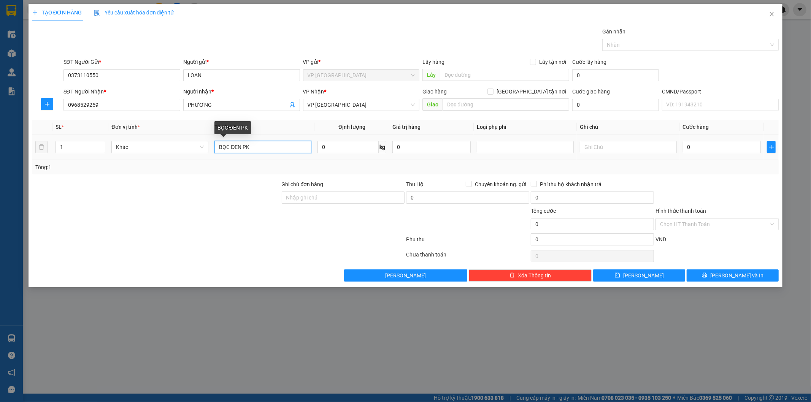
click at [260, 148] on input "BỌC ĐEN PK" at bounding box center [262, 147] width 97 height 12
click at [337, 151] on input "0" at bounding box center [348, 147] width 61 height 12
type input "2"
click at [713, 149] on input "0" at bounding box center [722, 147] width 78 height 12
type input "3"
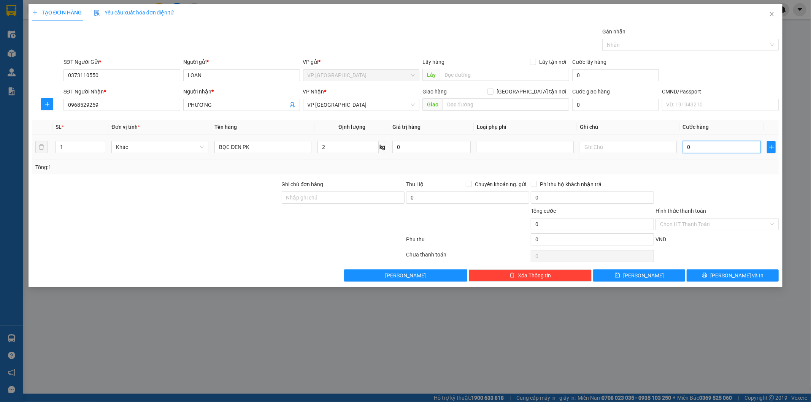
type input "3"
type input "35"
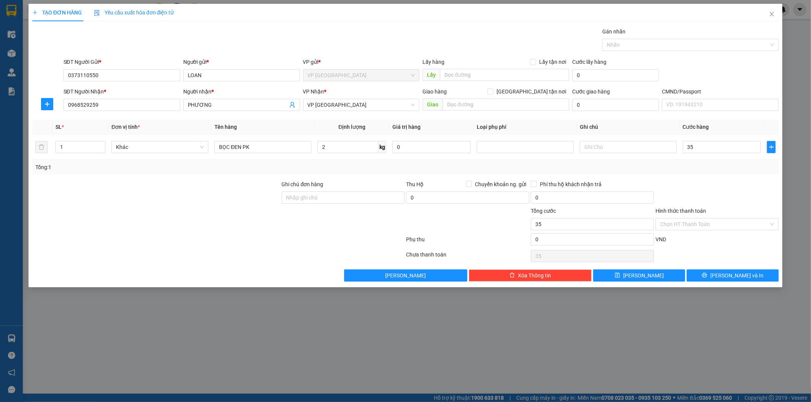
type input "35.000"
drag, startPoint x: 724, startPoint y: 177, endPoint x: 729, endPoint y: 233, distance: 55.7
click at [725, 179] on div "Transit Pickup Surcharge Ids Transit Deliver Surcharge Ids Transit Deliver Surc…" at bounding box center [405, 154] width 747 height 254
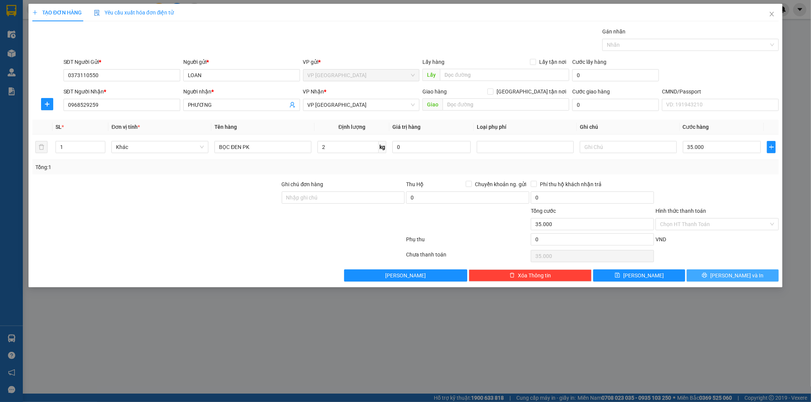
drag, startPoint x: 727, startPoint y: 265, endPoint x: 728, endPoint y: 272, distance: 6.9
click at [727, 267] on div "Transit Pickup Surcharge Ids Transit Deliver Surcharge Ids Transit Deliver Surc…" at bounding box center [405, 154] width 747 height 254
click at [728, 273] on button "[PERSON_NAME] và In" at bounding box center [733, 276] width 92 height 12
click at [728, 274] on span "[PERSON_NAME] và In" at bounding box center [736, 276] width 53 height 8
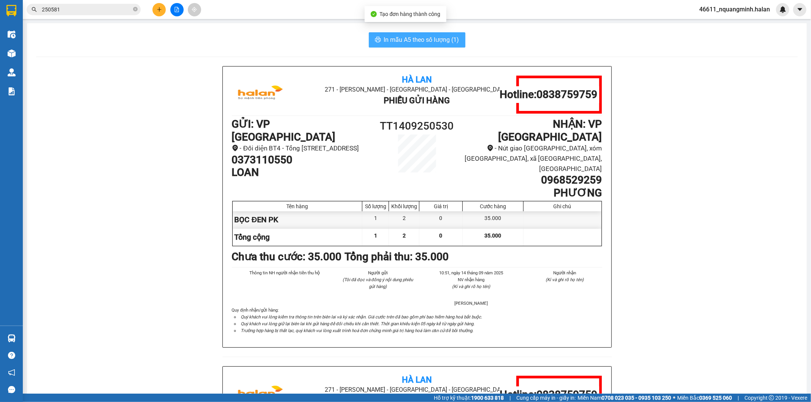
click at [376, 38] on icon "printer" at bounding box center [378, 39] width 6 height 5
click at [157, 12] on icon "plus" at bounding box center [159, 9] width 5 height 5
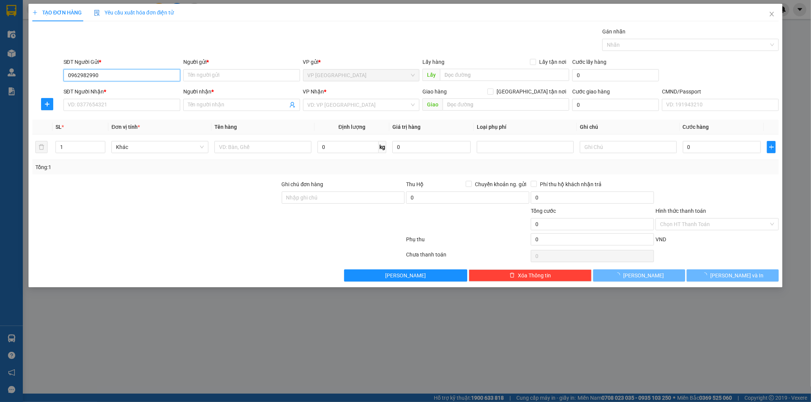
type input "0962982990"
click at [235, 37] on div "Gói vận chuyển * Tiêu chuẩn Gán nhãn Nhãn" at bounding box center [421, 40] width 719 height 27
click at [114, 74] on input "0962982990" at bounding box center [122, 75] width 117 height 12
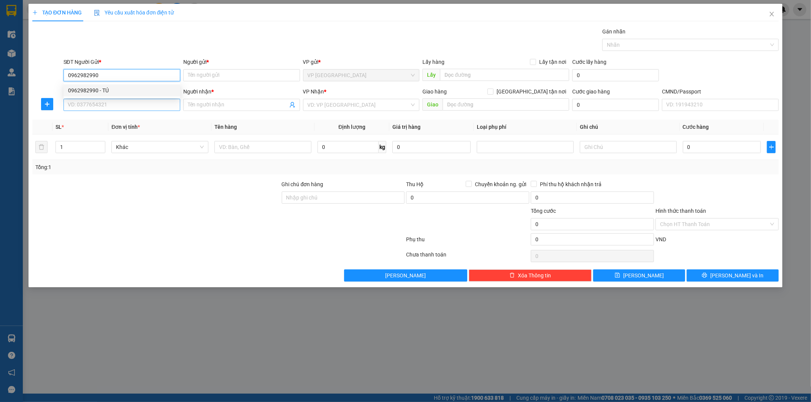
drag, startPoint x: 110, startPoint y: 88, endPoint x: 113, endPoint y: 100, distance: 11.8
click at [110, 89] on div "0962982990 - TÚ" at bounding box center [122, 90] width 108 height 8
type input "TÚ"
click at [115, 102] on input "SĐT Người Nhận *" at bounding box center [122, 105] width 117 height 12
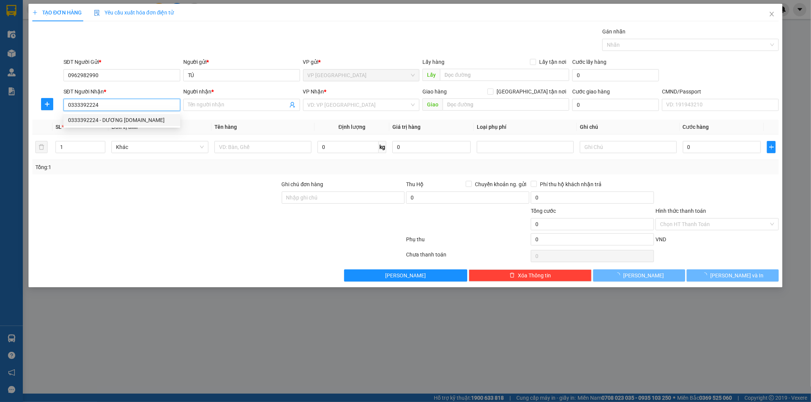
click at [133, 119] on div "0333392224 - DƯƠNG [DOMAIN_NAME]" at bounding box center [122, 120] width 108 height 8
type input "0333392224"
type input "DƯƠNG [DOMAIN_NAME]"
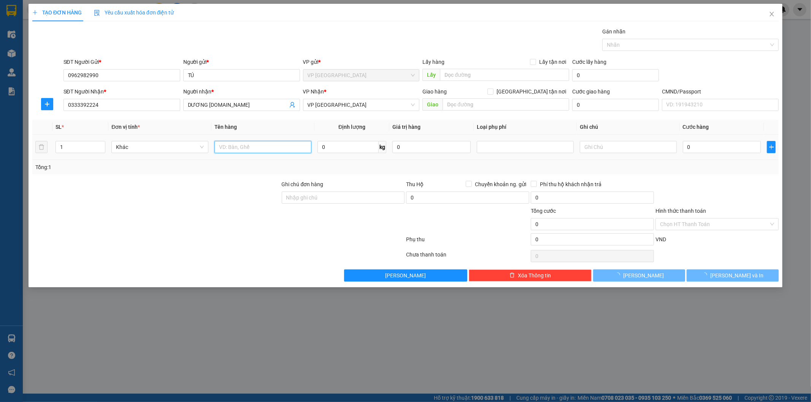
click at [233, 148] on input "text" at bounding box center [262, 147] width 97 height 12
type input "BỌC ĐEN PK"
type input "1"
type input "35.000"
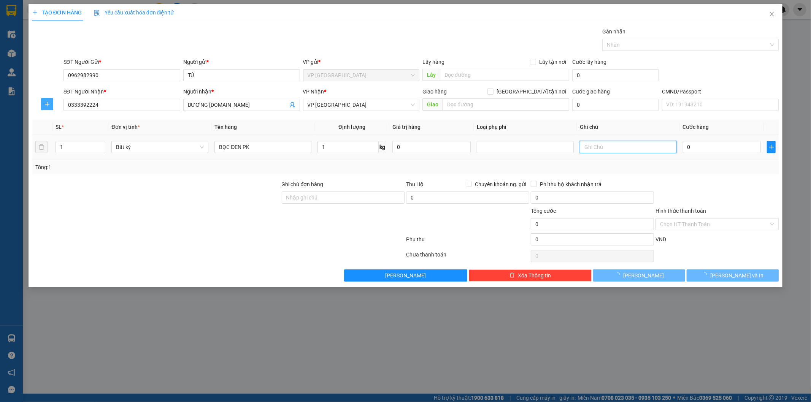
type input "35.000"
click at [50, 106] on span "plus" at bounding box center [46, 104] width 11 height 6
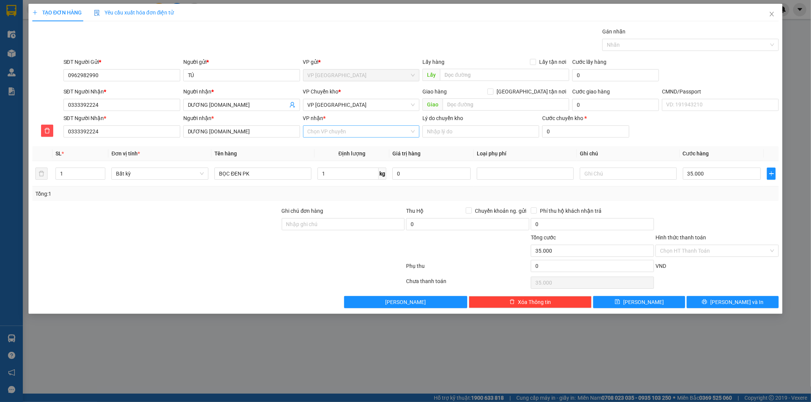
click at [341, 132] on input "VP nhận *" at bounding box center [359, 131] width 102 height 11
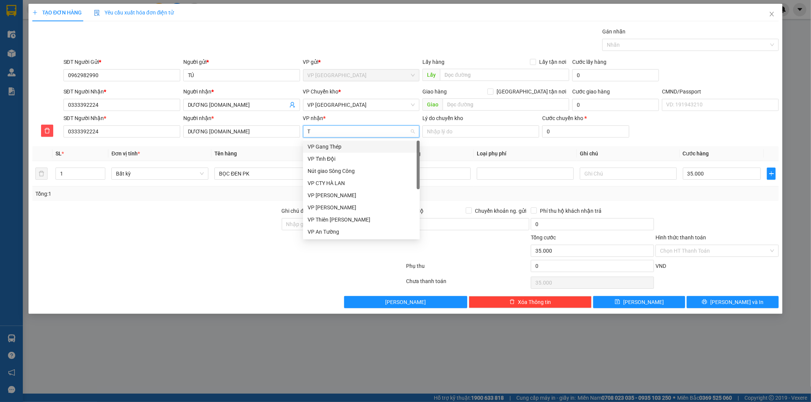
type input "TC"
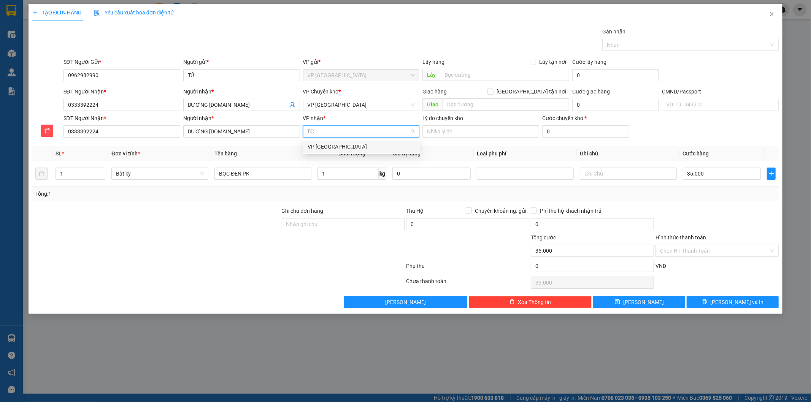
click at [338, 146] on div "VP [GEOGRAPHIC_DATA]" at bounding box center [362, 147] width 108 height 8
click at [337, 105] on span "VP [GEOGRAPHIC_DATA]" at bounding box center [362, 104] width 108 height 11
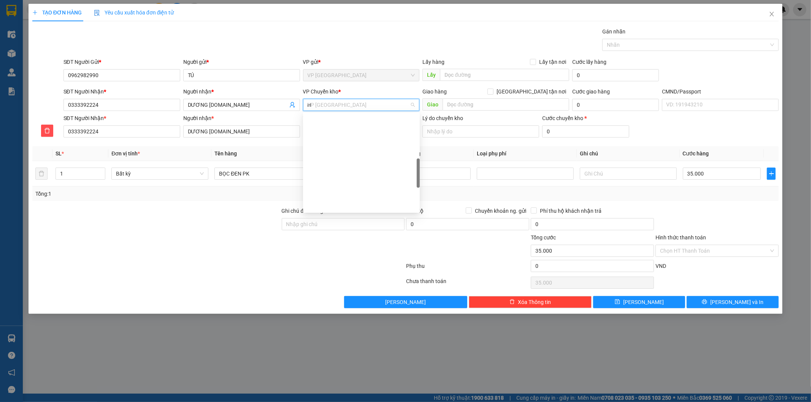
scroll to position [124, 0]
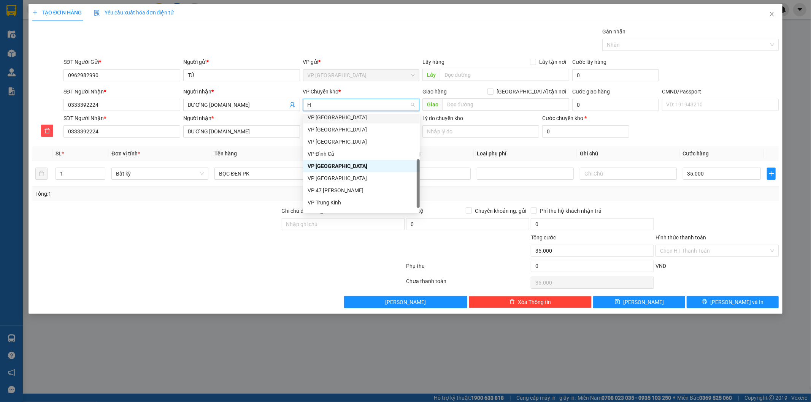
type input "HG"
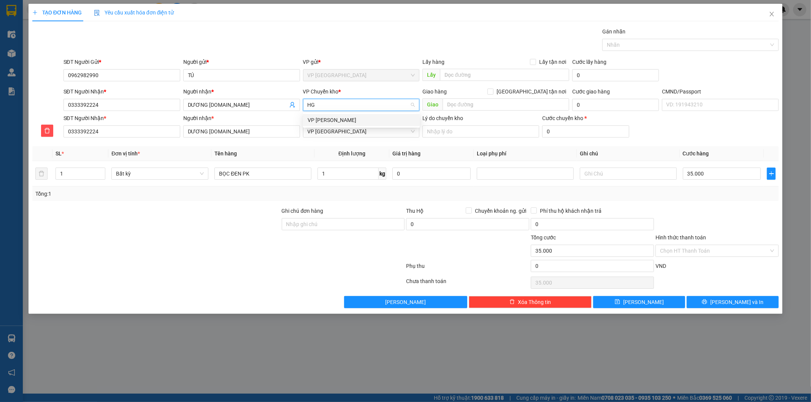
click at [343, 119] on div "VP [PERSON_NAME]" at bounding box center [362, 120] width 108 height 8
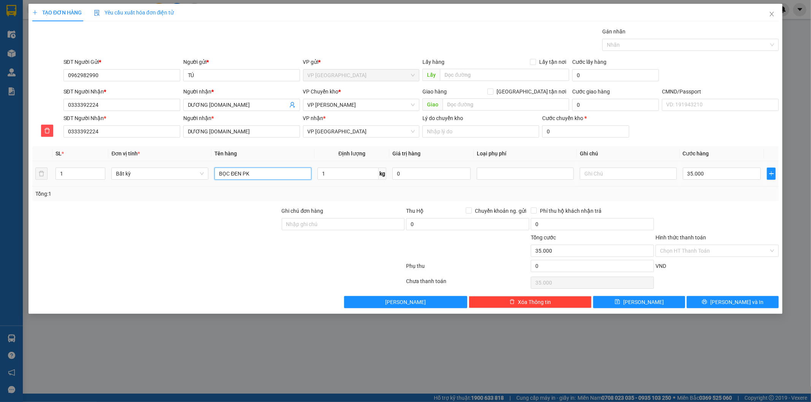
click at [278, 177] on input "BỌC ĐEN PK" at bounding box center [262, 174] width 97 height 12
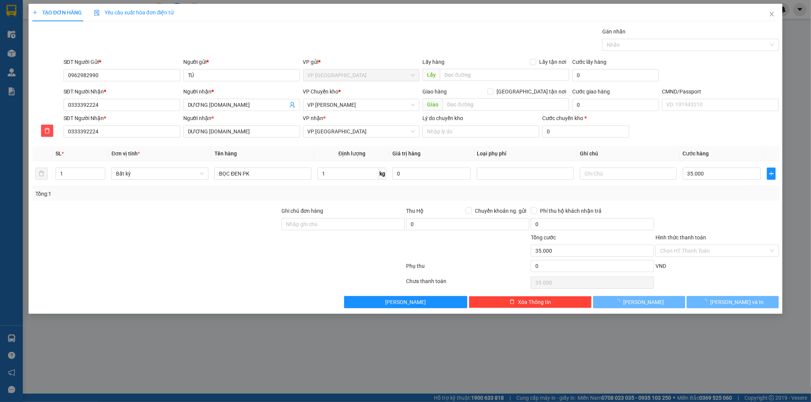
click at [732, 225] on div at bounding box center [717, 220] width 125 height 27
click at [728, 314] on div "TẠO ĐƠN HÀNG Yêu cầu xuất hóa đơn điện tử Transit Pickup Surcharge Ids Transit …" at bounding box center [405, 201] width 811 height 402
click at [725, 306] on button "[PERSON_NAME] và In" at bounding box center [733, 302] width 92 height 12
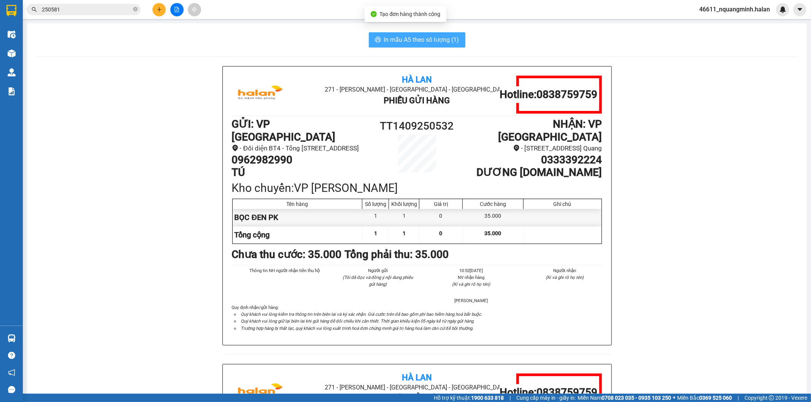
click at [400, 35] on span "In mẫu A5 theo số lượng (1)" at bounding box center [421, 40] width 75 height 10
click at [157, 10] on icon "plus" at bounding box center [159, 9] width 5 height 5
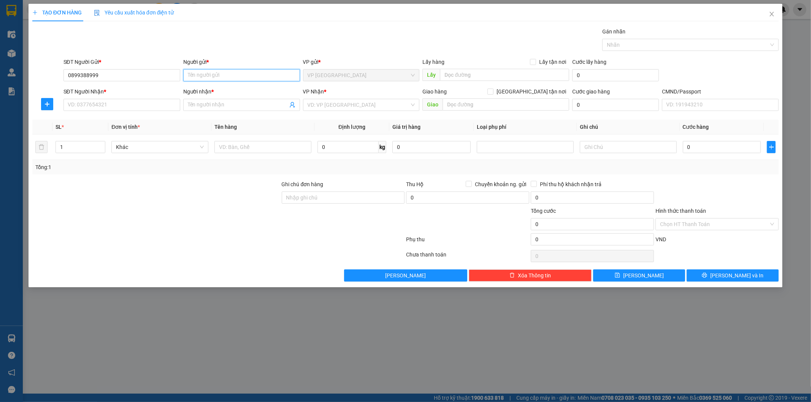
click at [200, 77] on input "Người gửi *" at bounding box center [241, 75] width 117 height 12
click at [147, 80] on input "0899388999" at bounding box center [122, 75] width 117 height 12
click at [245, 71] on input "Người gửi *" at bounding box center [241, 75] width 117 height 12
drag, startPoint x: 131, startPoint y: 73, endPoint x: 33, endPoint y: 32, distance: 106.4
click at [0, 48] on div "TẠO ĐƠN HÀNG Yêu cầu xuất hóa đơn điện tử Transit Pickup Surcharge Ids Transit …" at bounding box center [405, 201] width 811 height 402
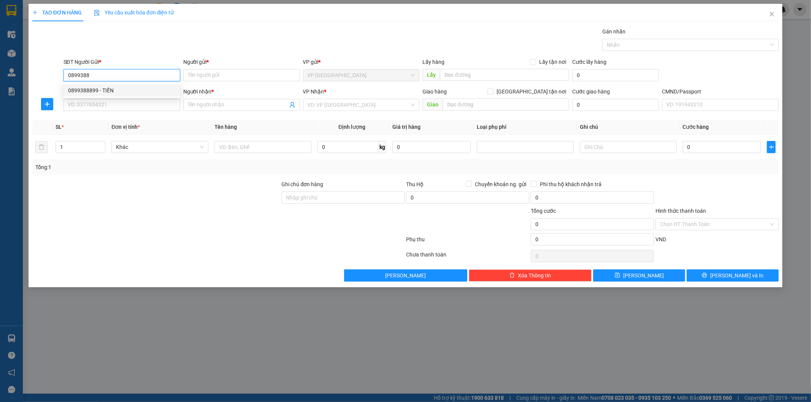
click at [105, 91] on div "0899388899 - TIẾN" at bounding box center [122, 90] width 108 height 8
type input "0899388899"
type input "TIẾN"
type input "0899388899"
click at [160, 105] on input "SĐT Người Nhận *" at bounding box center [122, 105] width 117 height 12
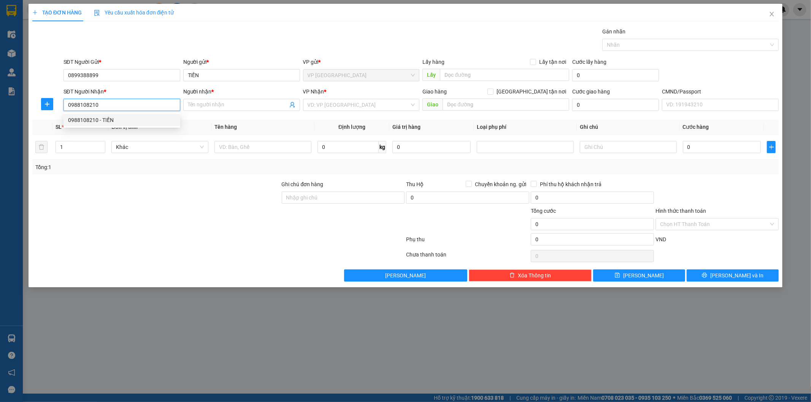
drag, startPoint x: 118, startPoint y: 119, endPoint x: 235, endPoint y: 141, distance: 118.4
click at [119, 121] on div "0988108210 - TIẾN" at bounding box center [122, 120] width 108 height 8
type input "0988108210"
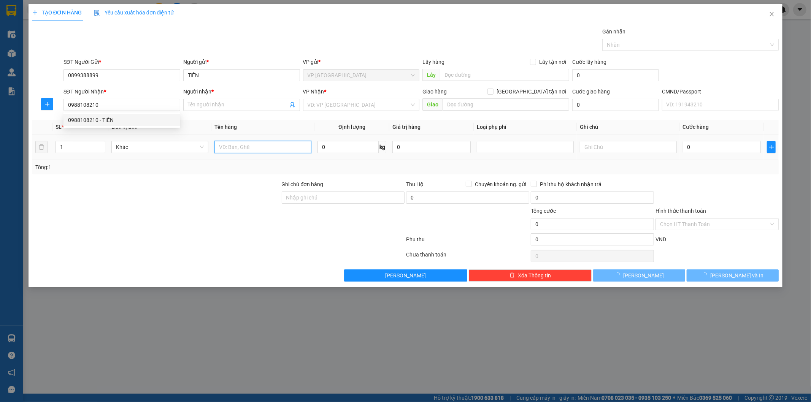
click at [240, 143] on input "text" at bounding box center [262, 147] width 97 height 12
type input "TIẾN"
type input "1"
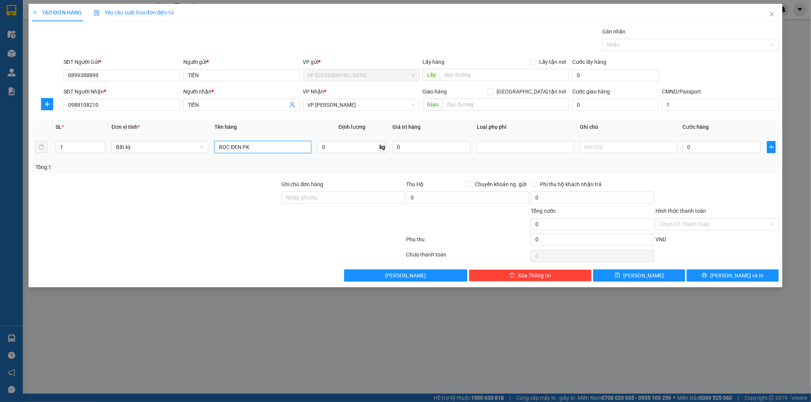
type input "BỌC ĐEN PK"
type input "1"
type input "35.000"
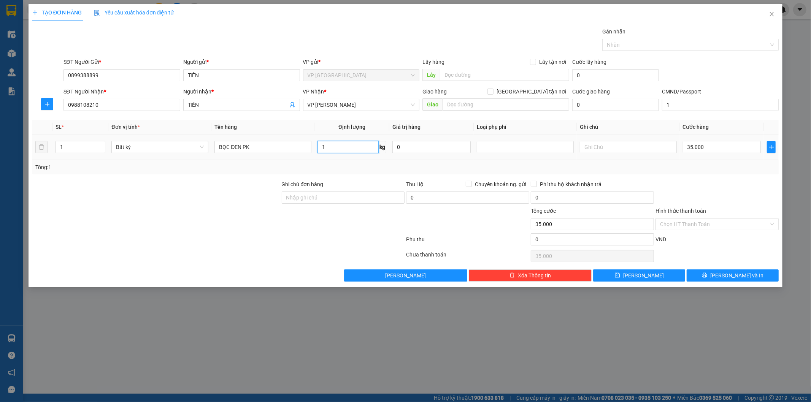
click at [362, 146] on input "1" at bounding box center [348, 147] width 61 height 12
type input "2"
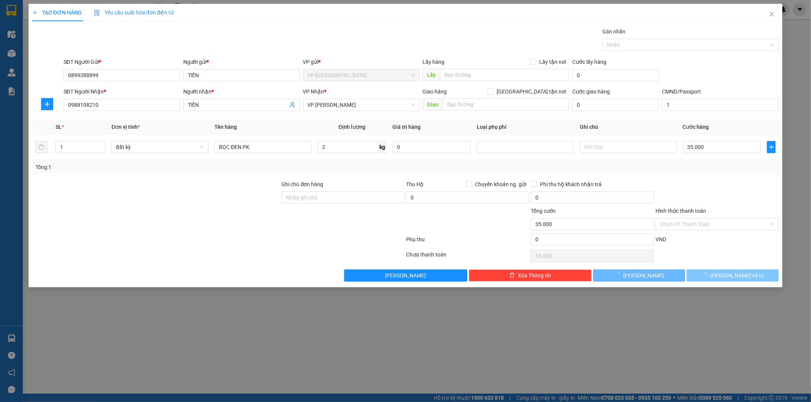
click at [733, 275] on span "[PERSON_NAME] và In" at bounding box center [736, 276] width 53 height 8
click at [704, 278] on button "[PERSON_NAME] và In" at bounding box center [733, 276] width 92 height 12
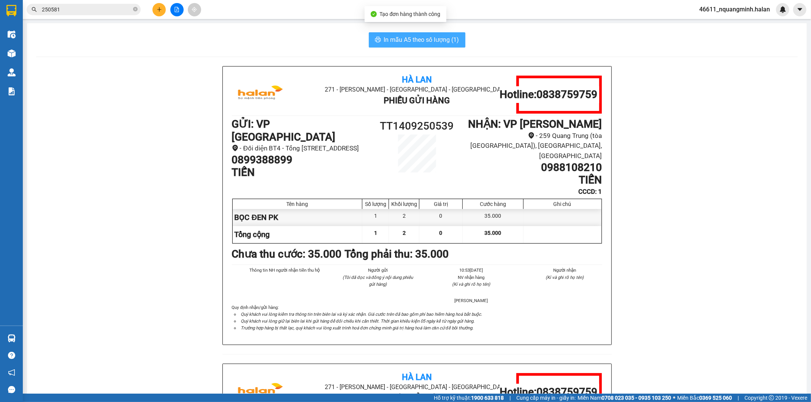
click at [428, 40] on span "In mẫu A5 theo số lượng (1)" at bounding box center [421, 40] width 75 height 10
drag, startPoint x: 510, startPoint y: 154, endPoint x: 639, endPoint y: 152, distance: 129.3
click at [639, 152] on div "Hà Lan 271 - [GEOGRAPHIC_DATA] - [GEOGRAPHIC_DATA] Long - [GEOGRAPHIC_DATA] Phi…" at bounding box center [417, 364] width 762 height 596
copy h1 "0988108210"
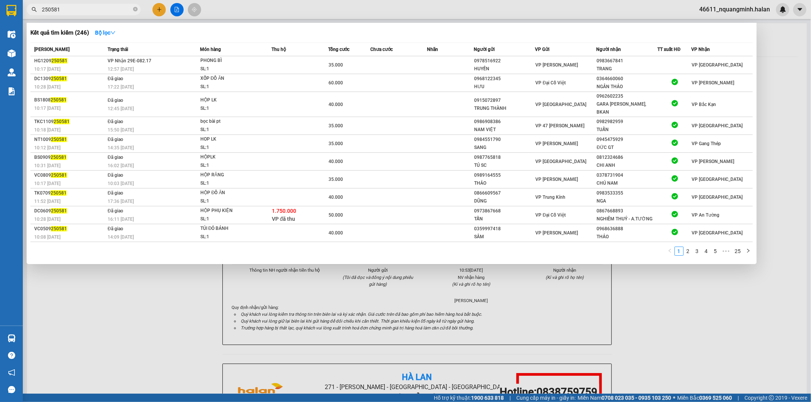
drag, startPoint x: 83, startPoint y: 5, endPoint x: 0, endPoint y: 0, distance: 83.1
click at [0, 4] on section "Kết quả tìm kiếm ( 246 ) Bộ lọc Mã ĐH Trạng thái Món hàng Thu hộ Tổng cước Chưa…" at bounding box center [405, 201] width 811 height 402
paste input "0988108210"
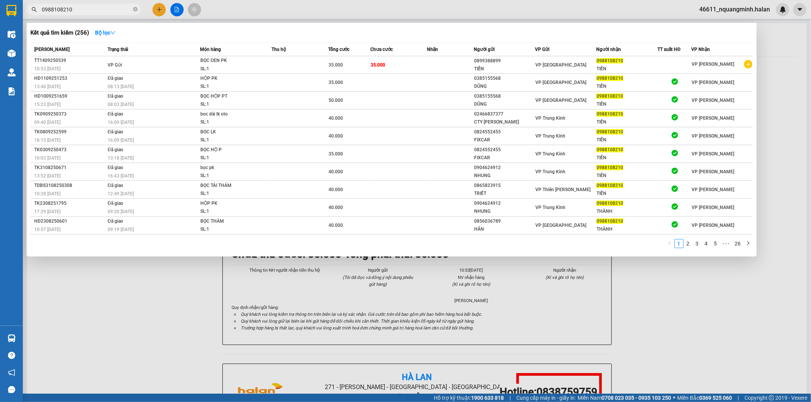
type input "0988108210"
click at [408, 268] on div at bounding box center [405, 201] width 811 height 402
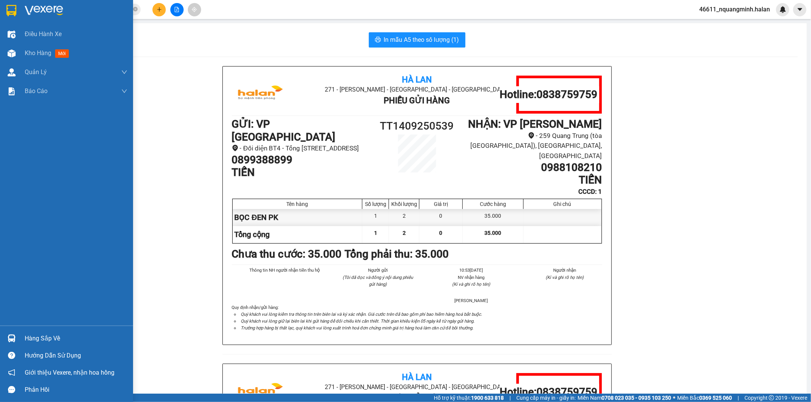
click at [56, 330] on div "Hàng sắp về" at bounding box center [66, 338] width 133 height 17
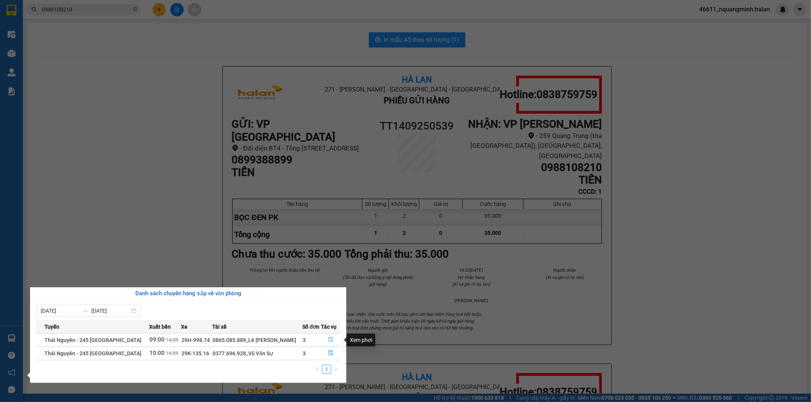
click at [325, 339] on button "button" at bounding box center [330, 340] width 19 height 12
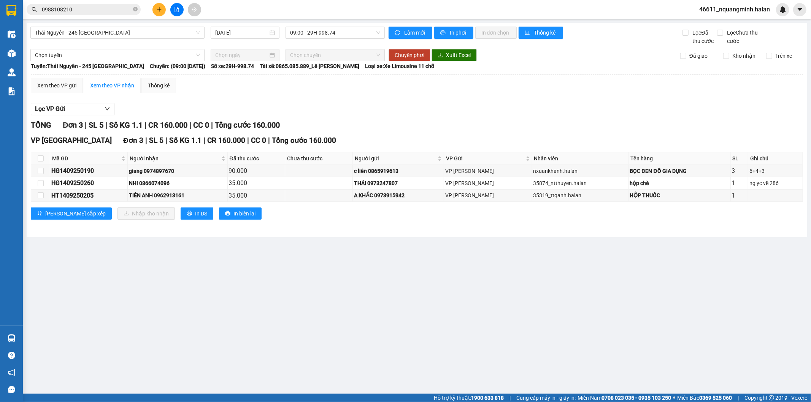
click at [372, 280] on main "[GEOGRAPHIC_DATA] - 245 [GEOGRAPHIC_DATA] [DATE] 09:00 - 29H-998.74 Làm mới In …" at bounding box center [405, 197] width 811 height 394
click at [39, 162] on input "checkbox" at bounding box center [41, 159] width 6 height 6
checkbox input "true"
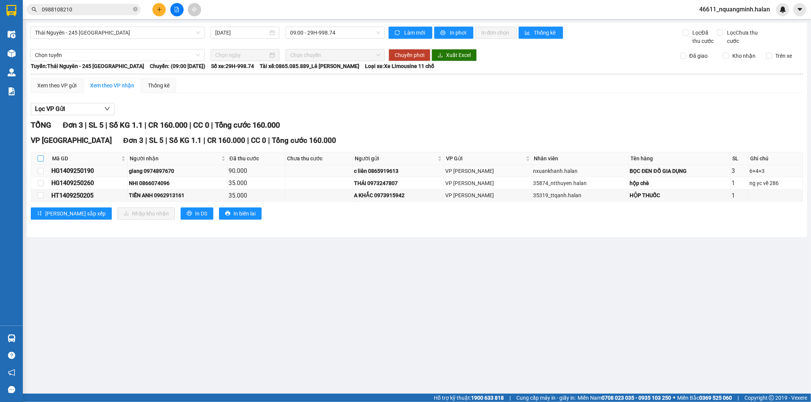
checkbox input "true"
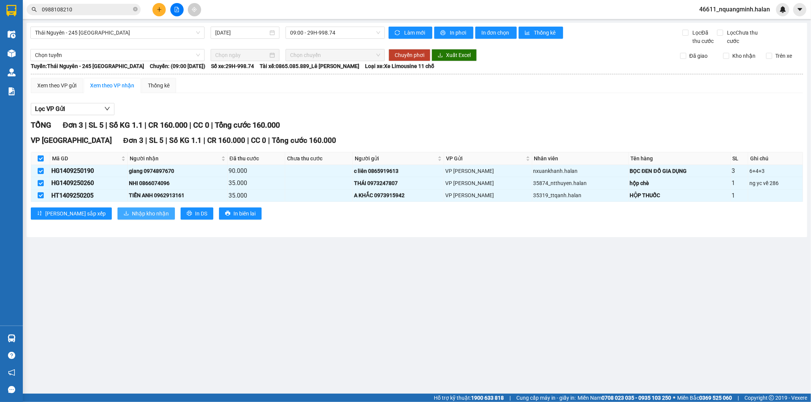
click at [132, 213] on span "Nhập kho nhận" at bounding box center [150, 214] width 37 height 8
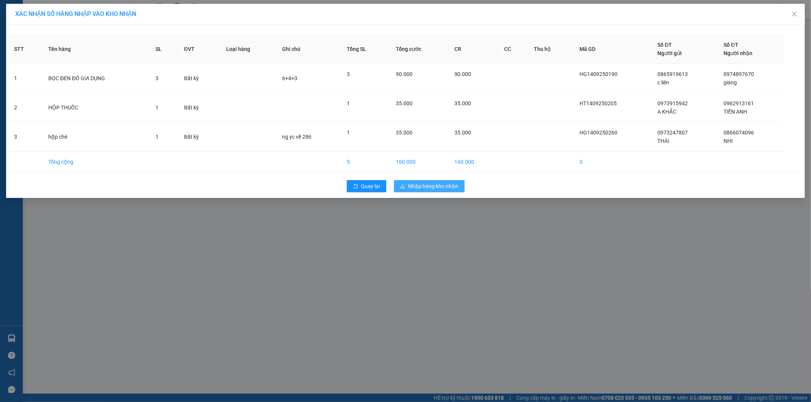
click at [451, 188] on span "Nhập hàng kho nhận" at bounding box center [433, 186] width 50 height 8
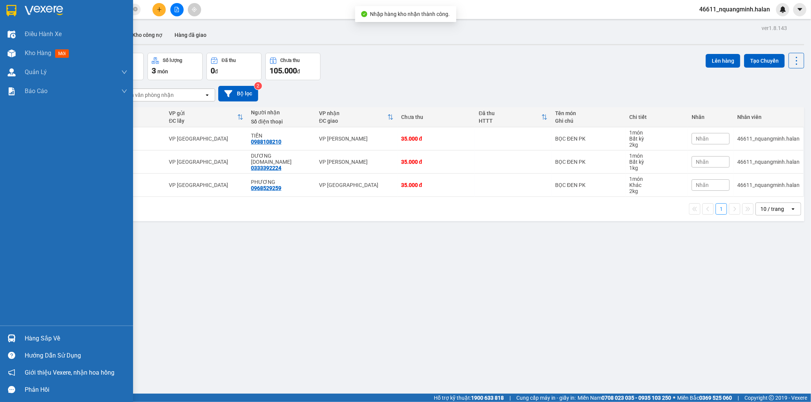
click at [18, 333] on div "Hàng sắp về" at bounding box center [66, 338] width 133 height 17
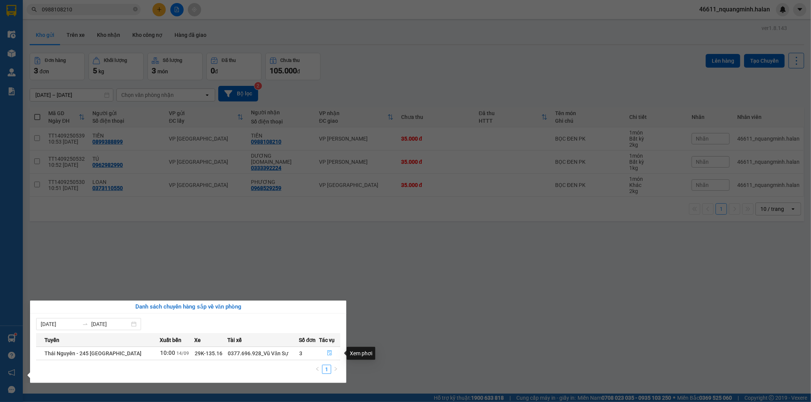
click at [329, 349] on button "button" at bounding box center [329, 354] width 21 height 12
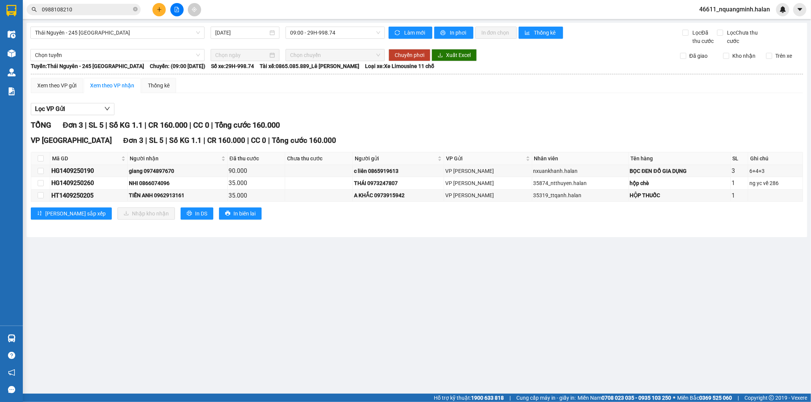
drag, startPoint x: 388, startPoint y: 305, endPoint x: 383, endPoint y: 282, distance: 23.3
click at [386, 286] on main "[GEOGRAPHIC_DATA] - 245 [GEOGRAPHIC_DATA] [DATE] 09:00 - 29H-998.74 Làm mới In …" at bounding box center [405, 197] width 811 height 394
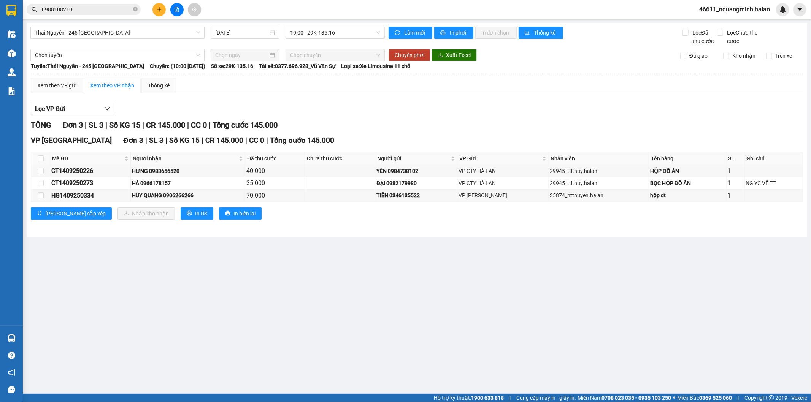
click at [384, 280] on main "[GEOGRAPHIC_DATA] - 245 [GEOGRAPHIC_DATA] [DATE] 10:00 - 29K-135.16 Làm mới In …" at bounding box center [405, 197] width 811 height 394
click at [269, 268] on main "[GEOGRAPHIC_DATA] - 245 [GEOGRAPHIC_DATA] [DATE] 10:00 - 29K-135.16 Làm mới In …" at bounding box center [405, 197] width 811 height 394
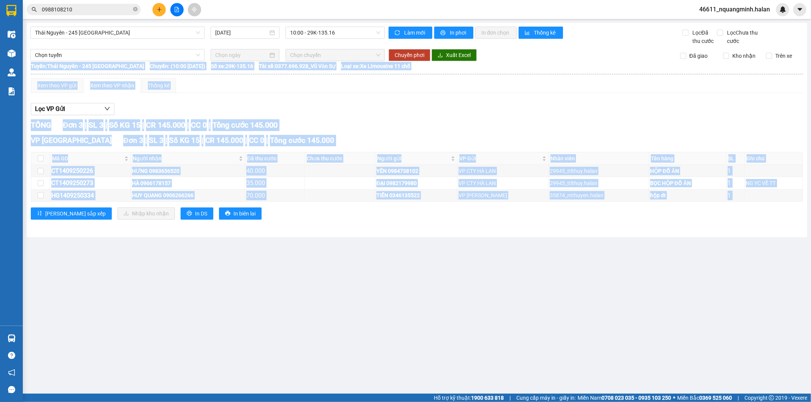
click at [269, 268] on main "[GEOGRAPHIC_DATA] - 245 [GEOGRAPHIC_DATA] [DATE] 10:00 - 29K-135.16 Làm mới In …" at bounding box center [405, 197] width 811 height 394
click at [265, 313] on main "[GEOGRAPHIC_DATA] - 245 [GEOGRAPHIC_DATA] [DATE] 10:00 - 29K-135.16 Làm mới In …" at bounding box center [405, 197] width 811 height 394
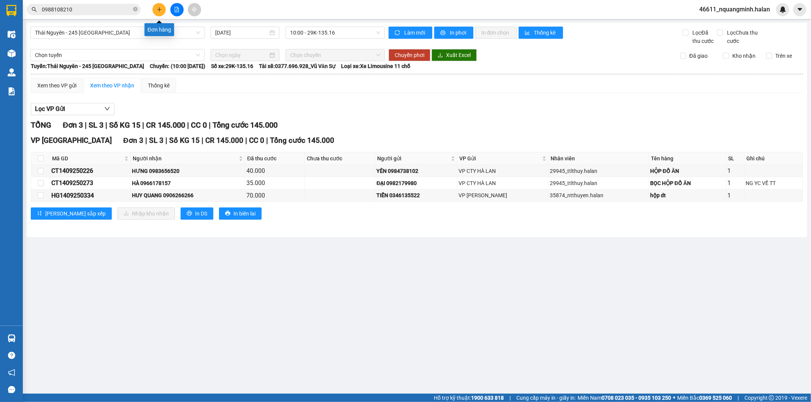
click at [164, 10] on button at bounding box center [158, 9] width 13 height 13
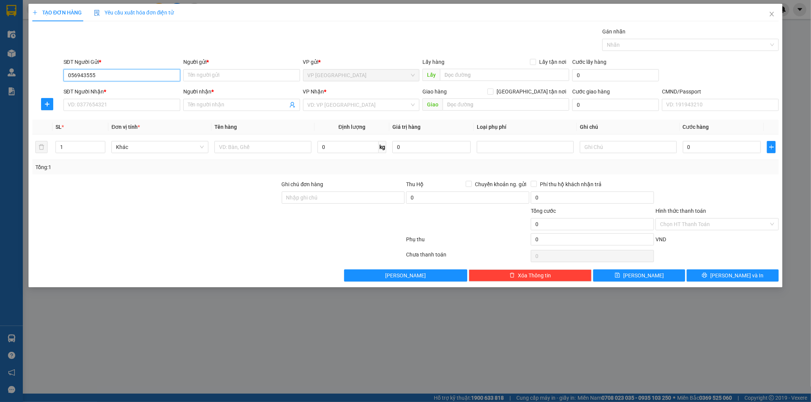
type input "0569435555"
drag, startPoint x: 105, startPoint y: 87, endPoint x: 109, endPoint y: 99, distance: 12.2
click at [105, 88] on div "0569435555 - THÀNH" at bounding box center [122, 90] width 108 height 8
type input "THÀNH"
type input "0569435555"
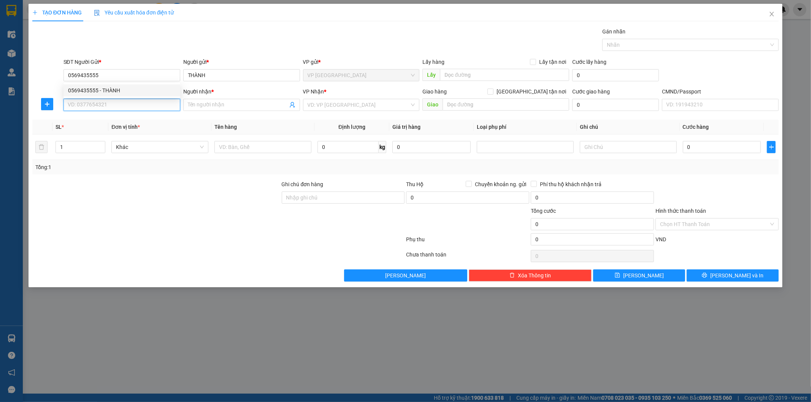
click at [110, 100] on input "SĐT Người Nhận *" at bounding box center [122, 105] width 117 height 12
click at [126, 137] on div "0929925555 - HƯƠNG CHI ([GEOGRAPHIC_DATA])" at bounding box center [129, 132] width 130 height 12
type input "0929925555"
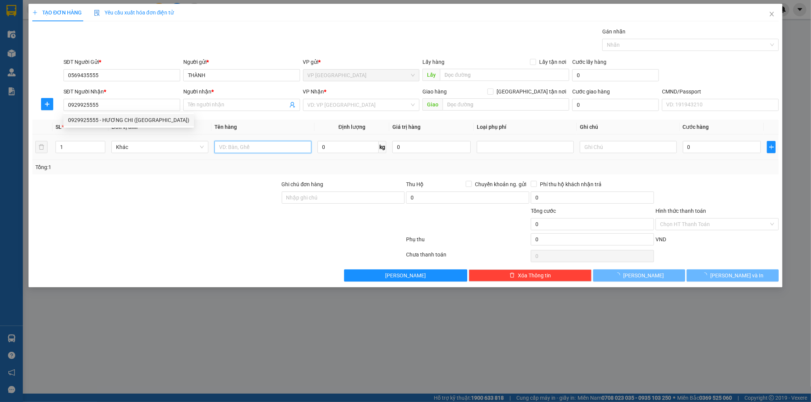
type input "HƯƠNG CHI ([GEOGRAPHIC_DATA])"
click at [238, 142] on input "text" at bounding box center [262, 147] width 97 height 12
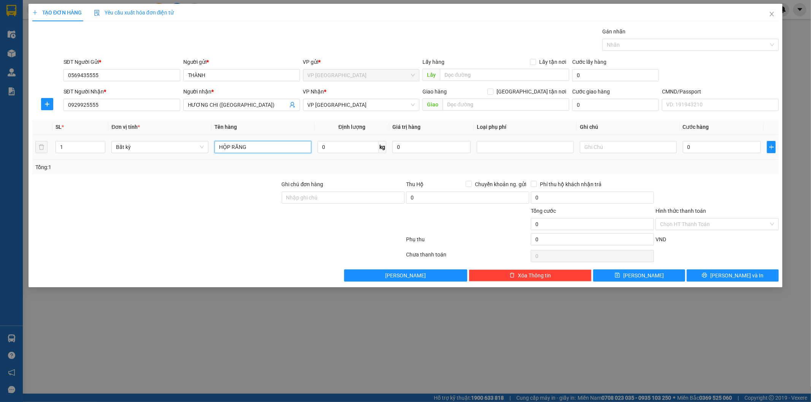
type input "HỘP RĂNG"
type input "1"
type input "35.000"
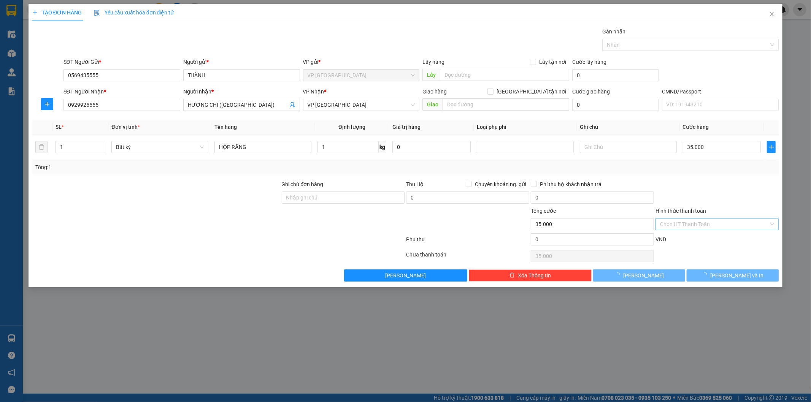
click at [720, 224] on input "Hình thức thanh toán" at bounding box center [714, 224] width 109 height 11
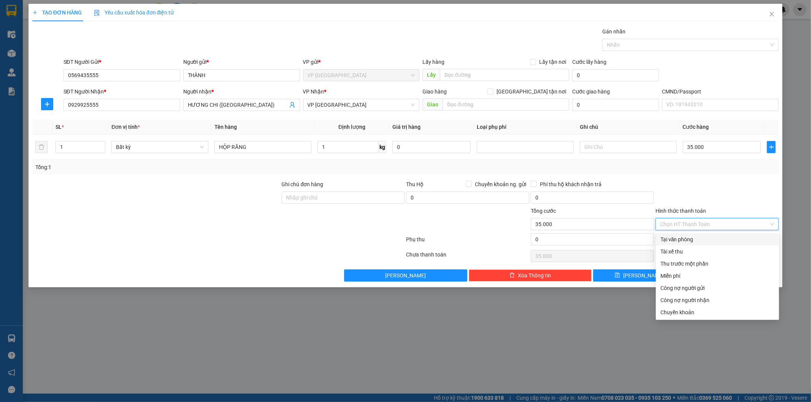
drag, startPoint x: 702, startPoint y: 237, endPoint x: 710, endPoint y: 248, distance: 13.5
click at [701, 238] on div "Tại văn phòng" at bounding box center [718, 239] width 114 height 8
type input "0"
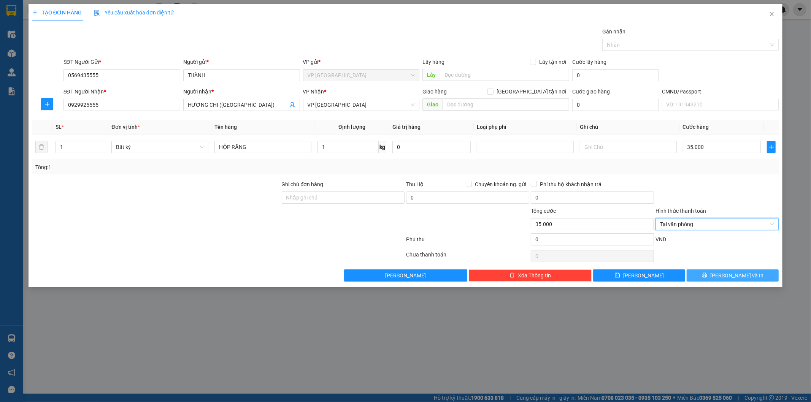
click at [733, 273] on span "[PERSON_NAME] và In" at bounding box center [736, 276] width 53 height 8
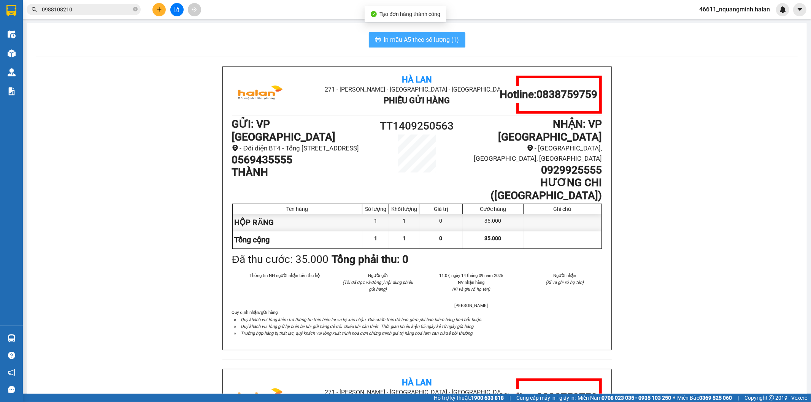
click at [410, 43] on span "In mẫu A5 theo số lượng (1)" at bounding box center [421, 40] width 75 height 10
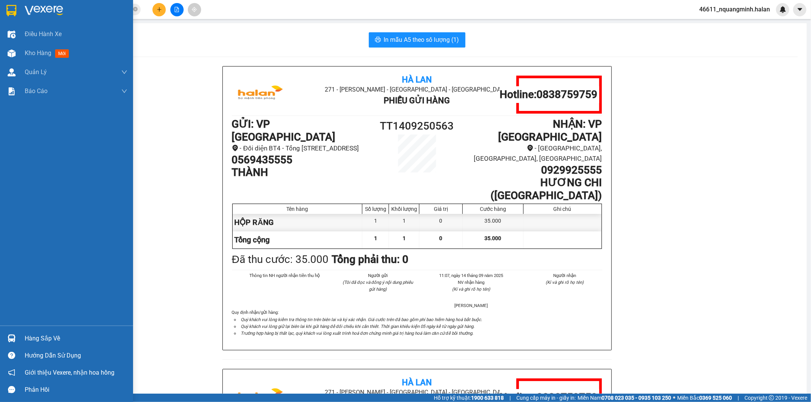
click at [11, 335] on img at bounding box center [12, 339] width 8 height 8
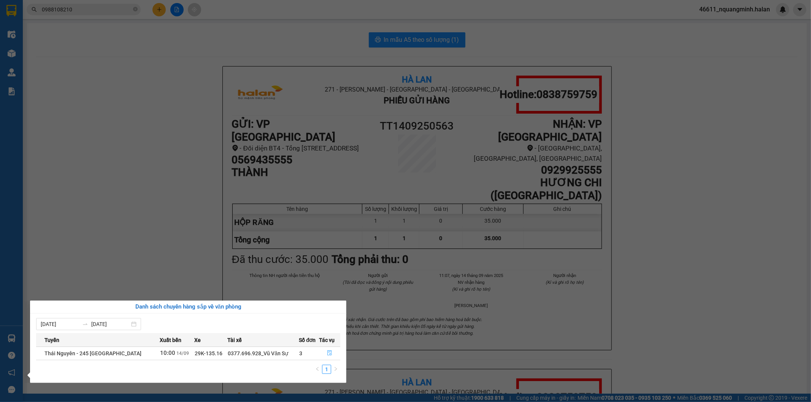
click at [332, 355] on button "button" at bounding box center [329, 354] width 21 height 12
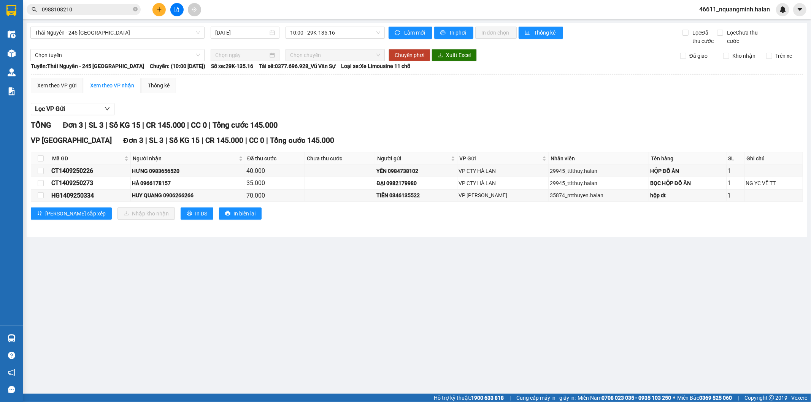
drag, startPoint x: 370, startPoint y: 320, endPoint x: 375, endPoint y: 291, distance: 29.7
click at [370, 319] on main "[GEOGRAPHIC_DATA] - 245 [GEOGRAPHIC_DATA] [DATE] 10:00 - 29K-135.16 Làm mới In …" at bounding box center [405, 197] width 811 height 394
click at [375, 295] on main "[GEOGRAPHIC_DATA] - 245 [GEOGRAPHIC_DATA] [DATE] 10:00 - 29K-135.16 Làm mới In …" at bounding box center [405, 197] width 811 height 394
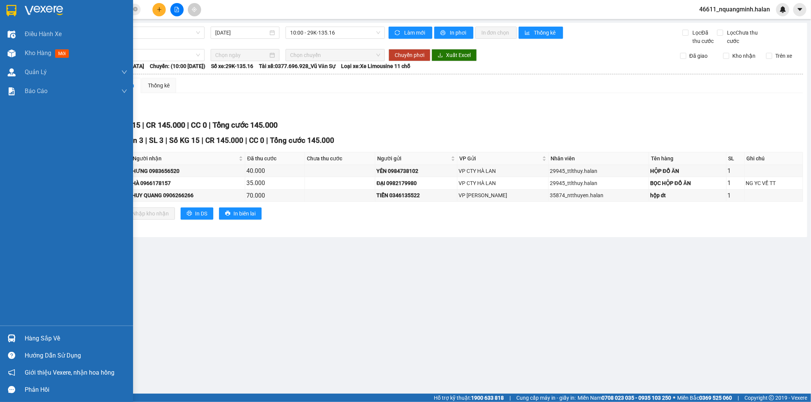
click at [17, 339] on div at bounding box center [11, 338] width 13 height 13
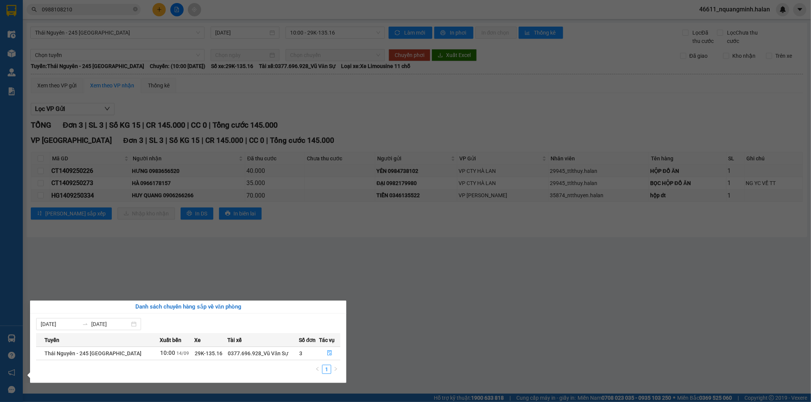
click at [418, 293] on section "Kết quả tìm kiếm ( 256 ) Bộ lọc Mã ĐH Trạng thái Món hàng Thu hộ Tổng cước Chưa…" at bounding box center [405, 201] width 811 height 402
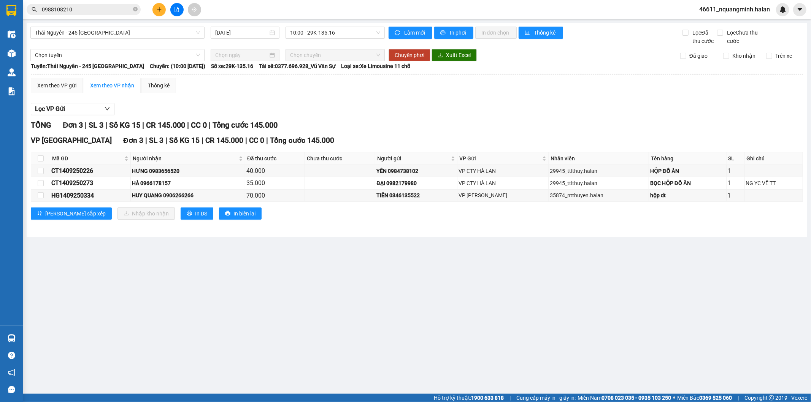
drag, startPoint x: 265, startPoint y: 323, endPoint x: 271, endPoint y: 396, distance: 72.9
click at [265, 340] on main "[GEOGRAPHIC_DATA] - 245 [GEOGRAPHIC_DATA] [DATE] 10:00 - 29K-135.16 Làm mới In …" at bounding box center [405, 197] width 811 height 394
click at [40, 159] on input "checkbox" at bounding box center [41, 159] width 6 height 6
checkbox input "true"
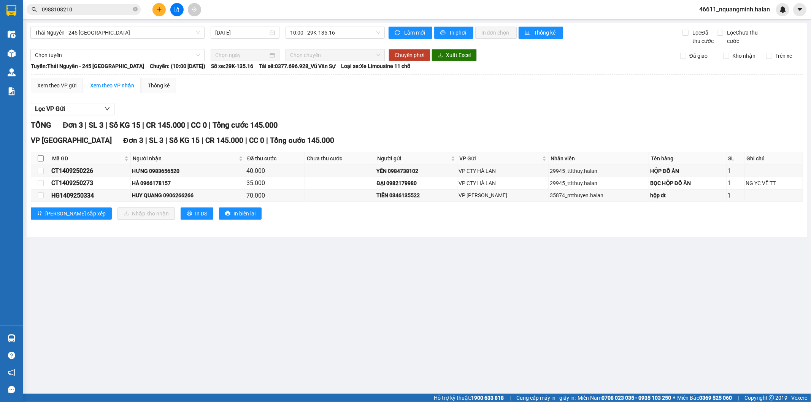
checkbox input "true"
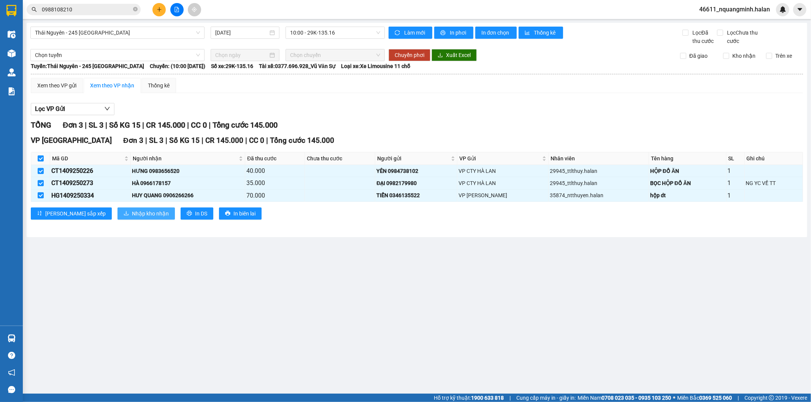
click at [132, 210] on span "Nhập kho nhận" at bounding box center [150, 214] width 37 height 8
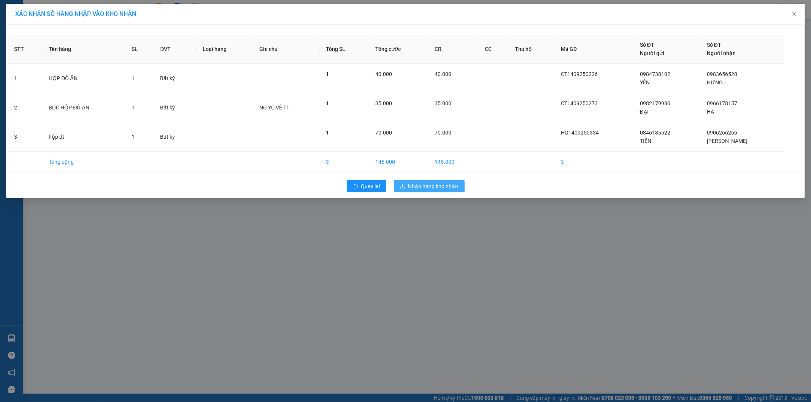
click at [423, 188] on span "Nhập hàng kho nhận" at bounding box center [433, 186] width 50 height 8
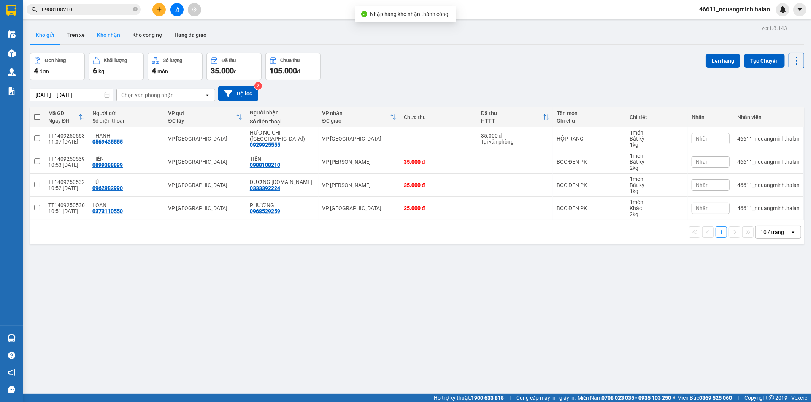
click at [98, 37] on button "Kho nhận" at bounding box center [108, 35] width 35 height 18
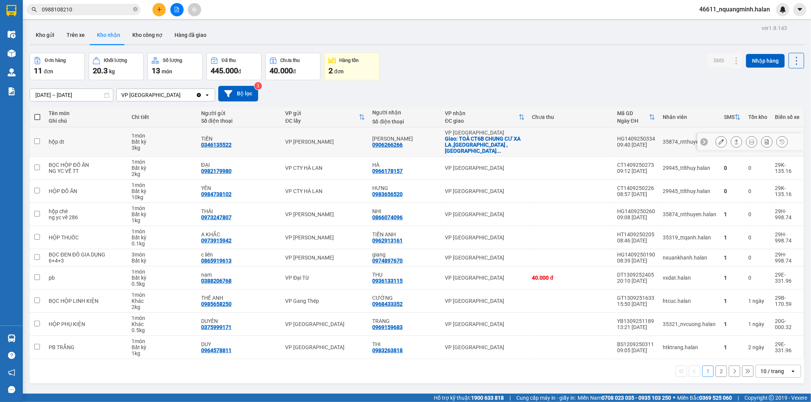
drag, startPoint x: 408, startPoint y: 142, endPoint x: 373, endPoint y: 143, distance: 34.6
click at [373, 143] on div "HUY QUANG 0906266266" at bounding box center [405, 142] width 65 height 12
checkbox input "true"
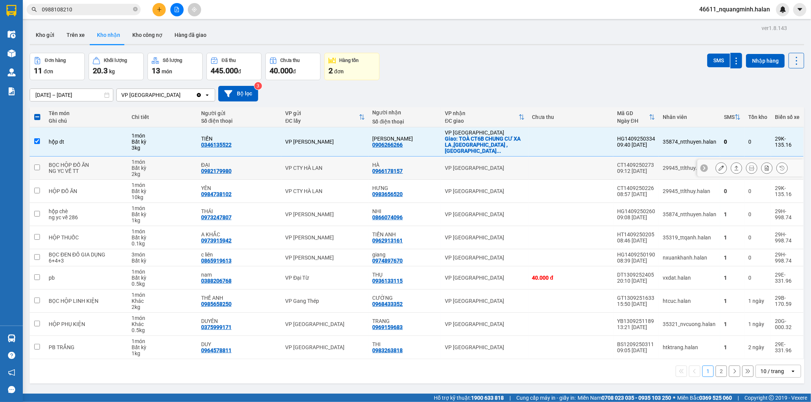
drag, startPoint x: 408, startPoint y: 165, endPoint x: 372, endPoint y: 168, distance: 36.3
click at [373, 168] on div "HÀ 0966178157" at bounding box center [405, 168] width 65 height 12
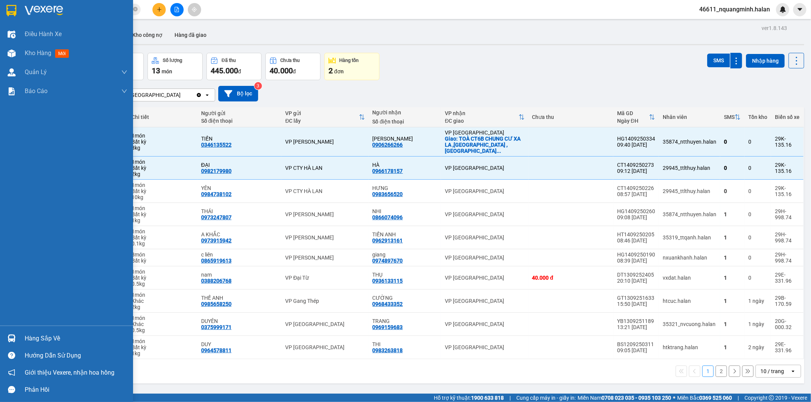
click at [0, 216] on div "Điều hành xe Kho hàng mới Quản [PERSON_NAME] lý chuyến Quản lý kiểm kho Báo cáo…" at bounding box center [66, 175] width 133 height 301
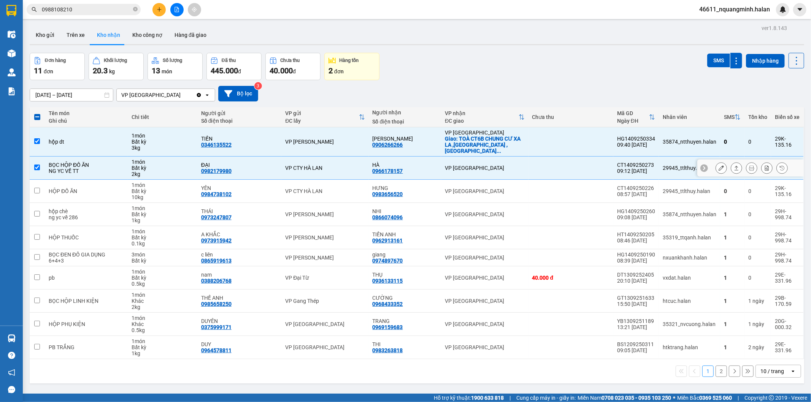
click at [345, 165] on div "VP CTY HÀ LAN" at bounding box center [324, 168] width 79 height 6
checkbox input "false"
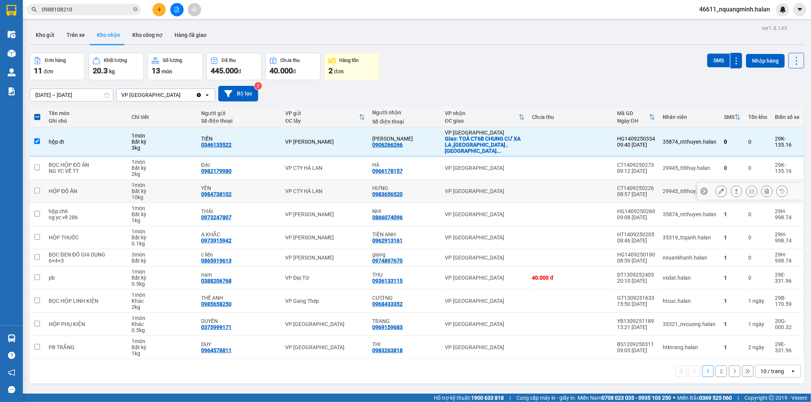
drag, startPoint x: 389, startPoint y: 189, endPoint x: 375, endPoint y: 189, distance: 13.7
click at [375, 189] on div "HƯNG 0983656520" at bounding box center [405, 191] width 65 height 12
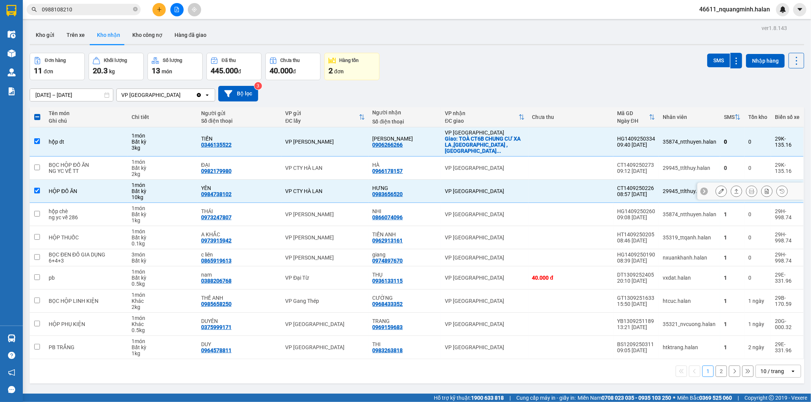
click at [408, 187] on div "HƯNG 0983656520" at bounding box center [405, 191] width 65 height 12
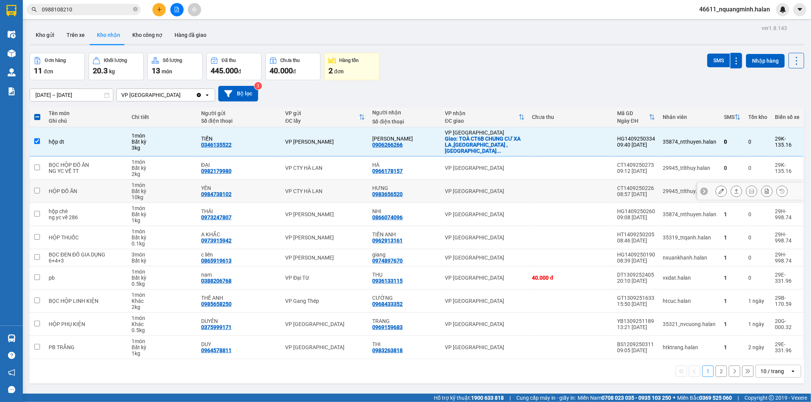
drag, startPoint x: 408, startPoint y: 187, endPoint x: 371, endPoint y: 187, distance: 36.5
click at [371, 187] on td "HƯNG 0983656520" at bounding box center [405, 191] width 73 height 23
checkbox input "true"
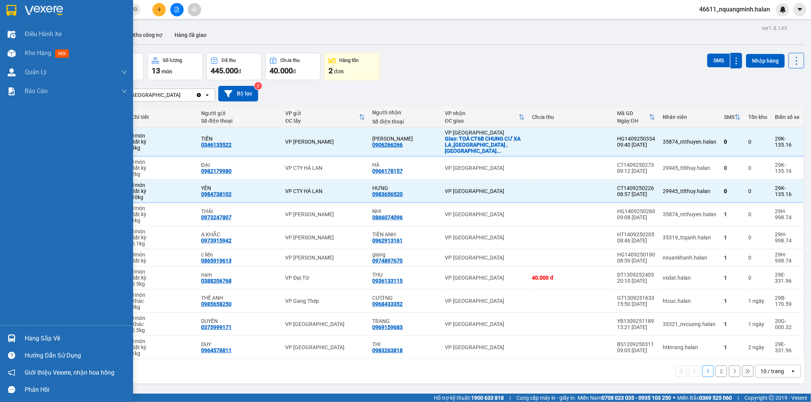
drag, startPoint x: 0, startPoint y: 237, endPoint x: 11, endPoint y: 235, distance: 11.6
click at [0, 237] on div "Điều hành xe Kho hàng mới Quản [PERSON_NAME] lý chuyến Quản lý kiểm kho Báo cáo…" at bounding box center [66, 175] width 133 height 301
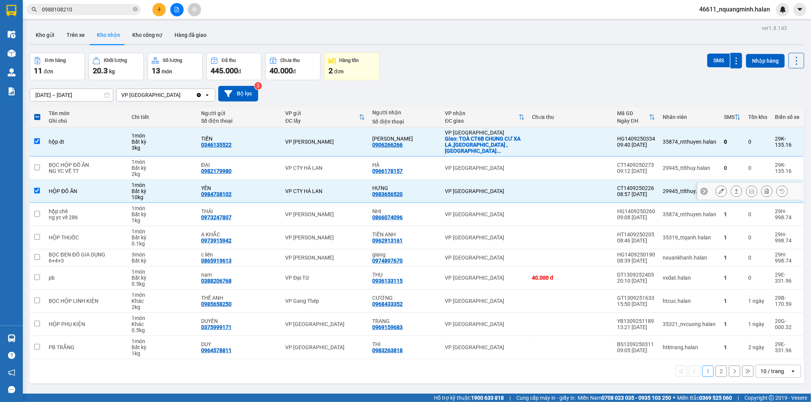
click at [181, 182] on div "1 món" at bounding box center [163, 185] width 62 height 6
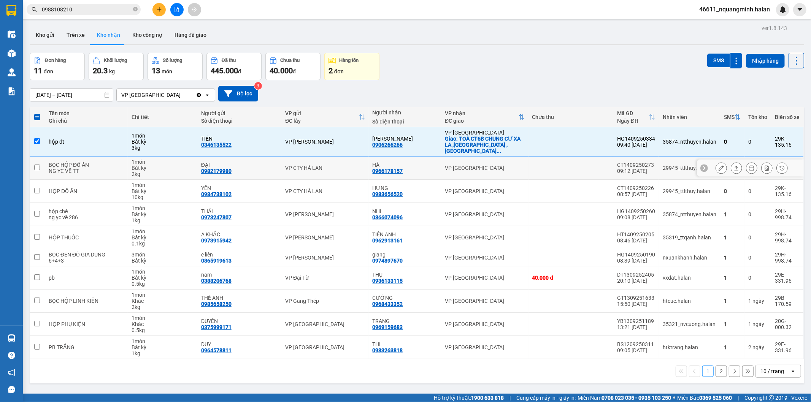
click at [223, 143] on div "0346135522" at bounding box center [216, 145] width 30 height 6
click at [195, 137] on td "1 món Bất kỳ 3 kg" at bounding box center [163, 141] width 70 height 29
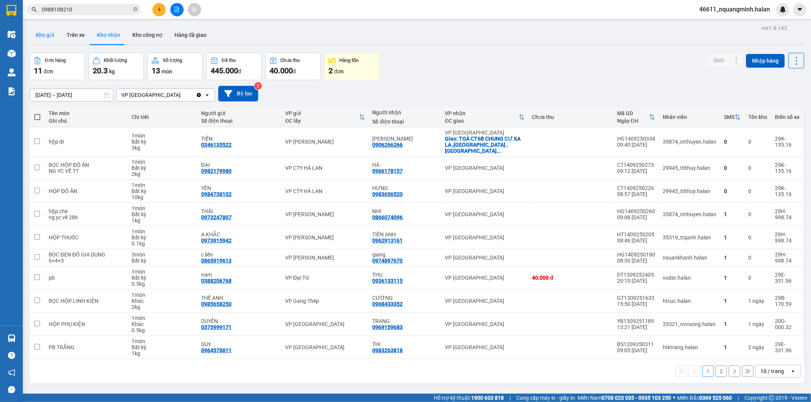
click at [51, 39] on button "Kho gửi" at bounding box center [45, 35] width 31 height 18
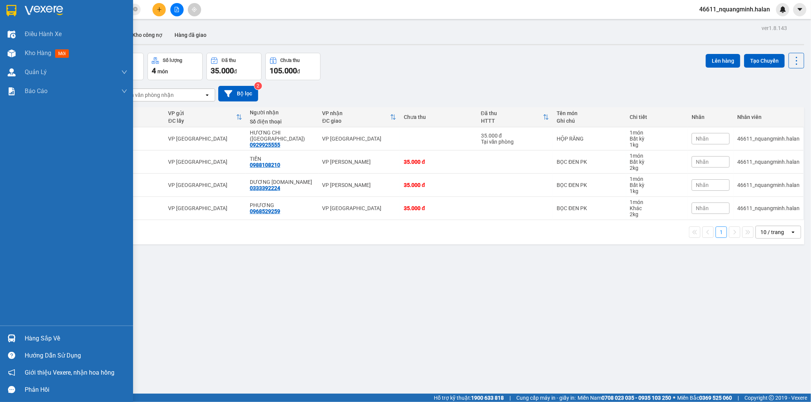
click at [15, 337] on img at bounding box center [12, 339] width 8 height 8
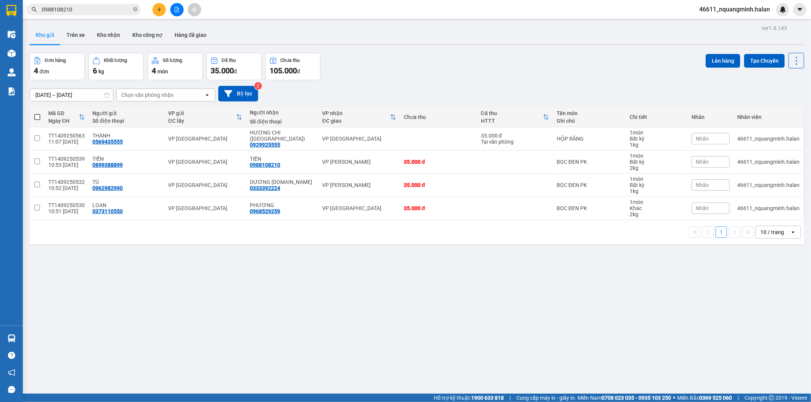
drag, startPoint x: 479, startPoint y: 309, endPoint x: 249, endPoint y: 374, distance: 238.6
click at [474, 310] on section "Kết quả tìm kiếm ( 256 ) Bộ lọc Mã ĐH Trạng thái Món hàng Thu hộ Tổng cước Chưa…" at bounding box center [405, 201] width 811 height 402
click at [40, 117] on span at bounding box center [37, 117] width 6 height 6
click at [37, 113] on input "checkbox" at bounding box center [37, 113] width 0 height 0
checkbox input "true"
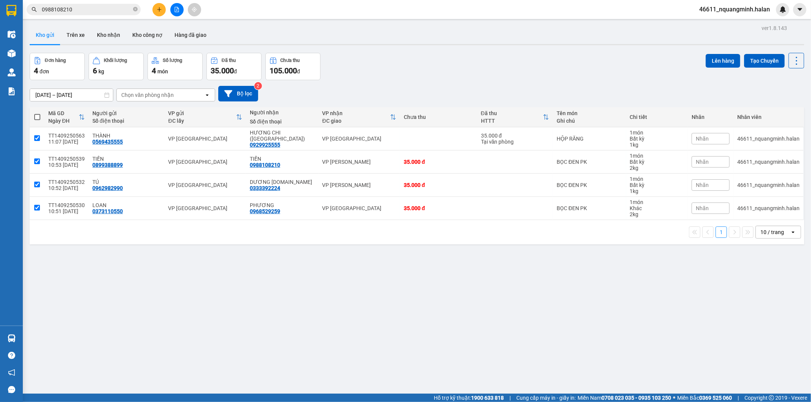
checkbox input "true"
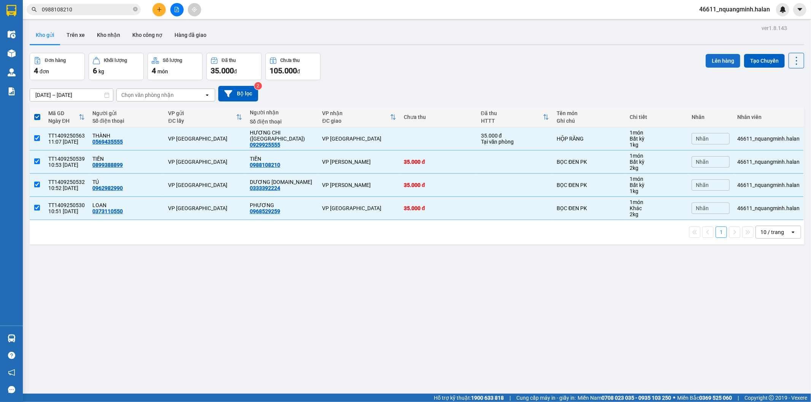
click at [708, 58] on button "Lên hàng" at bounding box center [723, 61] width 35 height 14
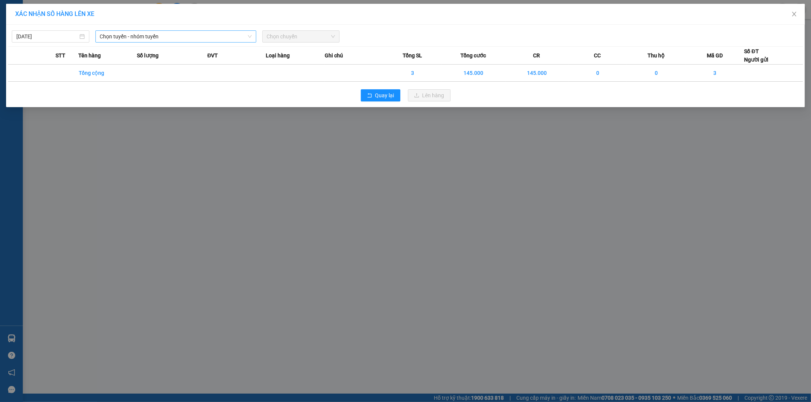
click at [163, 33] on span "Chọn tuyến - nhóm tuyến" at bounding box center [176, 36] width 152 height 11
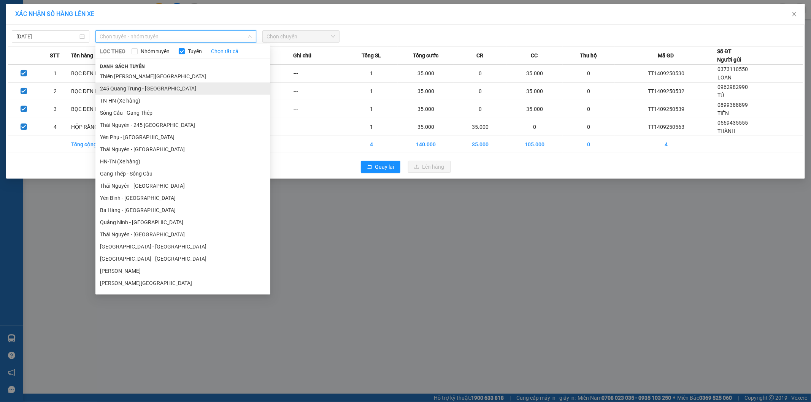
click at [124, 89] on li "245 Quang Trung - [GEOGRAPHIC_DATA]" at bounding box center [182, 89] width 175 height 12
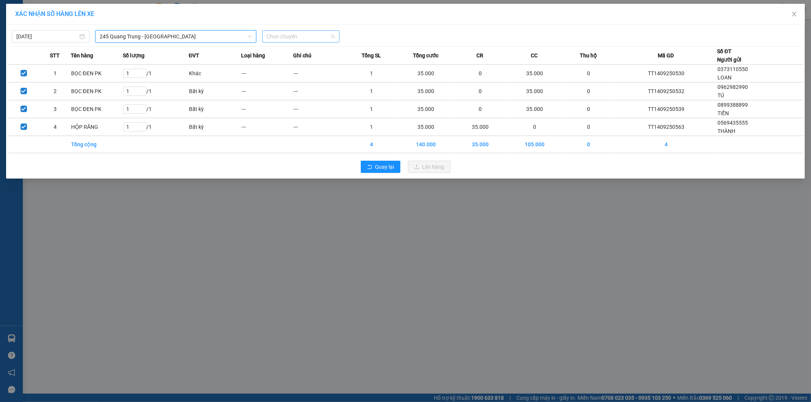
click at [298, 38] on span "Chọn chuyến" at bounding box center [301, 36] width 68 height 11
type input "874"
click at [303, 60] on div "11:30 - 29H-998.74" at bounding box center [296, 64] width 59 height 8
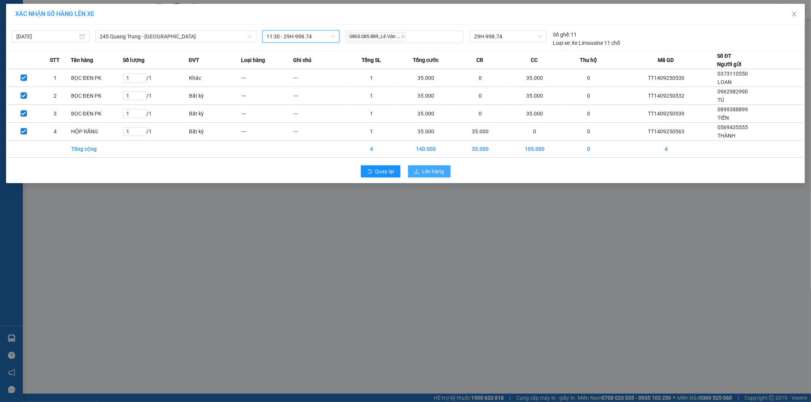
click at [417, 172] on icon "upload" at bounding box center [416, 171] width 5 height 5
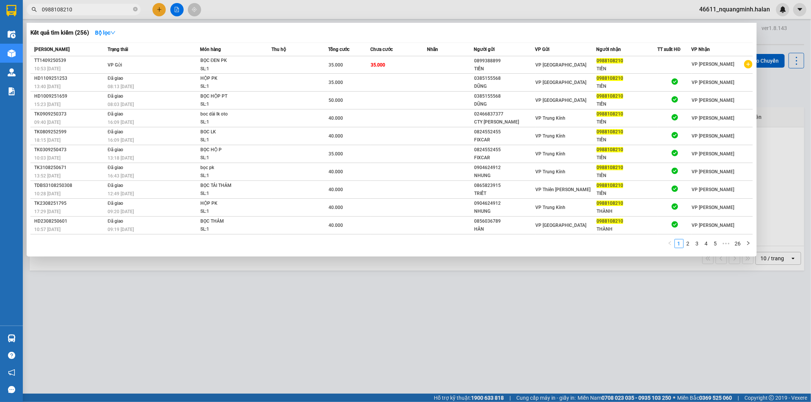
drag, startPoint x: 101, startPoint y: 7, endPoint x: 1, endPoint y: 12, distance: 100.1
click at [0, 12] on section "Kết quả tìm kiếm ( 256 ) Bộ lọc Mã ĐH Trạng thái Món hàng Thu hộ Tổng cước Chưa…" at bounding box center [405, 201] width 811 height 402
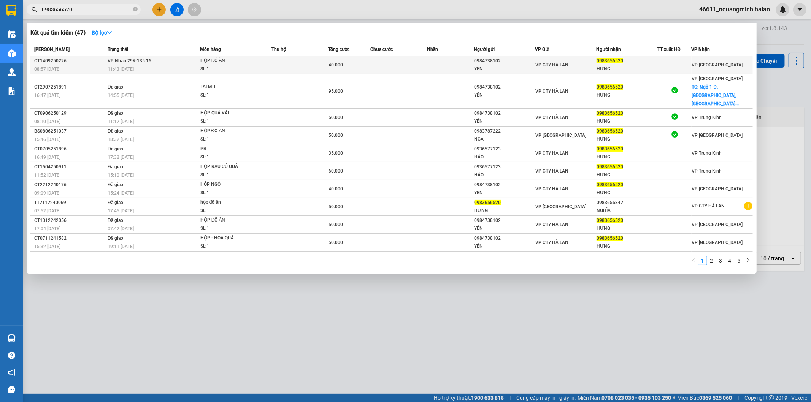
type input "0983656520"
click at [172, 59] on td "VP Nhận 29K-135.16 11:43 [DATE]" at bounding box center [153, 65] width 94 height 18
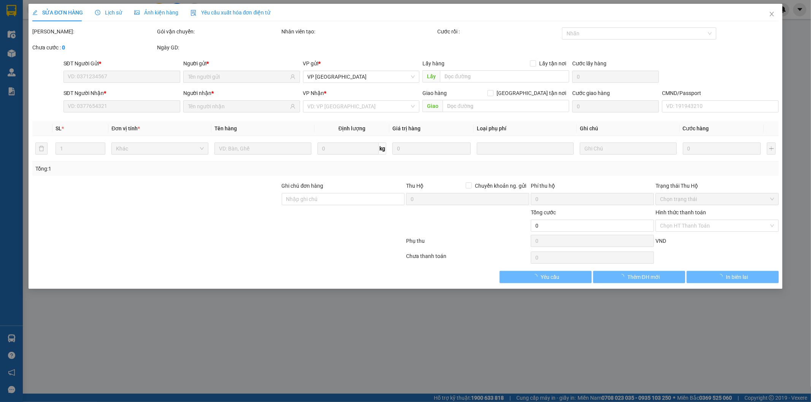
type input "0984738102"
type input "YÊN"
type input "0983656520"
type input "HƯNG"
type input "40.000"
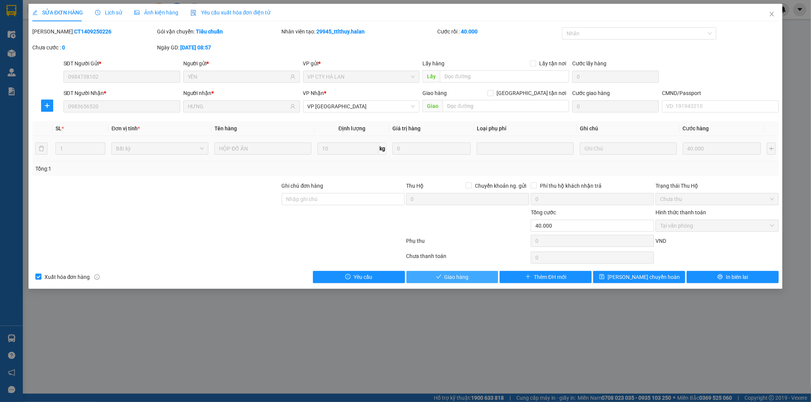
click at [446, 278] on span "Giao hàng" at bounding box center [457, 277] width 24 height 8
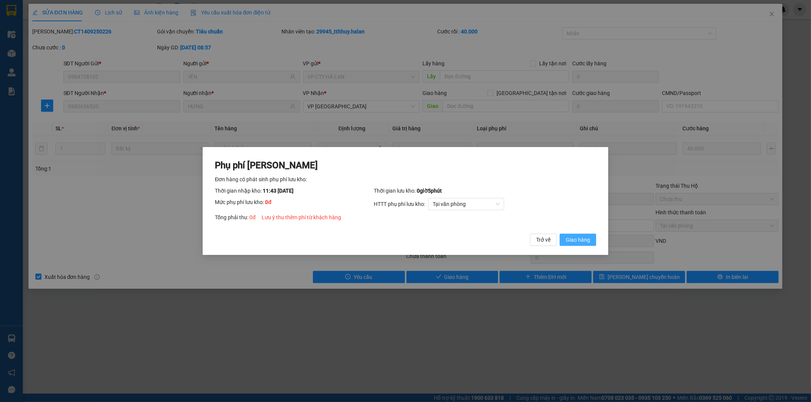
click at [570, 240] on span "Giao hàng" at bounding box center [578, 240] width 24 height 8
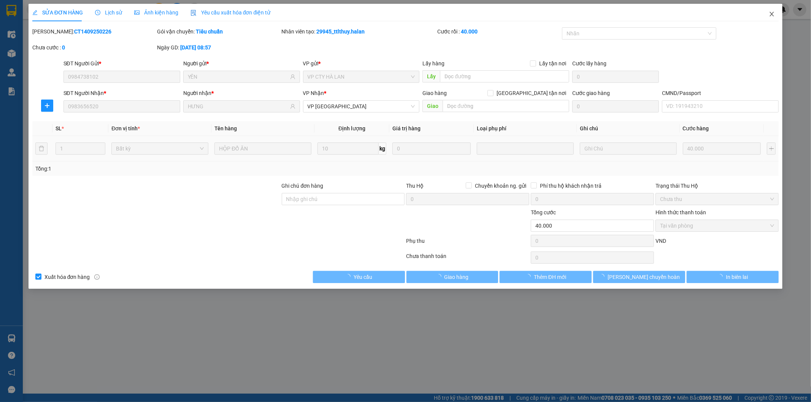
click at [772, 18] on span "Close" at bounding box center [771, 14] width 21 height 21
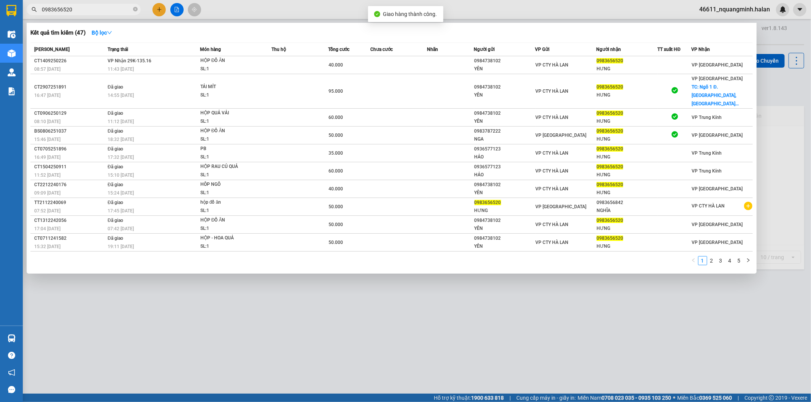
click at [86, 12] on input "0983656520" at bounding box center [87, 9] width 90 height 8
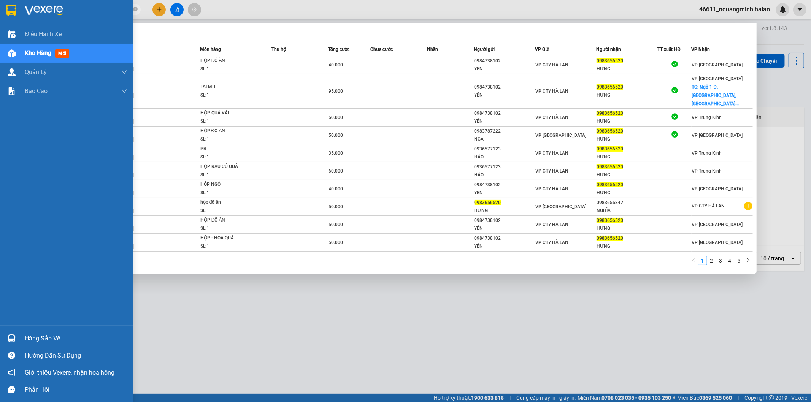
drag, startPoint x: 17, startPoint y: 339, endPoint x: 36, endPoint y: 333, distance: 19.1
click at [18, 339] on div "Hàng sắp về" at bounding box center [66, 338] width 133 height 17
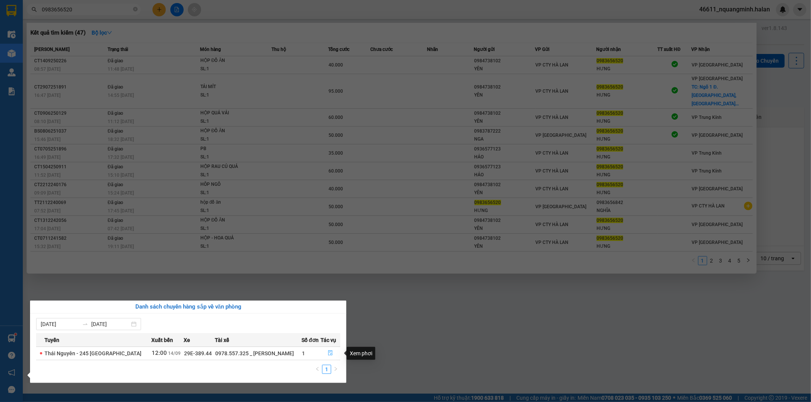
click at [331, 352] on icon "file-done" at bounding box center [330, 353] width 5 height 5
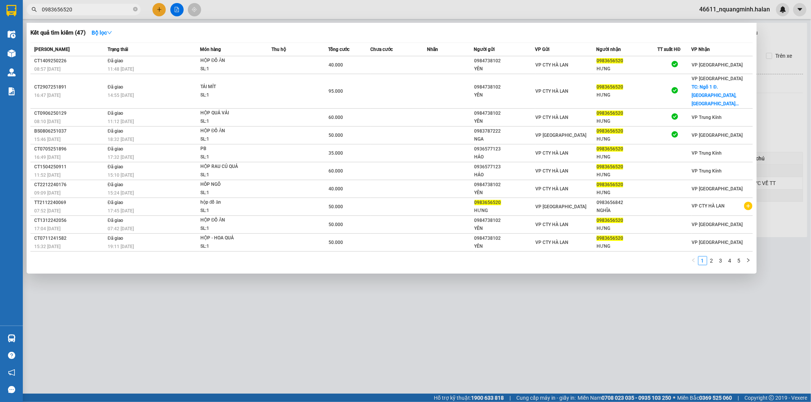
drag, startPoint x: 491, startPoint y: 286, endPoint x: 472, endPoint y: 278, distance: 21.2
click at [488, 286] on div at bounding box center [405, 201] width 811 height 402
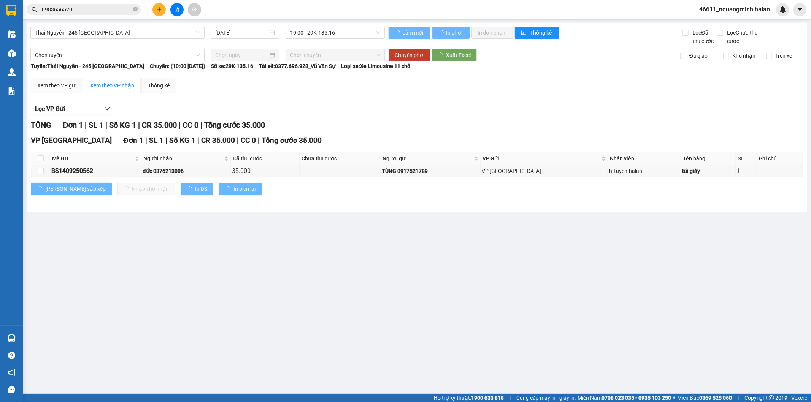
drag, startPoint x: 468, startPoint y: 283, endPoint x: 465, endPoint y: 280, distance: 4.0
click at [466, 283] on main "[GEOGRAPHIC_DATA] - 245 Quang Trung [DATE] 10:00 - 29K-135.16 Làm mới In phơi I…" at bounding box center [405, 197] width 811 height 394
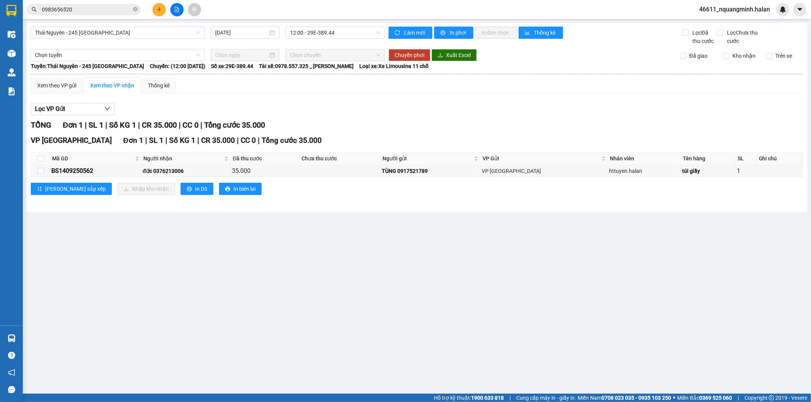
drag, startPoint x: 204, startPoint y: 291, endPoint x: 200, endPoint y: 289, distance: 4.1
click at [200, 289] on main "[GEOGRAPHIC_DATA] - 245 [GEOGRAPHIC_DATA] [DATE] 12:00 - 29E-389.44 Làm mới In …" at bounding box center [405, 197] width 811 height 394
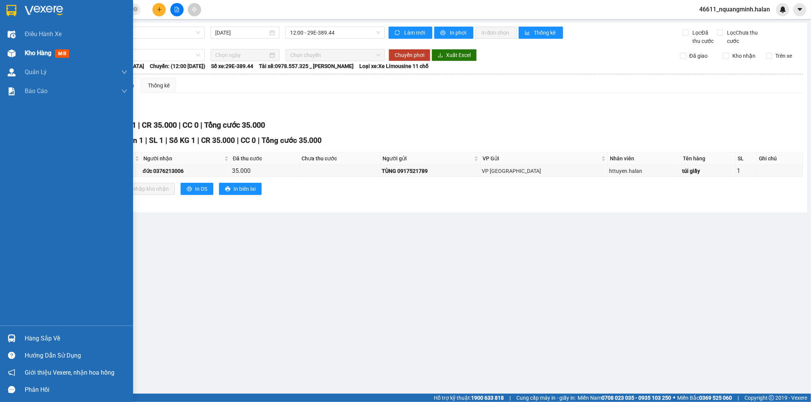
click at [18, 56] on div "Kho hàng mới" at bounding box center [66, 53] width 133 height 19
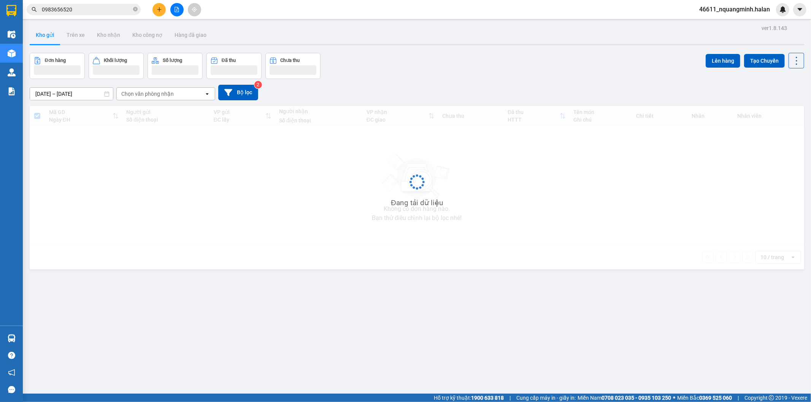
drag, startPoint x: 295, startPoint y: 318, endPoint x: 259, endPoint y: 356, distance: 52.5
click at [289, 324] on div "ver 1.8.143 Kho gửi Trên xe Kho nhận Kho công nợ Hàng đã giao Đơn hàng Khối lượ…" at bounding box center [417, 224] width 781 height 402
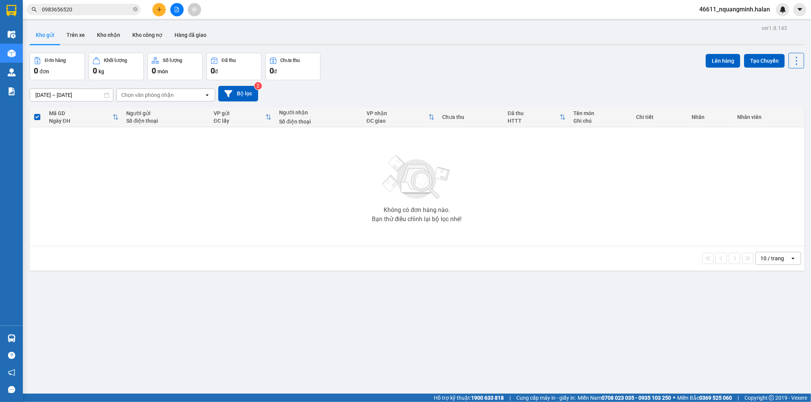
drag, startPoint x: 280, startPoint y: 303, endPoint x: 273, endPoint y: 318, distance: 16.5
click at [278, 308] on div "ver 1.8.143 Kho gửi Trên xe Kho nhận Kho công nợ Hàng đã giao Đơn hàng 0 đơn Kh…" at bounding box center [417, 224] width 781 height 402
click at [98, 269] on div "10 / trang open" at bounding box center [417, 258] width 775 height 24
click at [154, 10] on button at bounding box center [158, 9] width 13 height 13
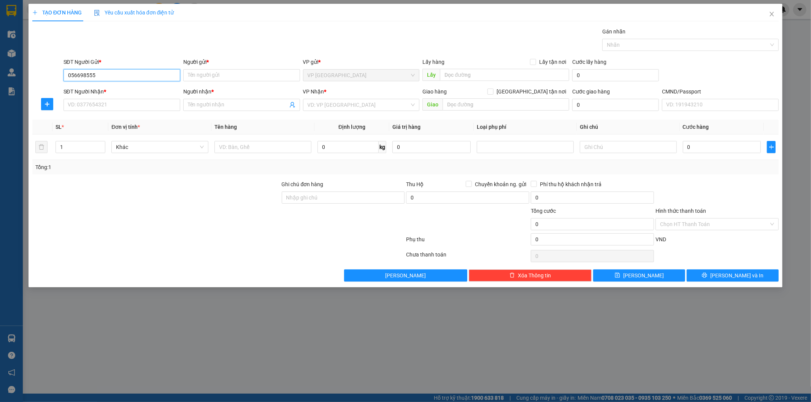
type input "0566985555"
drag, startPoint x: 110, startPoint y: 89, endPoint x: 117, endPoint y: 100, distance: 13.4
click at [111, 89] on div "0566985555 - VIỆT. 265" at bounding box center [122, 90] width 108 height 8
type input "VIỆT. 265"
type input "0566985555"
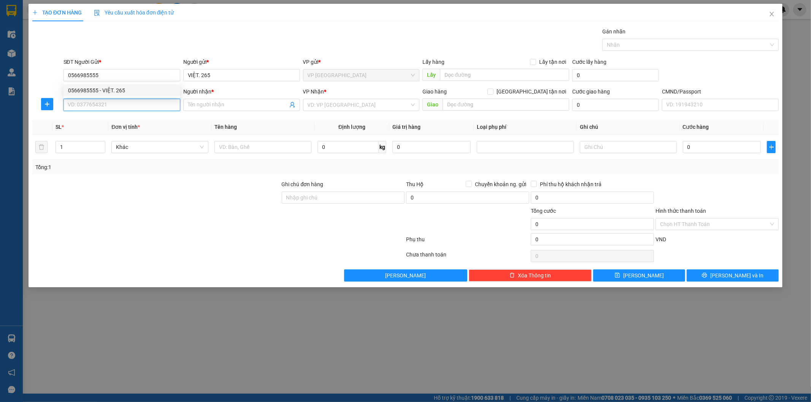
click at [117, 100] on input "SĐT Người Nhận *" at bounding box center [122, 105] width 117 height 12
type input "0968404193"
click at [105, 114] on div "0968404193 - hải" at bounding box center [122, 120] width 117 height 12
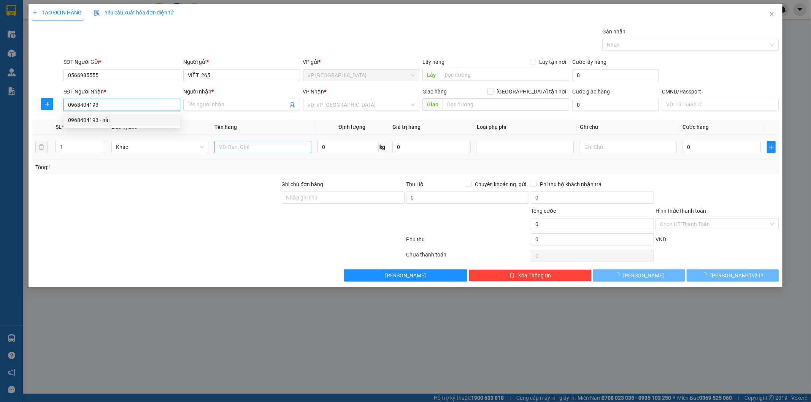
type input "hải"
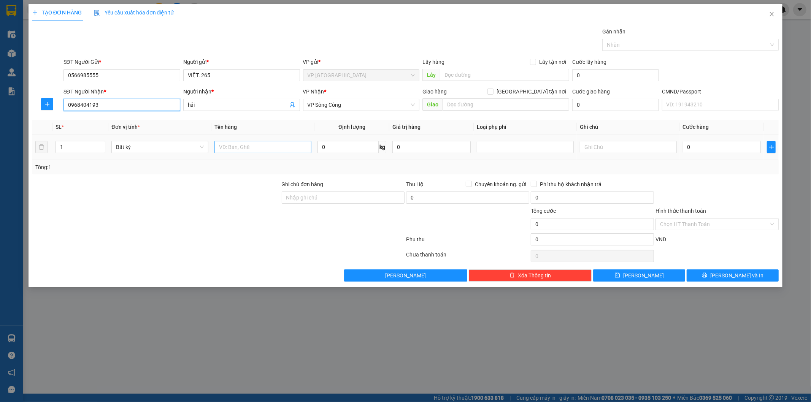
type input "0968404193"
click at [259, 152] on input "text" at bounding box center [262, 147] width 97 height 12
type input "HỘP VÀNG PK"
type input "1"
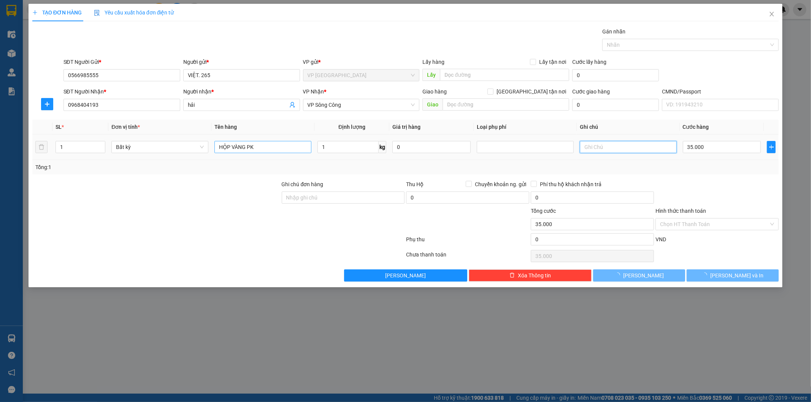
type input "35.000"
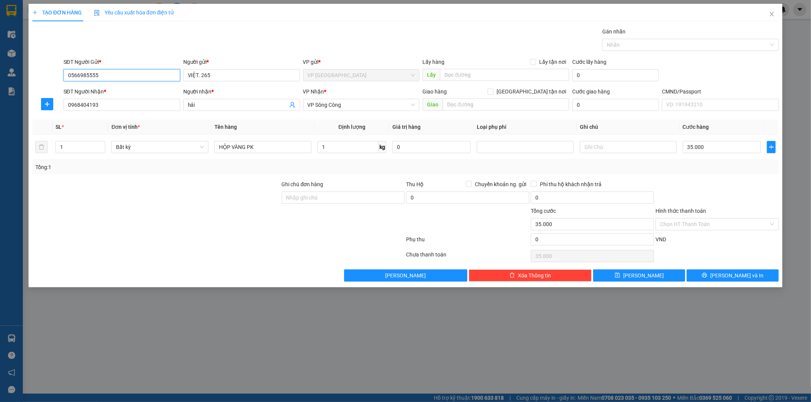
drag, startPoint x: 126, startPoint y: 80, endPoint x: 0, endPoint y: 65, distance: 127.1
click at [0, 76] on div "TẠO ĐƠN HÀNG Yêu cầu xuất hóa đơn điện tử Transit Pickup Surcharge Ids Transit …" at bounding box center [405, 201] width 811 height 402
click at [264, 148] on input "HỘP VÀNG PK" at bounding box center [262, 147] width 97 height 12
type input "HỘP VÀNG ĐIỆN THOẠI"
click at [43, 102] on span "plus" at bounding box center [46, 104] width 11 height 6
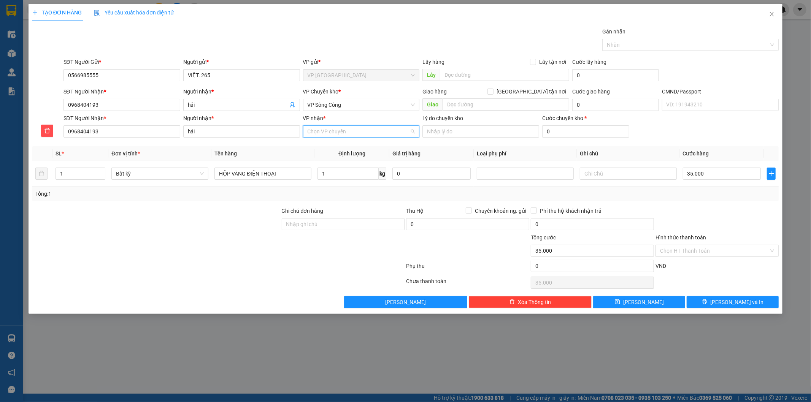
click at [340, 132] on input "VP nhận *" at bounding box center [359, 131] width 102 height 11
type input "SC"
click at [343, 157] on div "VP Sông Công" at bounding box center [362, 159] width 108 height 8
click at [329, 108] on span "VP Sông Công" at bounding box center [362, 104] width 108 height 11
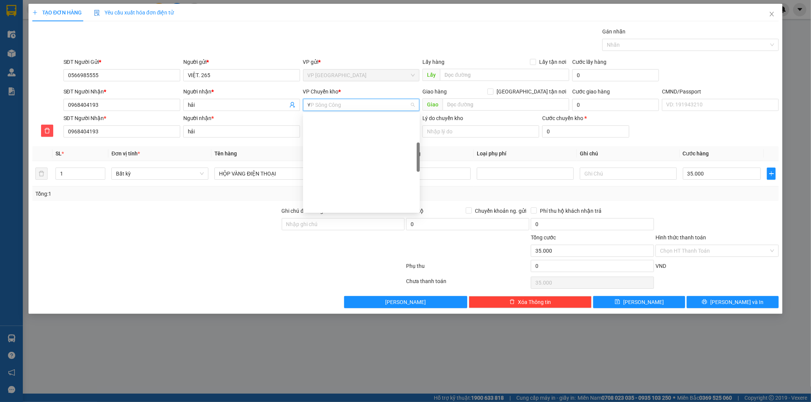
type input "YB"
click at [328, 120] on div "VP [GEOGRAPHIC_DATA]" at bounding box center [362, 120] width 108 height 8
click at [727, 302] on span "[PERSON_NAME] và In" at bounding box center [736, 302] width 53 height 8
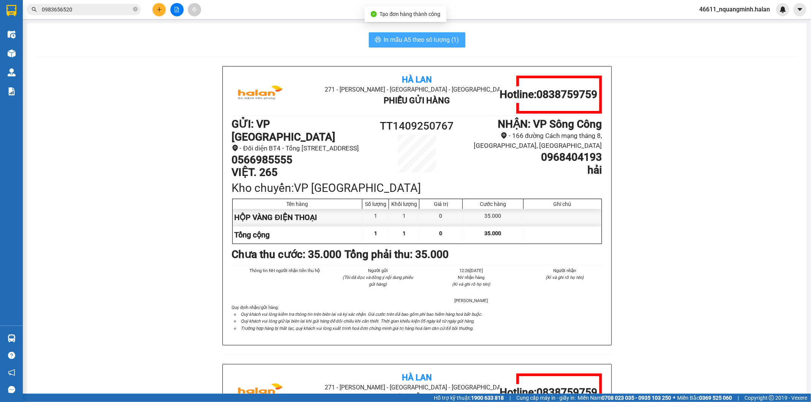
click at [411, 43] on span "In mẫu A5 theo số lượng (1)" at bounding box center [421, 40] width 75 height 10
click at [394, 42] on span "In mẫu A5 theo số lượng (1)" at bounding box center [421, 40] width 75 height 10
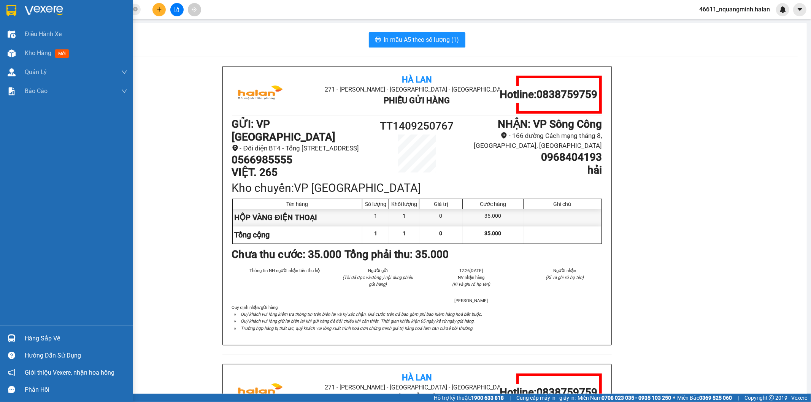
click at [15, 340] on img at bounding box center [12, 339] width 8 height 8
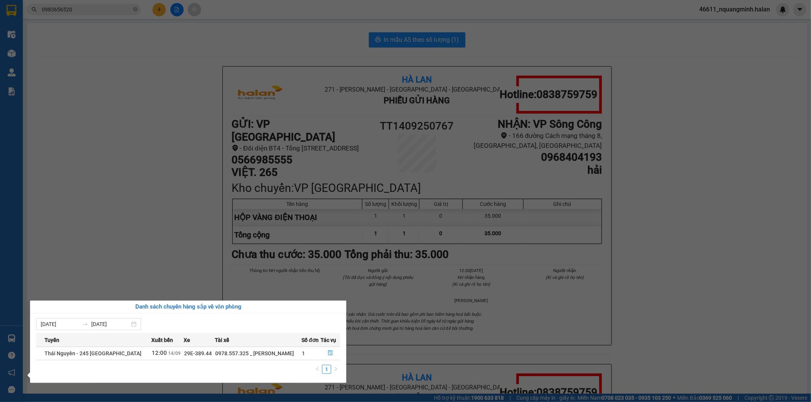
drag, startPoint x: 206, startPoint y: 199, endPoint x: 222, endPoint y: 330, distance: 131.5
click at [206, 208] on section "Kết quả tìm kiếm ( 47 ) Bộ lọc Mã ĐH Trạng thái Món hàng Thu hộ Tổng cước Chưa …" at bounding box center [405, 201] width 811 height 402
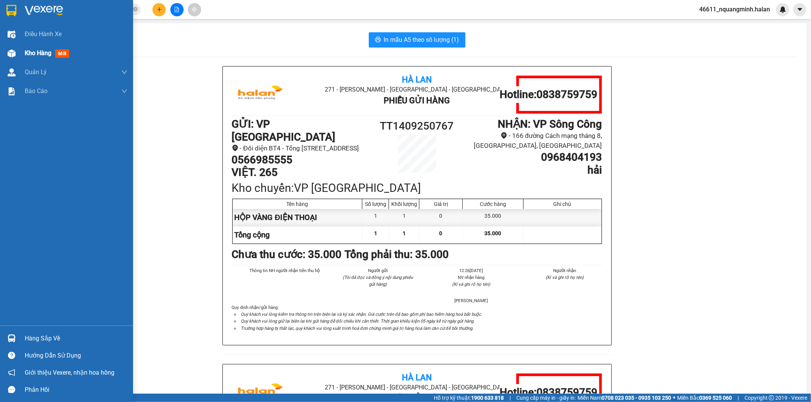
click at [8, 49] on img at bounding box center [12, 53] width 8 height 8
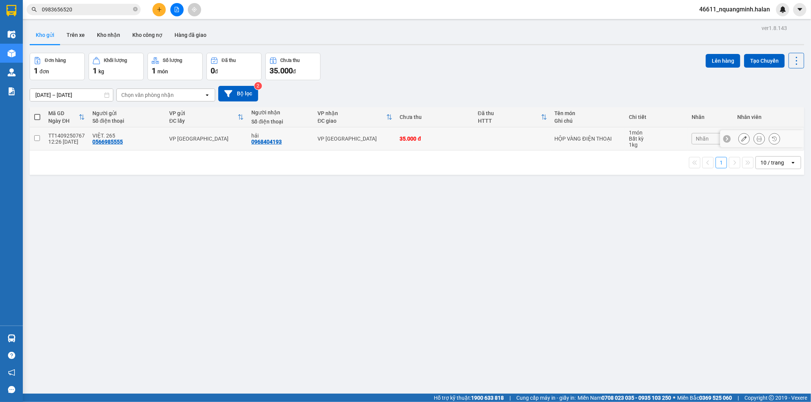
click at [371, 142] on div "VP [GEOGRAPHIC_DATA]" at bounding box center [355, 139] width 75 height 6
checkbox input "true"
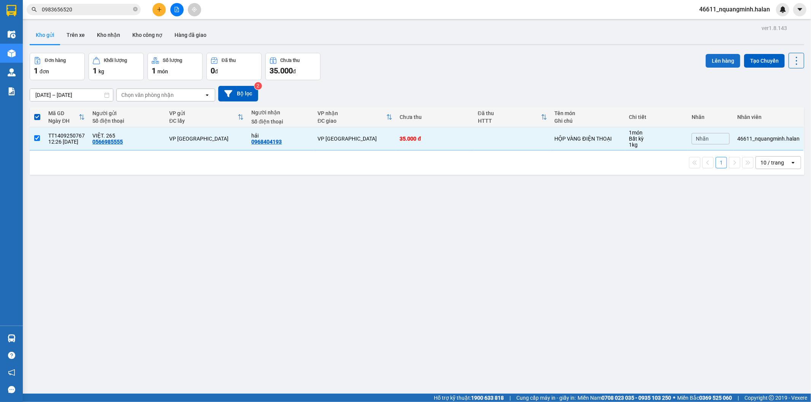
click at [713, 64] on button "Lên hàng" at bounding box center [723, 61] width 35 height 14
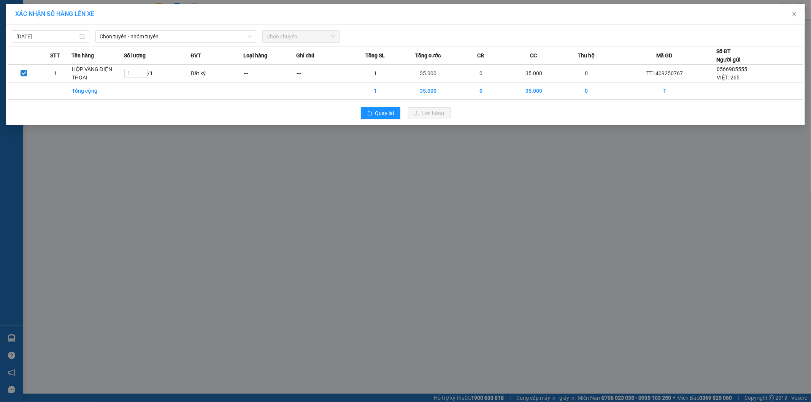
click at [131, 30] on div "[DATE] Chọn tuyến - nhóm tuyến Chọn chuyến" at bounding box center [405, 35] width 795 height 16
click at [124, 32] on span "Chọn tuyến - nhóm tuyến" at bounding box center [176, 36] width 152 height 11
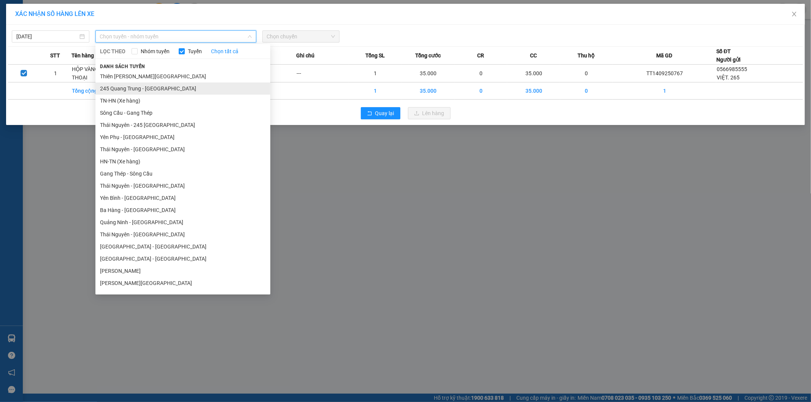
click at [120, 86] on li "245 Quang Trung - [GEOGRAPHIC_DATA]" at bounding box center [182, 89] width 175 height 12
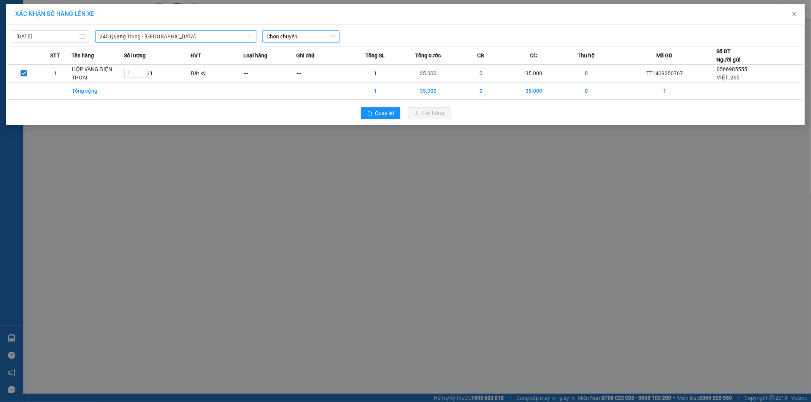
click at [283, 37] on span "Chọn chuyến" at bounding box center [301, 36] width 68 height 11
type input "516"
click at [287, 48] on div "12:30 - 29K-135.16" at bounding box center [296, 52] width 59 height 8
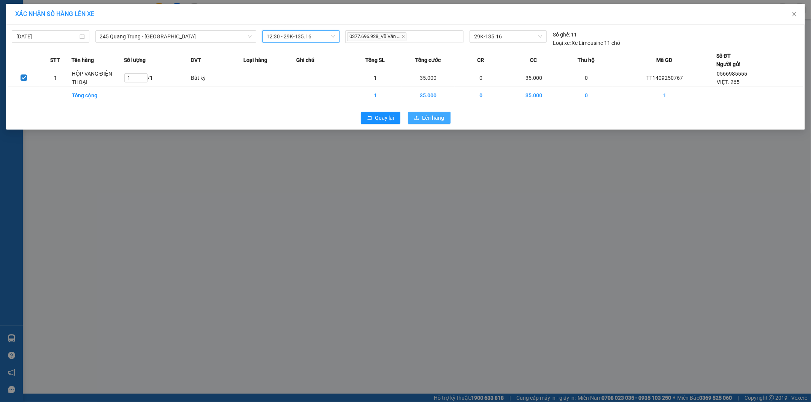
click at [424, 113] on button "Lên hàng" at bounding box center [429, 118] width 43 height 12
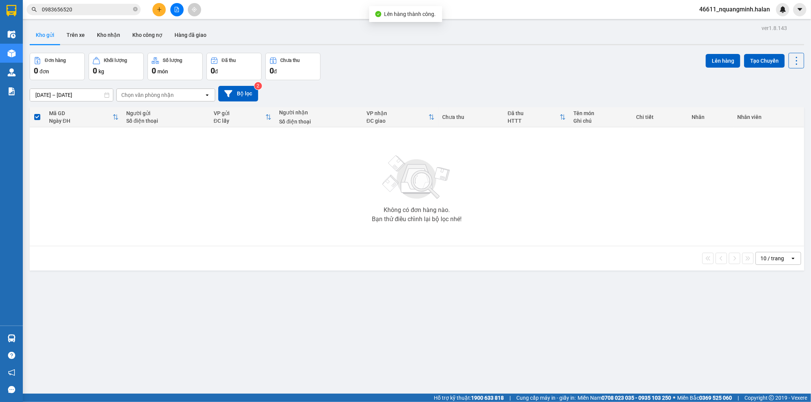
drag, startPoint x: 135, startPoint y: 265, endPoint x: 159, endPoint y: 360, distance: 97.3
click at [135, 268] on div "10 / trang open" at bounding box center [417, 258] width 775 height 24
click at [152, 7] on button at bounding box center [158, 9] width 13 height 13
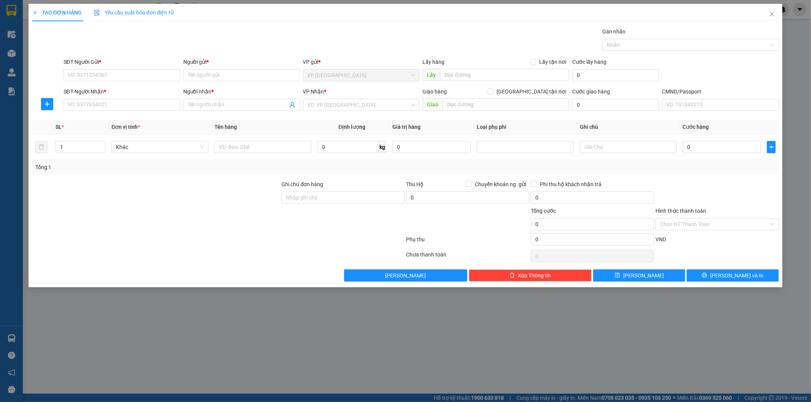
click at [386, 18] on div "TẠO ĐƠN HÀNG Yêu cầu xuất hóa đơn điện tử" at bounding box center [405, 12] width 747 height 17
click at [389, 25] on div "TẠO ĐƠN HÀNG Yêu cầu xuất hóa đơn điện tử Transit Pickup Surcharge Ids Transit …" at bounding box center [405, 143] width 747 height 278
drag, startPoint x: 240, startPoint y: 239, endPoint x: 367, endPoint y: 161, distance: 148.8
click at [241, 239] on div at bounding box center [219, 240] width 374 height 15
click at [342, 144] on input "0" at bounding box center [348, 147] width 61 height 12
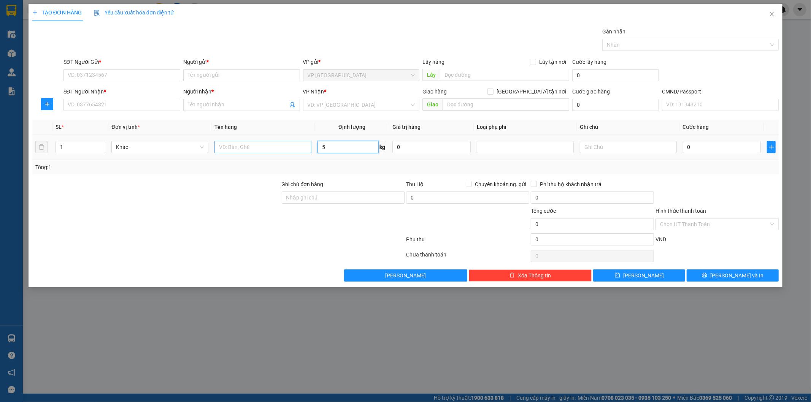
type input "5"
click at [265, 149] on input "text" at bounding box center [262, 147] width 97 height 12
type input "HỘP (ĐỒ KHÔ)"
click at [103, 77] on input "SĐT Người Gửi *" at bounding box center [122, 75] width 117 height 12
type input "0988391535"
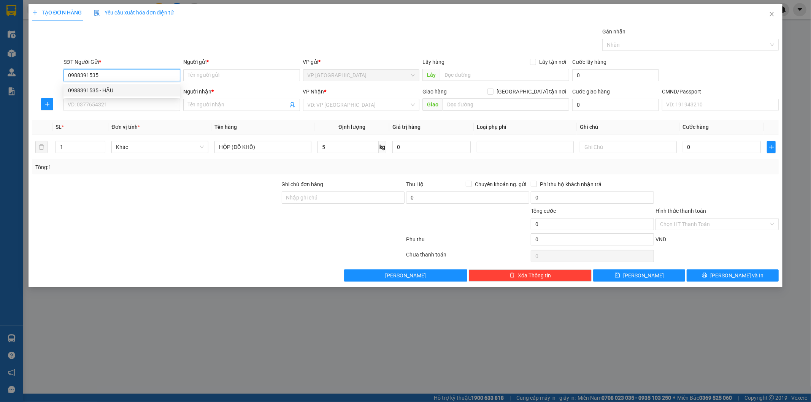
click at [104, 87] on div "0988391535 - HẬU" at bounding box center [122, 90] width 108 height 8
type input "HẬU"
type input "0988391535"
click at [106, 111] on input "SĐT Người Nhận *" at bounding box center [122, 105] width 117 height 12
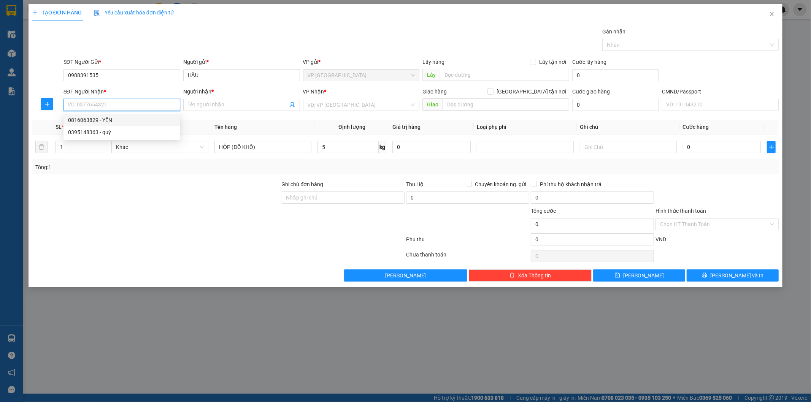
click at [98, 119] on div "0816063829 - YẾN" at bounding box center [122, 120] width 108 height 8
type input "0816063829"
type input "YẾN"
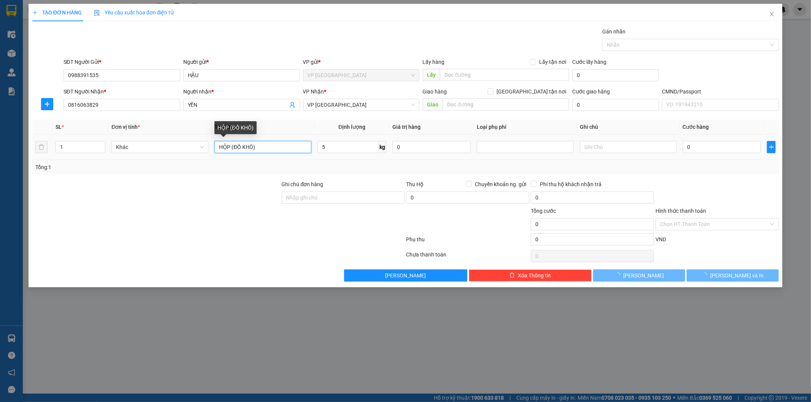
drag, startPoint x: 282, startPoint y: 149, endPoint x: 274, endPoint y: 152, distance: 8.9
click at [282, 150] on input "HỘP (ĐỒ KHÔ)" at bounding box center [262, 147] width 97 height 12
type input "50.000"
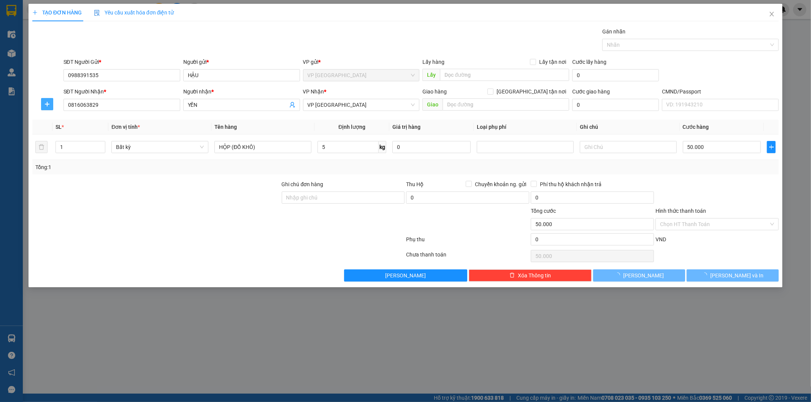
click at [47, 101] on icon "plus" at bounding box center [47, 104] width 6 height 6
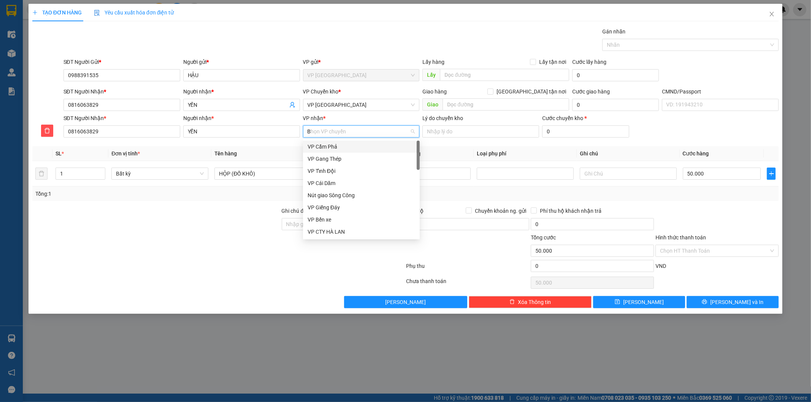
type input "BT"
click at [326, 143] on div "VP [GEOGRAPHIC_DATA]" at bounding box center [362, 147] width 108 height 8
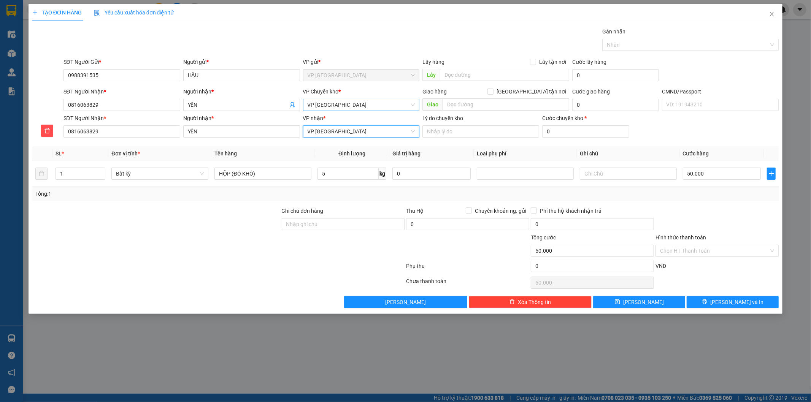
click at [332, 106] on span "VP [GEOGRAPHIC_DATA]" at bounding box center [362, 104] width 108 height 11
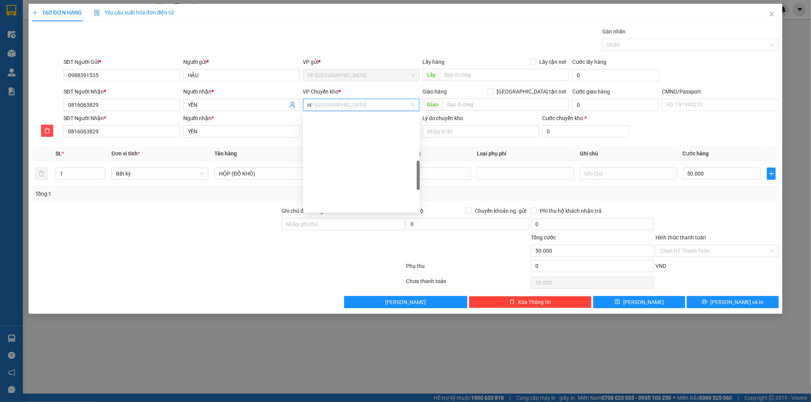
type input "HG"
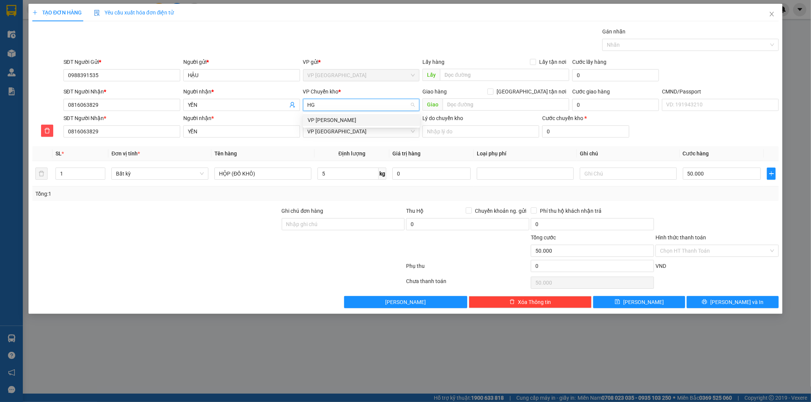
click at [335, 116] on div "VP [PERSON_NAME]" at bounding box center [362, 120] width 108 height 8
click at [291, 171] on input "HỘP (ĐỒ KHÔ)" at bounding box center [262, 174] width 97 height 12
click at [713, 208] on div at bounding box center [717, 220] width 125 height 27
click at [693, 127] on div "SĐT Người Nhận * 0816063829 Người nhận * YẾN VP nhận * VP Bình Thuận Lý do chuy…" at bounding box center [421, 127] width 719 height 27
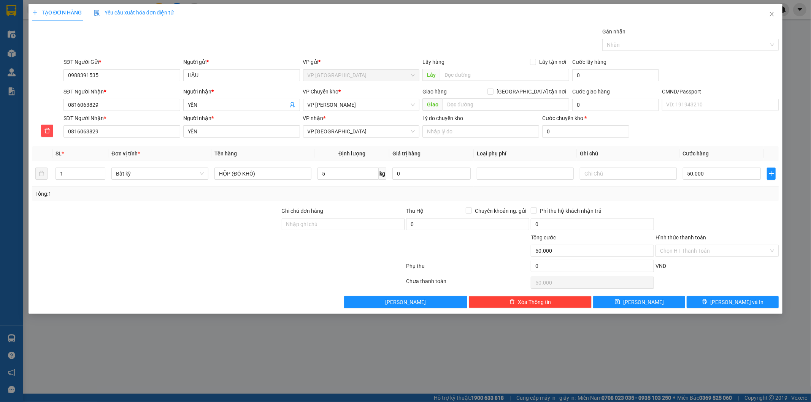
click at [337, 14] on div "TẠO ĐƠN HÀNG Yêu cầu xuất hóa đơn điện tử" at bounding box center [405, 12] width 747 height 17
click at [698, 210] on div at bounding box center [717, 220] width 125 height 27
drag, startPoint x: 297, startPoint y: 281, endPoint x: 307, endPoint y: 254, distance: 28.3
click at [297, 281] on div at bounding box center [219, 282] width 374 height 15
drag, startPoint x: 743, startPoint y: 198, endPoint x: 729, endPoint y: 195, distance: 14.6
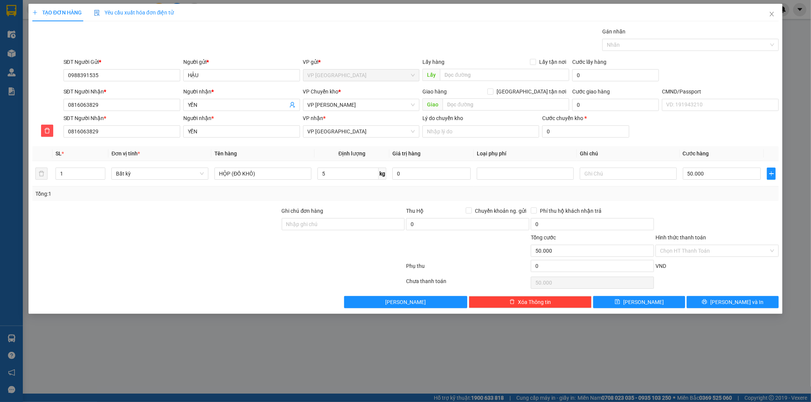
click at [743, 198] on div "Tổng: 1" at bounding box center [405, 194] width 741 height 8
click at [245, 261] on div at bounding box center [219, 267] width 374 height 15
click at [705, 276] on div "Chọn HT Thanh Toán" at bounding box center [717, 282] width 125 height 15
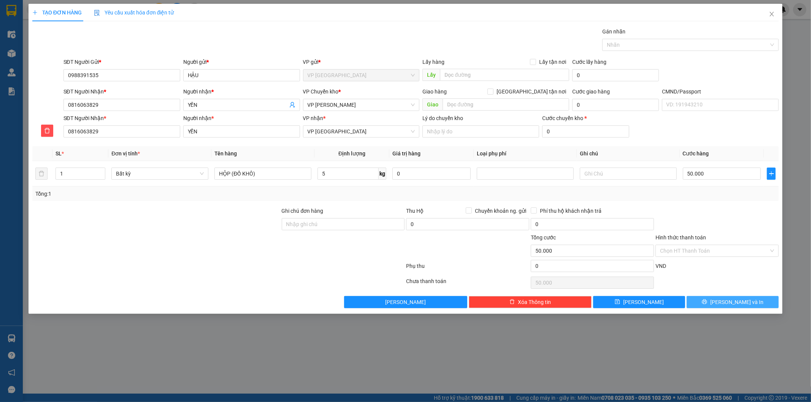
click at [737, 303] on span "[PERSON_NAME] và In" at bounding box center [736, 302] width 53 height 8
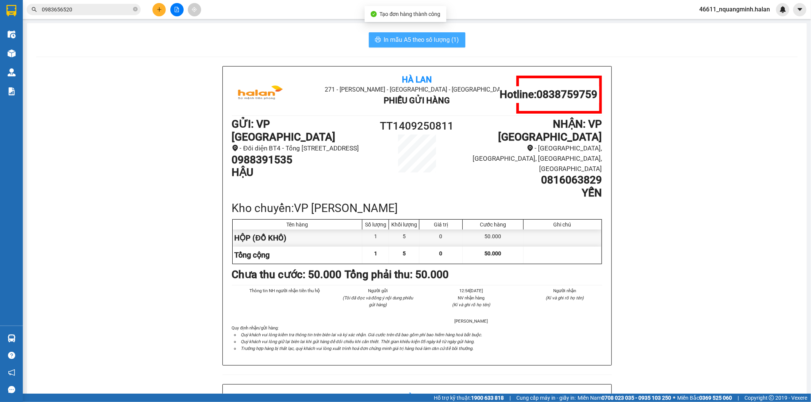
click at [425, 44] on span "In mẫu A5 theo số lượng (1)" at bounding box center [421, 40] width 75 height 10
drag, startPoint x: 99, startPoint y: 281, endPoint x: 49, endPoint y: 310, distance: 57.4
click at [95, 284] on div "Hà Lan 271 - [GEOGRAPHIC_DATA] - [GEOGRAPHIC_DATA] Long - [GEOGRAPHIC_DATA] Phi…" at bounding box center [417, 384] width 762 height 637
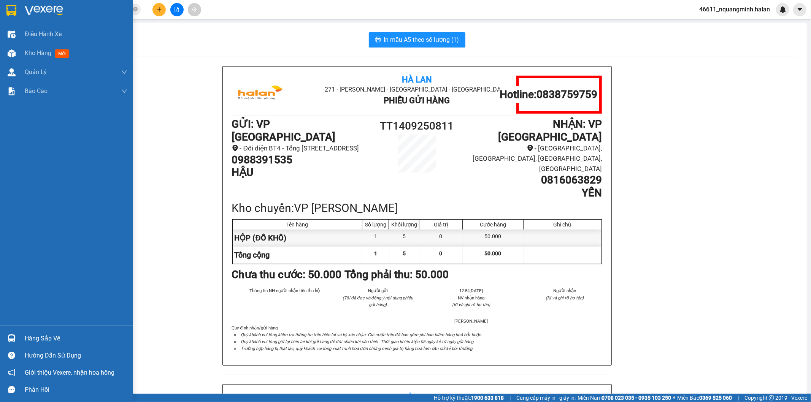
drag, startPoint x: 16, startPoint y: 332, endPoint x: 143, endPoint y: 206, distance: 178.3
click at [16, 332] on div "Hàng sắp về" at bounding box center [66, 338] width 133 height 17
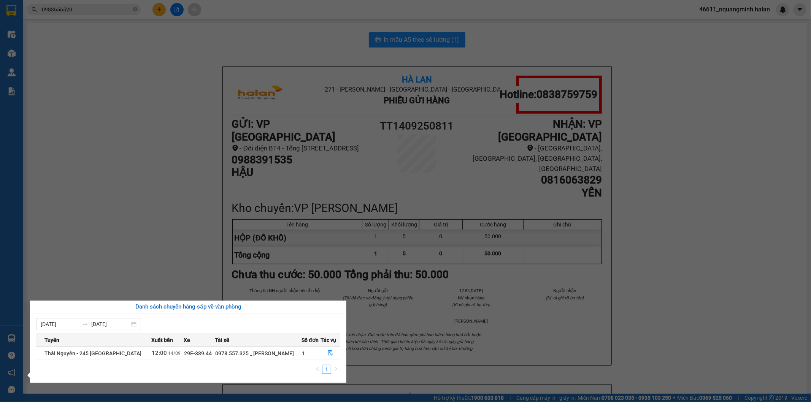
drag, startPoint x: 162, startPoint y: 151, endPoint x: 284, endPoint y: 125, distance: 124.9
click at [164, 151] on section "Kết quả tìm kiếm ( 47 ) Bộ lọc Mã ĐH Trạng thái Món hàng Thu hộ Tổng cước Chưa …" at bounding box center [405, 201] width 811 height 402
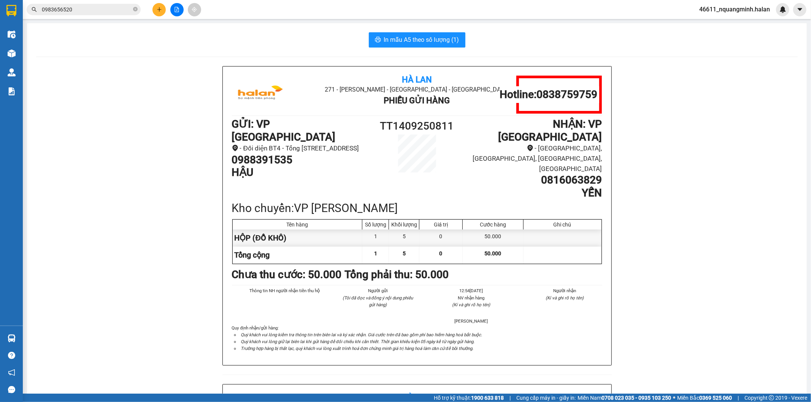
drag, startPoint x: 493, startPoint y: 52, endPoint x: 484, endPoint y: 16, distance: 37.2
click at [493, 50] on div "In mẫu A5 theo số lượng (1) [GEOGRAPHIC_DATA] 271 - [GEOGRAPHIC_DATA] - [GEOGRA…" at bounding box center [417, 367] width 780 height 689
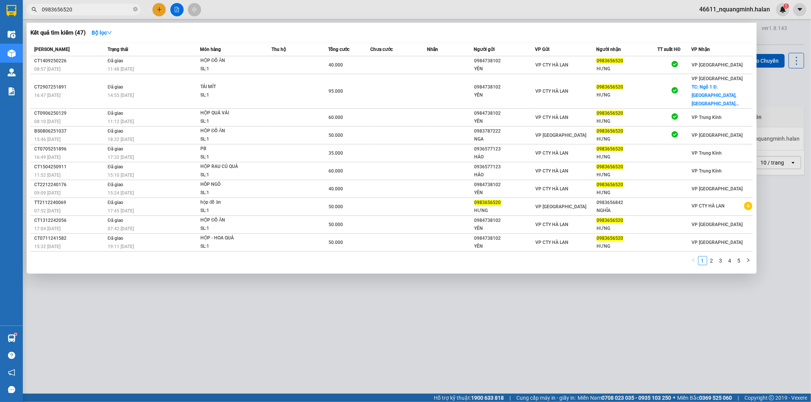
drag, startPoint x: 94, startPoint y: 8, endPoint x: 7, endPoint y: 0, distance: 87.8
click at [7, 0] on section "Kết quả tìm kiếm ( 47 ) Bộ lọc Mã ĐH Trạng thái Món hàng Thu hộ Tổng cước Chưa …" at bounding box center [405, 201] width 811 height 402
paste input "566985555"
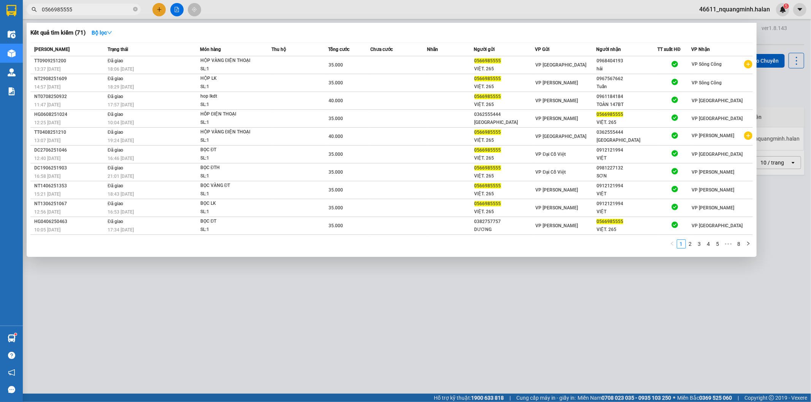
click at [157, 294] on div at bounding box center [405, 201] width 811 height 402
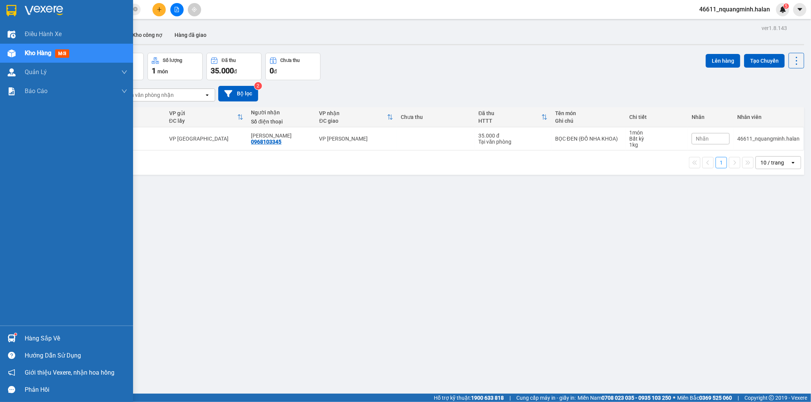
click at [12, 336] on img at bounding box center [12, 339] width 8 height 8
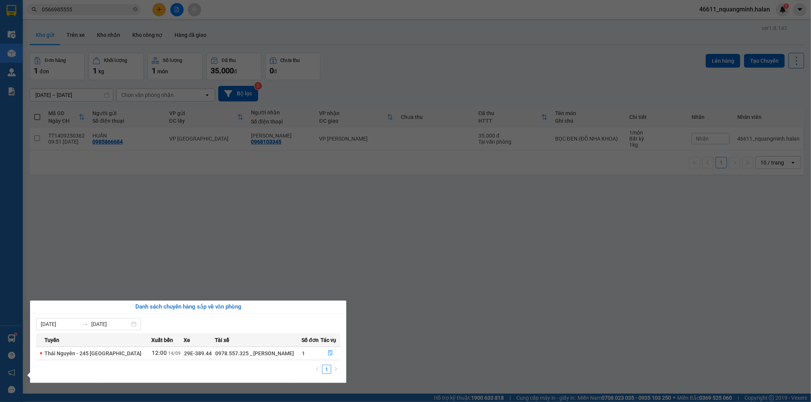
click at [265, 214] on section "Kết quả tìm kiếm ( 71 ) Bộ lọc Mã ĐH Trạng thái Món hàng Thu hộ Tổng cước Chưa …" at bounding box center [405, 201] width 811 height 402
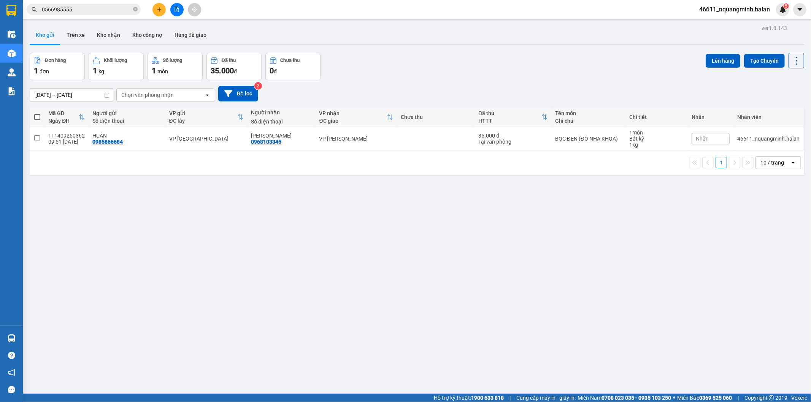
drag, startPoint x: 98, startPoint y: 10, endPoint x: 0, endPoint y: -17, distance: 101.8
click at [0, 0] on html "Kết quả tìm kiếm ( 71 ) Bộ lọc Mã ĐH Trạng thái Món hàng Thu hộ Tổng cước Chưa …" at bounding box center [405, 201] width 811 height 402
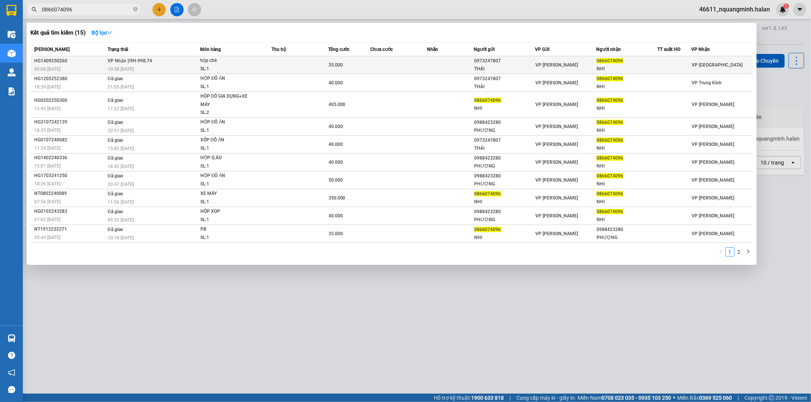
type input "0866074096"
click at [94, 67] on div "09:08 - 14/09" at bounding box center [69, 69] width 71 height 8
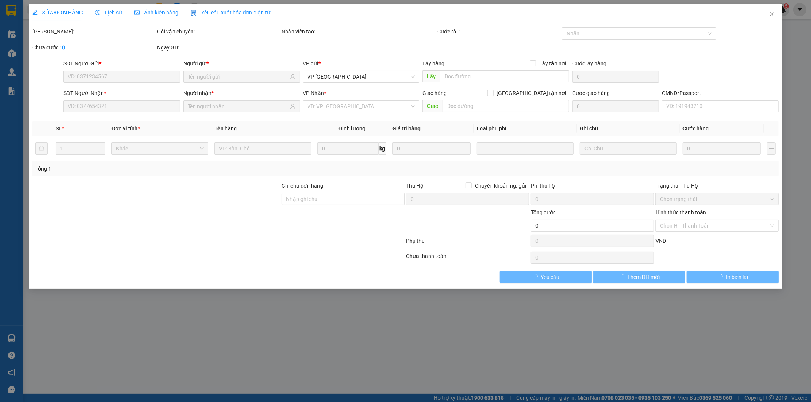
type input "0973247807"
type input "THÁI"
type input "0866074096"
type input "NHI"
type input "35.000"
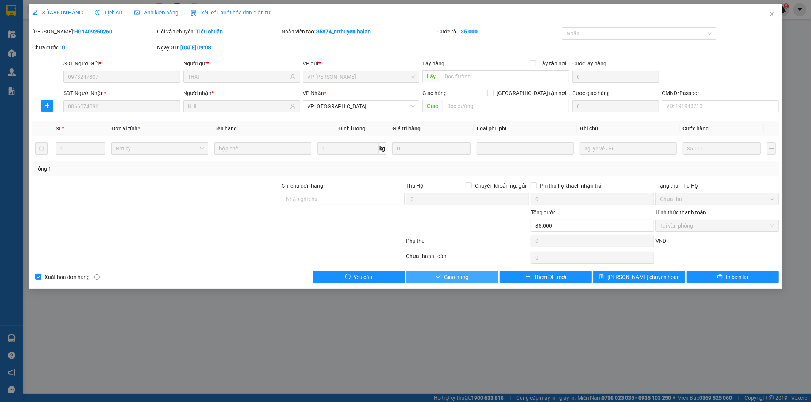
click at [452, 276] on span "Giao hàng" at bounding box center [457, 277] width 24 height 8
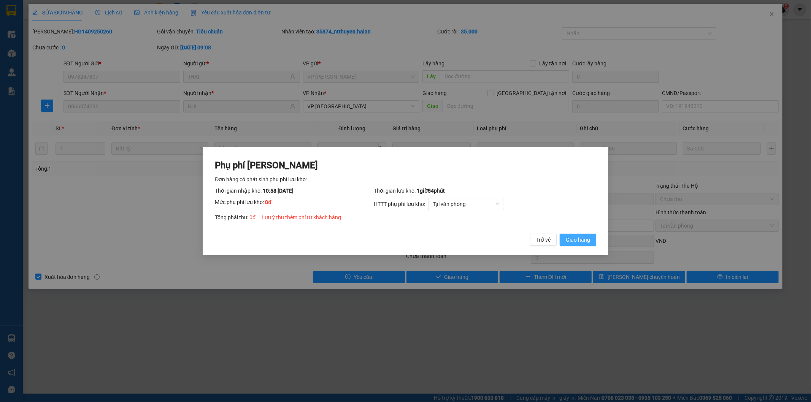
click at [582, 239] on span "Giao hàng" at bounding box center [578, 240] width 24 height 8
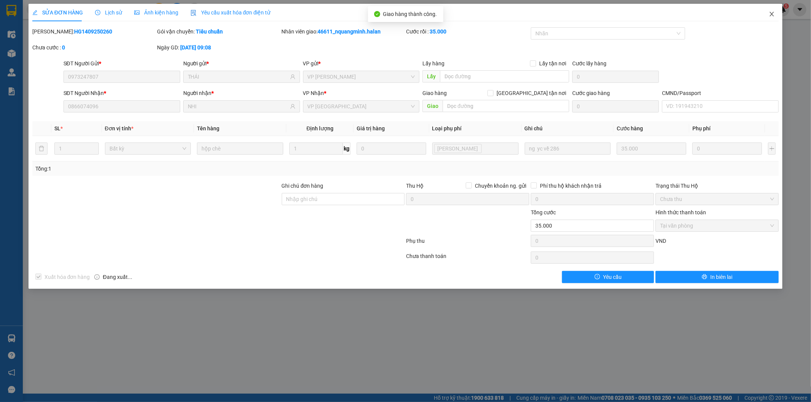
click at [770, 12] on icon "close" at bounding box center [772, 14] width 6 height 6
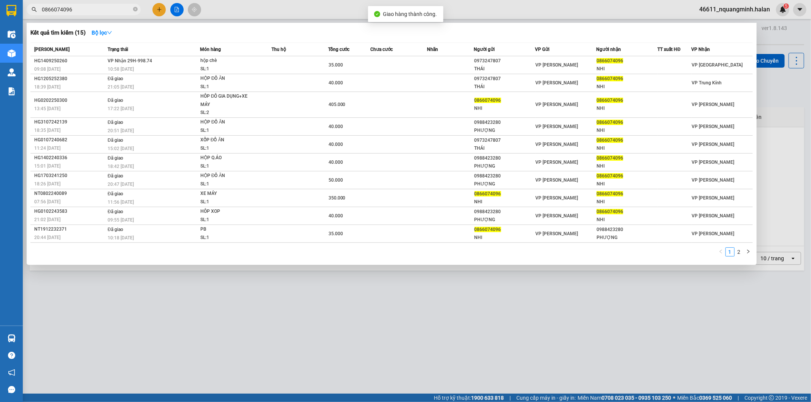
click at [103, 10] on input "0866074096" at bounding box center [87, 9] width 90 height 8
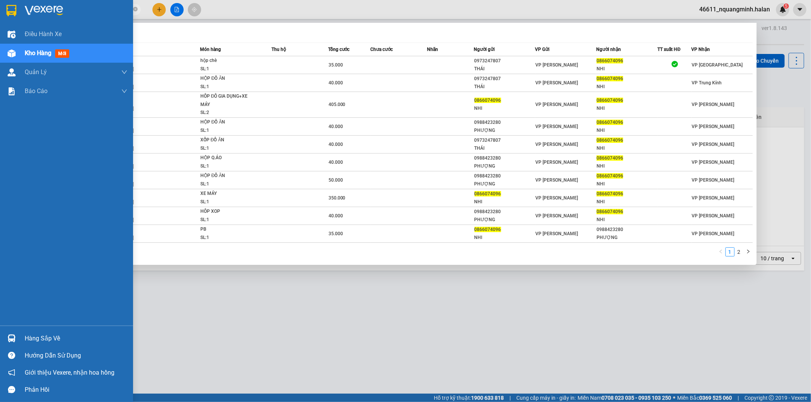
click at [23, 338] on div "Hàng sắp về" at bounding box center [66, 338] width 133 height 17
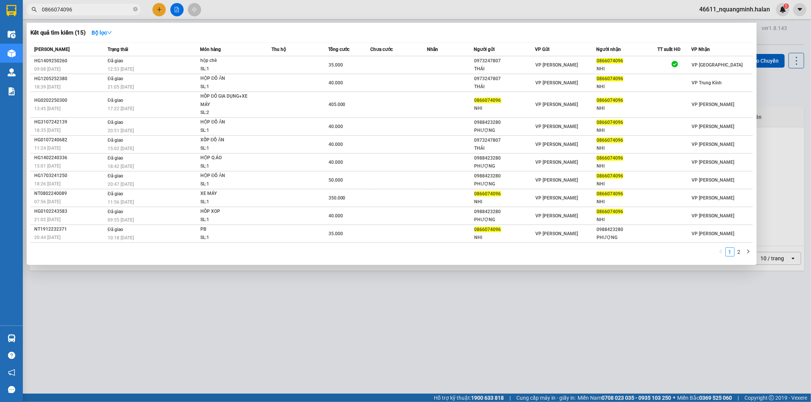
click at [372, 318] on section "Kết quả tìm kiếm ( 15 ) Bộ lọc Mã ĐH Trạng thái Món hàng Thu hộ Tổng cước Chưa …" at bounding box center [405, 201] width 811 height 402
click at [13, 337] on img at bounding box center [12, 339] width 8 height 8
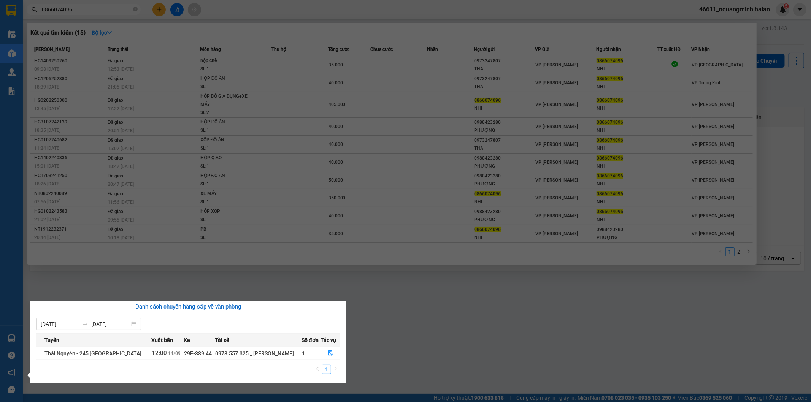
click at [410, 316] on section "Kết quả tìm kiếm ( 15 ) Bộ lọc Mã ĐH Trạng thái Món hàng Thu hộ Tổng cước Chưa …" at bounding box center [405, 201] width 811 height 402
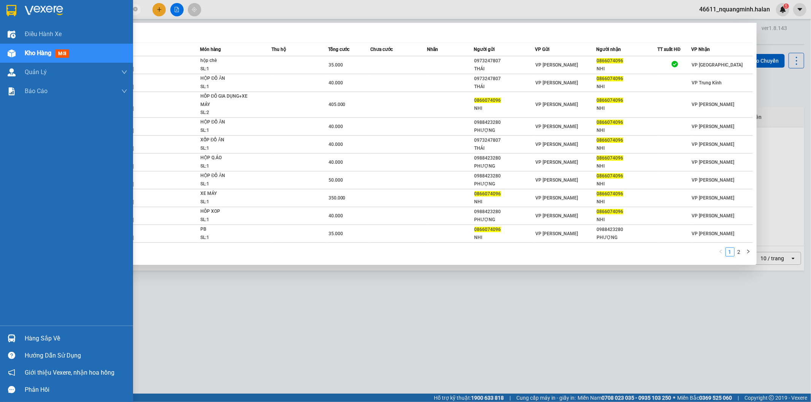
click at [8, 329] on div "Hàng sắp về Hướng dẫn sử dụng Giới thiệu Vexere, nhận hoa hồng Phản hồi" at bounding box center [66, 362] width 133 height 73
click at [13, 333] on div at bounding box center [11, 338] width 13 height 13
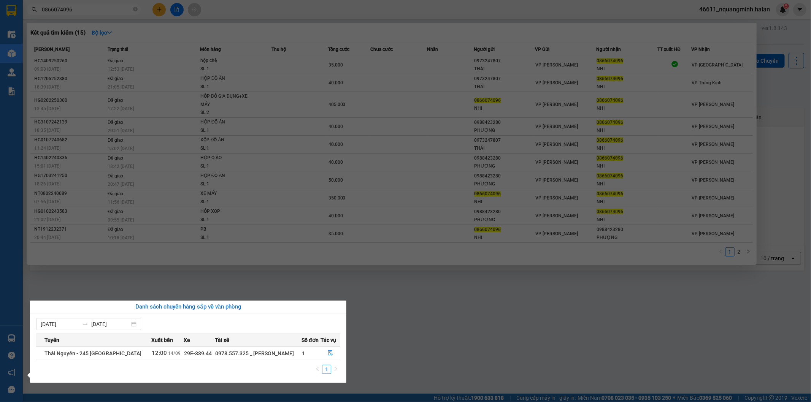
drag, startPoint x: 394, startPoint y: 327, endPoint x: 374, endPoint y: 338, distance: 22.8
click at [393, 327] on section "Kết quả tìm kiếm ( 15 ) Bộ lọc Mã ĐH Trạng thái Món hàng Thu hộ Tổng cước Chưa …" at bounding box center [405, 201] width 811 height 402
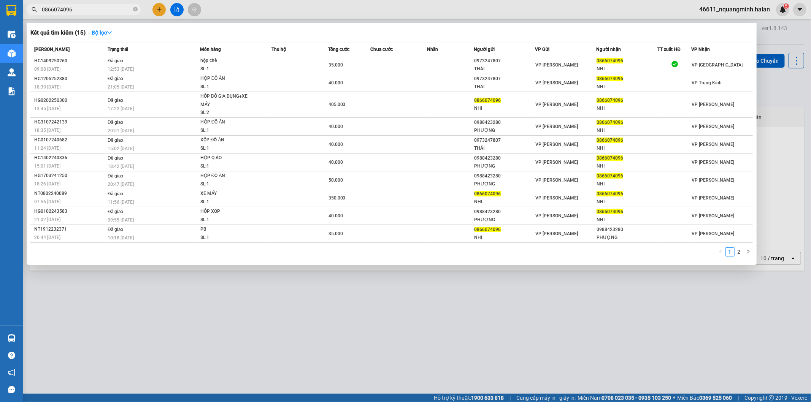
click at [188, 295] on div at bounding box center [405, 201] width 811 height 402
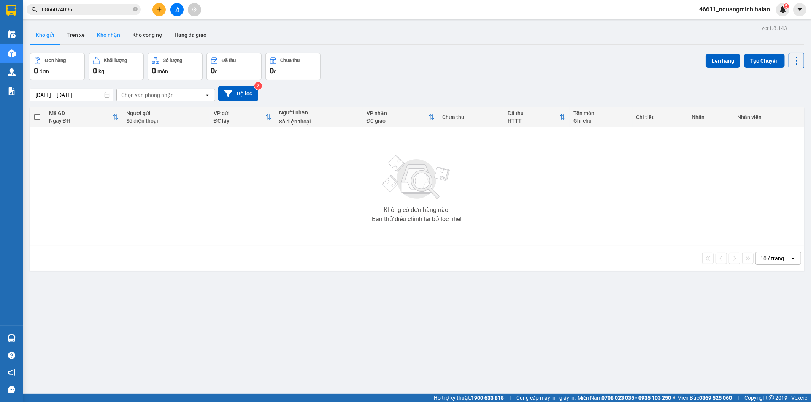
click at [110, 34] on button "Kho nhận" at bounding box center [108, 35] width 35 height 18
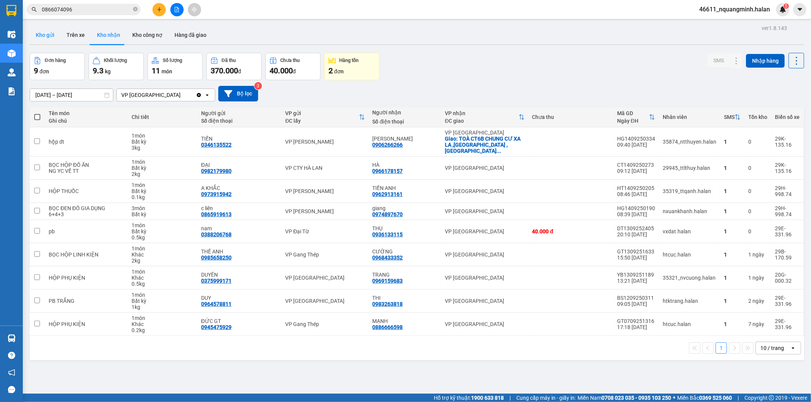
click at [47, 37] on button "Kho gửi" at bounding box center [45, 35] width 31 height 18
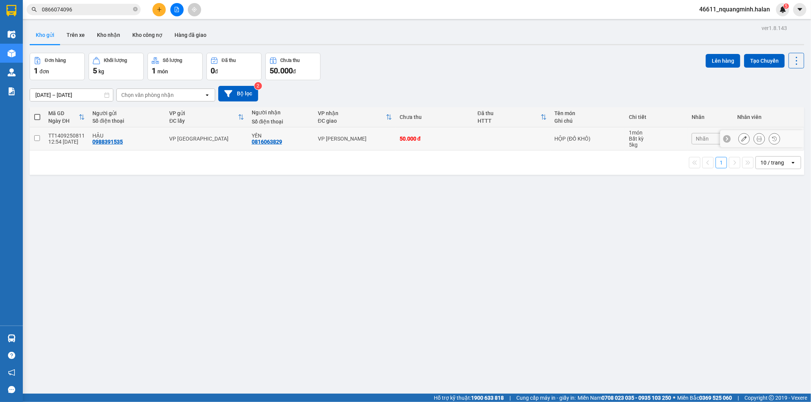
drag, startPoint x: 370, startPoint y: 132, endPoint x: 417, endPoint y: 122, distance: 47.8
click at [372, 132] on td "VP [PERSON_NAME]" at bounding box center [355, 138] width 82 height 23
checkbox input "true"
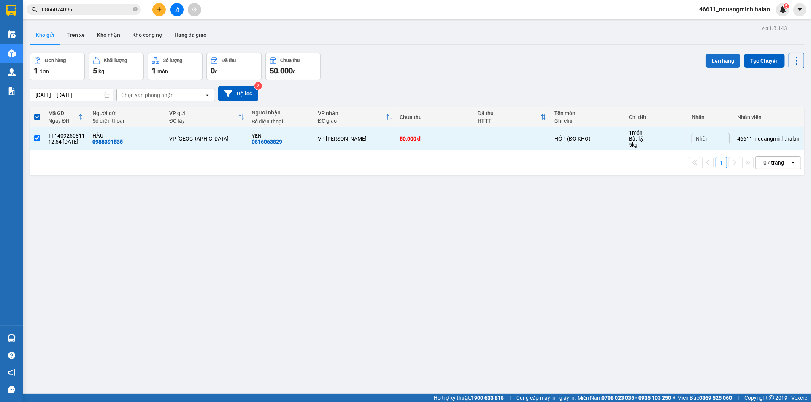
click at [713, 64] on button "Lên hàng" at bounding box center [723, 61] width 35 height 14
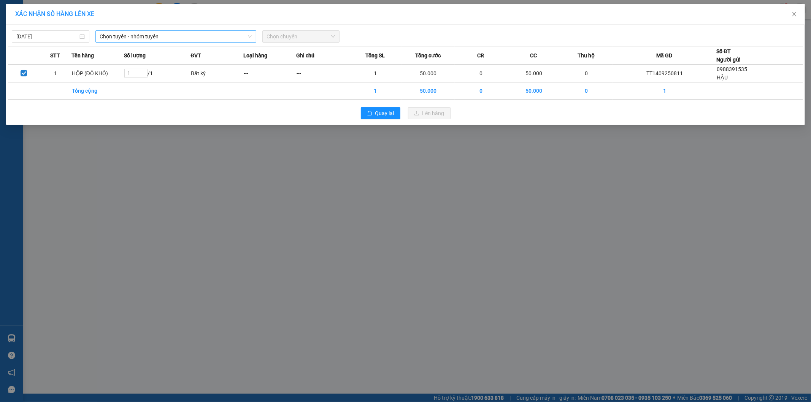
click at [196, 35] on span "Chọn tuyến - nhóm tuyến" at bounding box center [176, 36] width 152 height 11
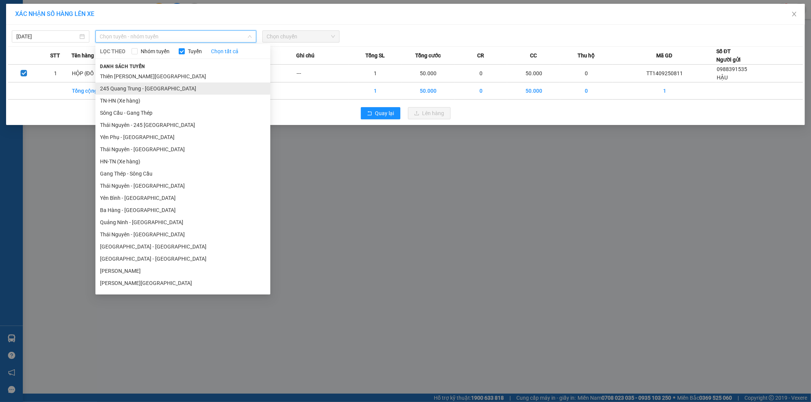
click at [132, 87] on li "245 Quang Trung - [GEOGRAPHIC_DATA]" at bounding box center [182, 89] width 175 height 12
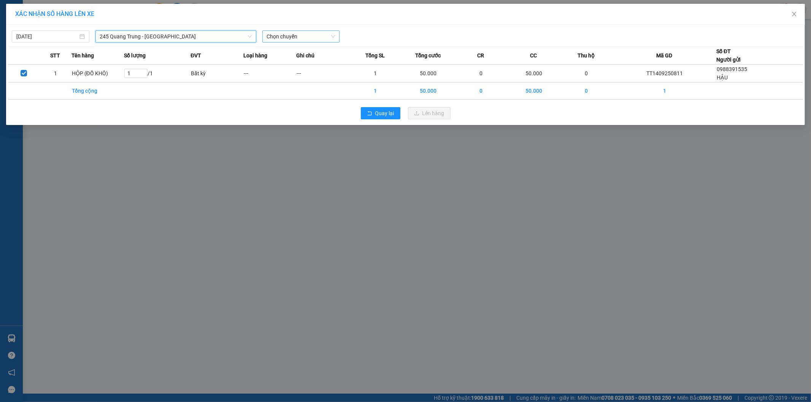
click at [302, 37] on span "Chọn chuyến" at bounding box center [301, 36] width 68 height 11
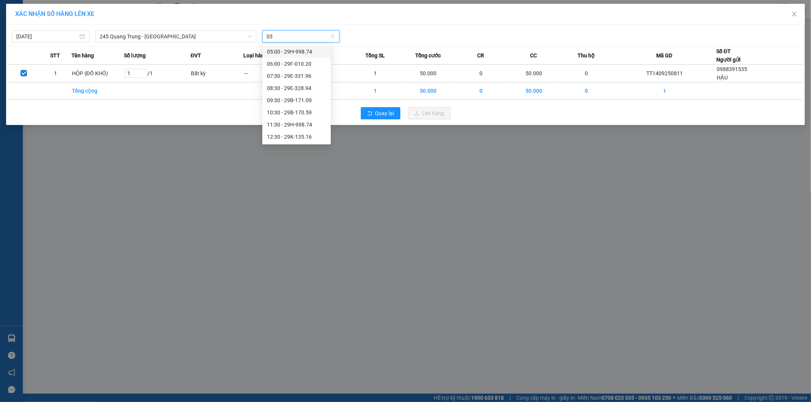
type input "034"
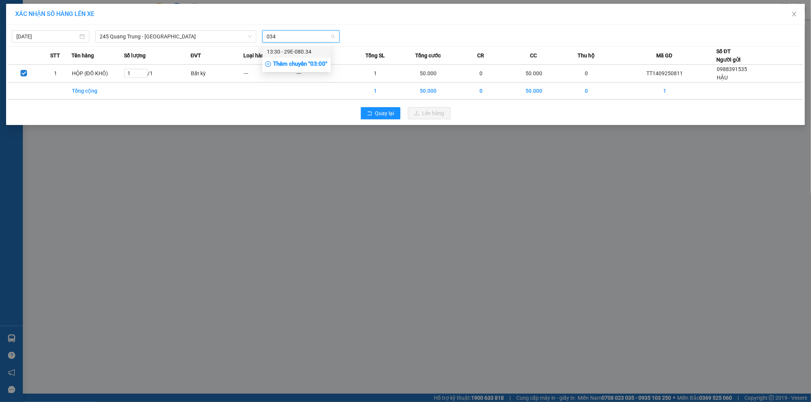
click at [301, 47] on div "13:30 - 29E-080.34" at bounding box center [296, 52] width 68 height 12
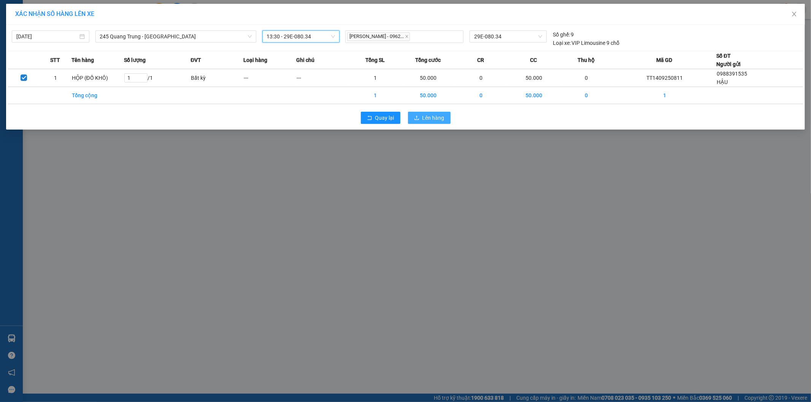
click at [423, 119] on span "Lên hàng" at bounding box center [433, 118] width 22 height 8
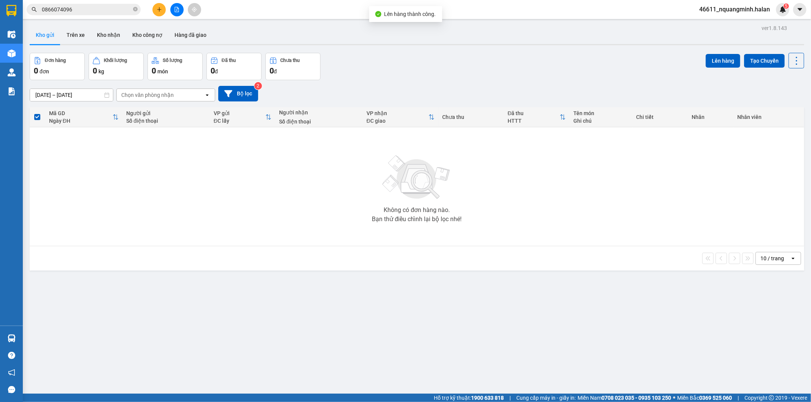
drag, startPoint x: 272, startPoint y: 317, endPoint x: 232, endPoint y: 400, distance: 91.7
click at [273, 320] on div "ver 1.8.143 Kho gửi Trên xe Kho nhận Kho công nợ Hàng đã giao Đơn hàng 0 đơn Kh…" at bounding box center [417, 224] width 781 height 402
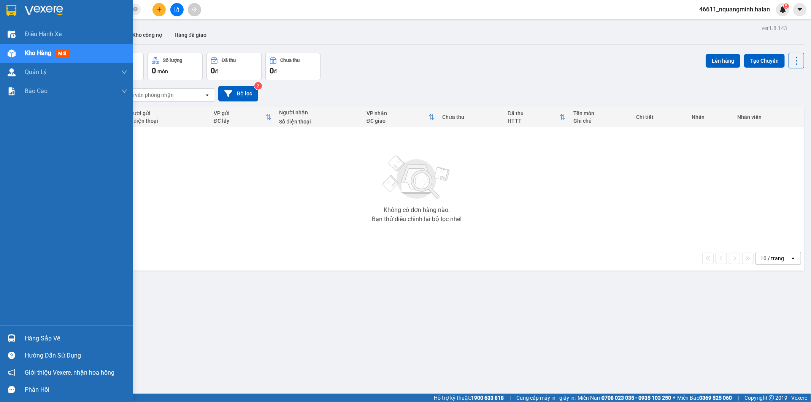
click at [0, 339] on div "Hàng sắp về" at bounding box center [66, 338] width 133 height 17
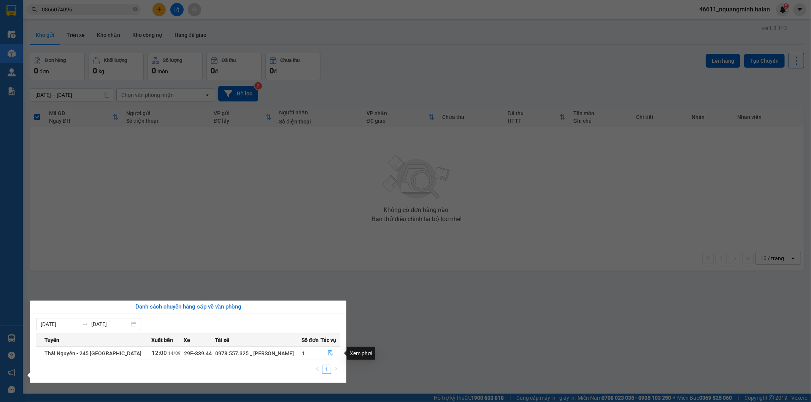
click at [325, 353] on button "button" at bounding box center [330, 354] width 19 height 12
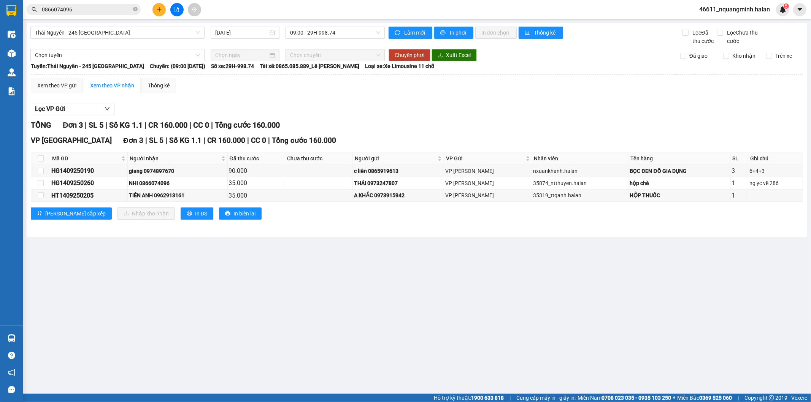
click at [369, 293] on main "Thái Nguyên - 245 Quang Trung 14/09/2025 09:00 - 29H-998.74 Làm mới In phơi In …" at bounding box center [405, 197] width 811 height 394
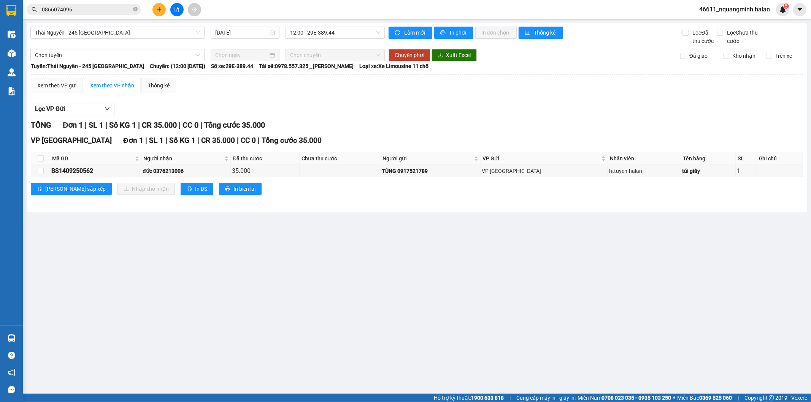
click at [206, 272] on main "Thái Nguyên - 245 Quang Trung 14/09/2025 12:00 - 29E-389.44 Làm mới In phơi In …" at bounding box center [405, 197] width 811 height 394
drag, startPoint x: 206, startPoint y: 272, endPoint x: 229, endPoint y: 400, distance: 129.8
click at [206, 274] on main "Thái Nguyên - 245 Quang Trung 14/09/2025 12:00 - 29E-389.44 Làm mới In phơi In …" at bounding box center [405, 197] width 811 height 394
click at [229, 307] on main "Thái Nguyên - 245 Quang Trung 14/09/2025 12:00 - 29E-389.44 Làm mới In phơi In …" at bounding box center [405, 197] width 811 height 394
click at [40, 157] on input "checkbox" at bounding box center [41, 159] width 6 height 6
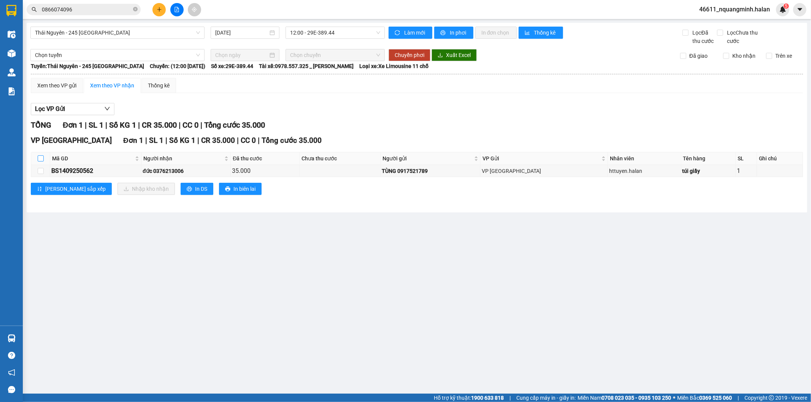
checkbox input "true"
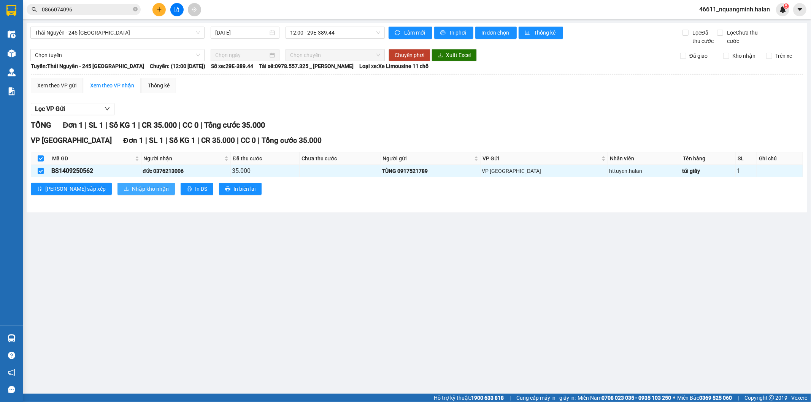
click at [132, 187] on span "Nhập kho nhận" at bounding box center [150, 189] width 37 height 8
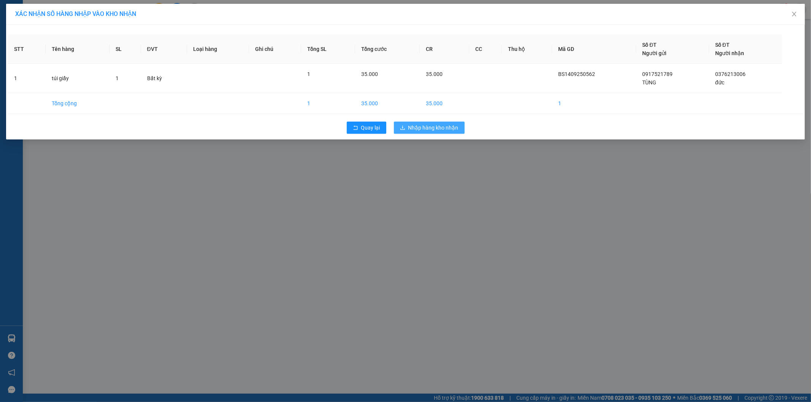
click at [411, 125] on span "Nhập hàng kho nhận" at bounding box center [433, 128] width 50 height 8
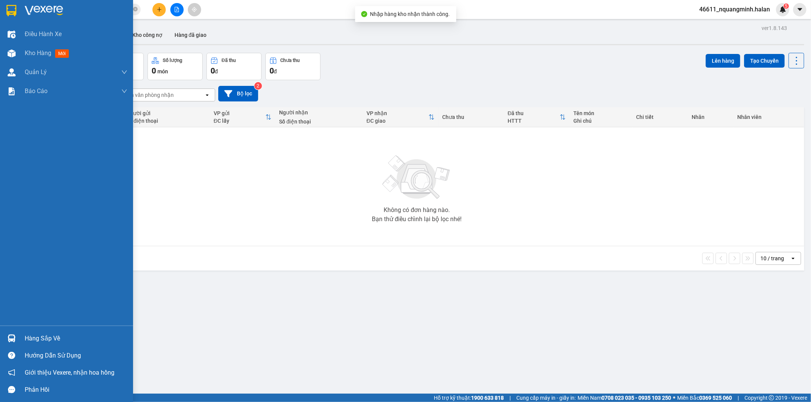
click at [11, 338] on img at bounding box center [12, 339] width 8 height 8
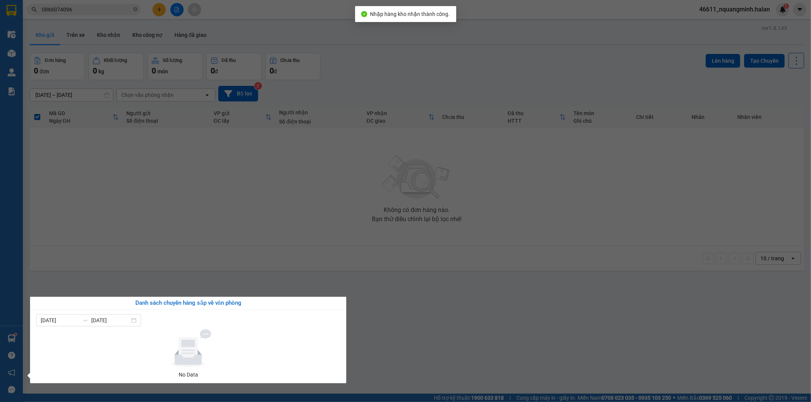
click at [494, 257] on section "Kết quả tìm kiếm ( 15 ) Bộ lọc Mã ĐH Trạng thái Món hàng Thu hộ Tổng cước Chưa …" at bounding box center [405, 201] width 811 height 402
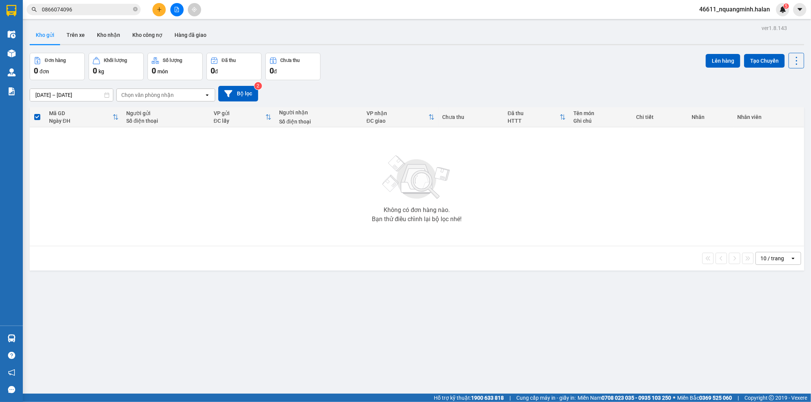
drag, startPoint x: 426, startPoint y: 371, endPoint x: 341, endPoint y: 368, distance: 85.6
click at [426, 371] on div "ver 1.8.143 Kho gửi Trên xe Kho nhận Kho công nợ Hàng đã giao Đơn hàng 0 đơn Kh…" at bounding box center [417, 224] width 781 height 402
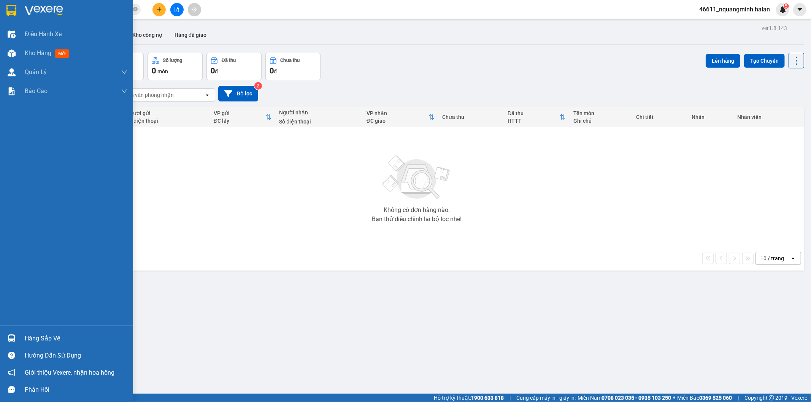
click at [12, 342] on img at bounding box center [12, 339] width 8 height 8
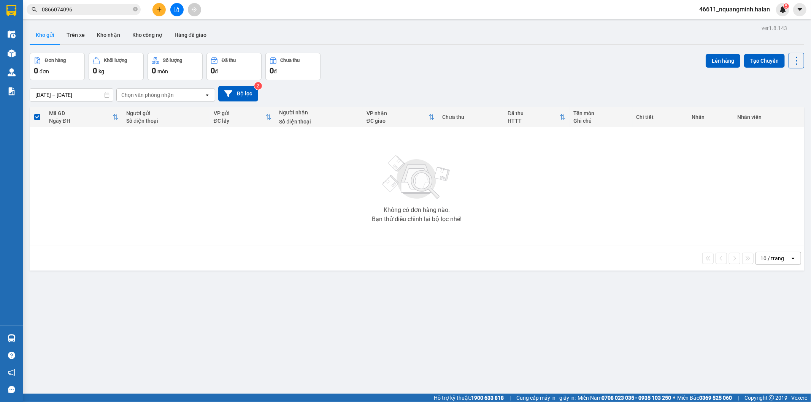
click at [238, 219] on section "Kết quả tìm kiếm ( 15 ) Bộ lọc Mã ĐH Trạng thái Món hàng Thu hộ Tổng cước Chưa …" at bounding box center [405, 201] width 811 height 402
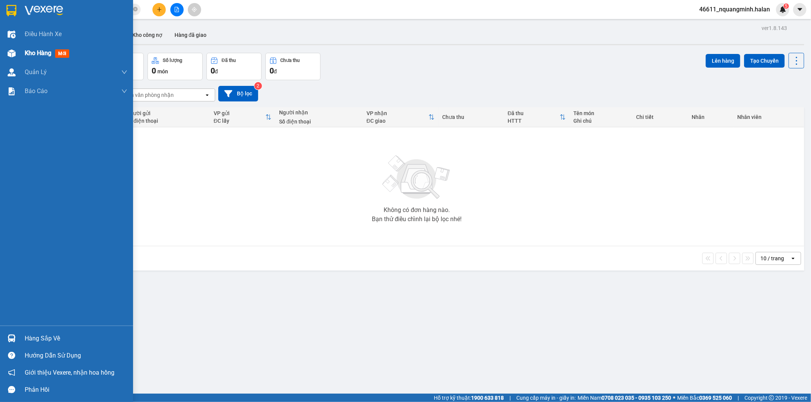
click at [17, 56] on div at bounding box center [11, 53] width 13 height 13
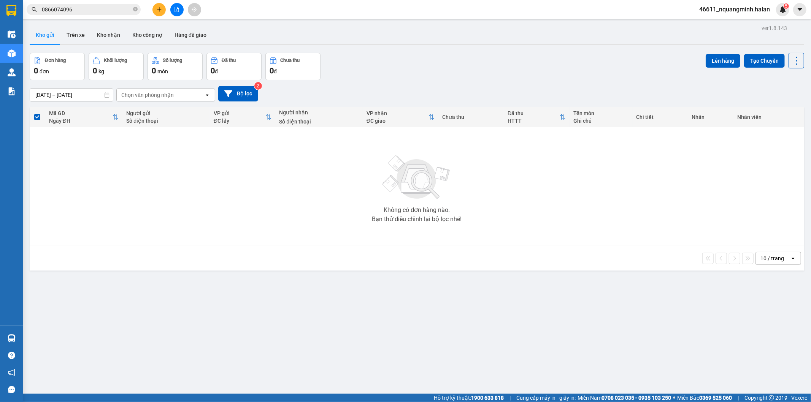
drag, startPoint x: 174, startPoint y: 274, endPoint x: 173, endPoint y: 402, distance: 127.8
click at [173, 280] on div "ver 1.8.143 Kho gửi Trên xe Kho nhận Kho công nợ Hàng đã giao Đơn hàng 0 đơn Kh…" at bounding box center [417, 224] width 781 height 402
click at [77, 27] on button "Trên xe" at bounding box center [75, 35] width 30 height 18
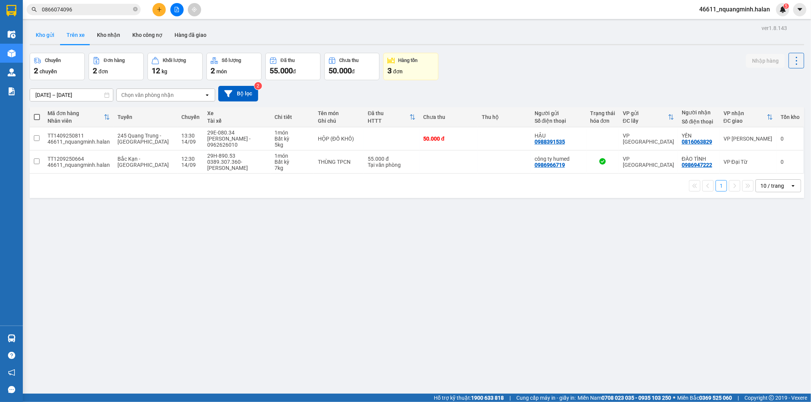
click at [48, 35] on button "Kho gửi" at bounding box center [45, 35] width 31 height 18
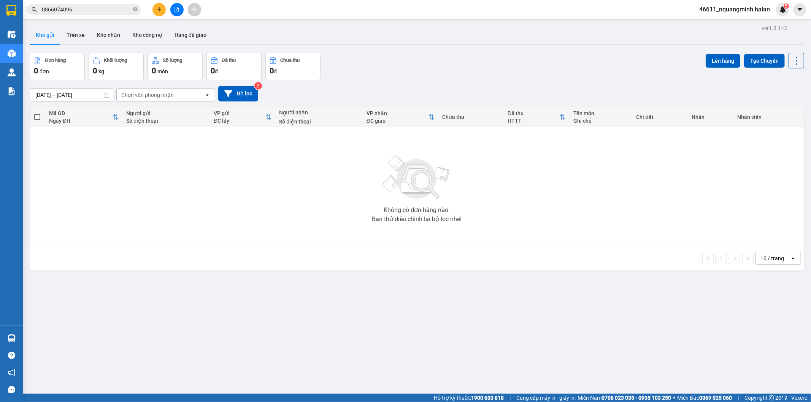
drag, startPoint x: 257, startPoint y: 375, endPoint x: 259, endPoint y: 401, distance: 25.6
click at [257, 375] on div "ver 1.8.143 Kho gửi Trên xe Kho nhận Kho công nợ Hàng đã giao Đơn hàng 0 đơn Kh…" at bounding box center [417, 224] width 781 height 402
click at [70, 41] on button "Trên xe" at bounding box center [75, 35] width 30 height 18
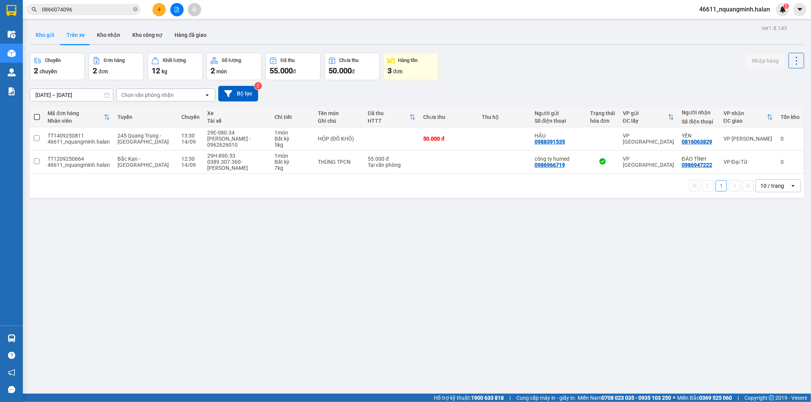
click at [51, 37] on button "Kho gửi" at bounding box center [45, 35] width 31 height 18
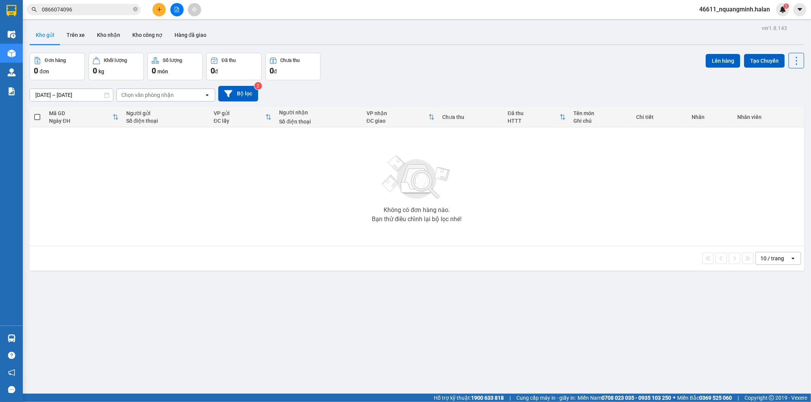
click at [224, 249] on div "10 / trang open" at bounding box center [417, 258] width 775 height 24
click at [172, 226] on div "Không có đơn hàng nào. Bạn thử điều chỉnh lại bộ lọc nhé!" at bounding box center [416, 187] width 767 height 114
